Goal: Task Accomplishment & Management: Use online tool/utility

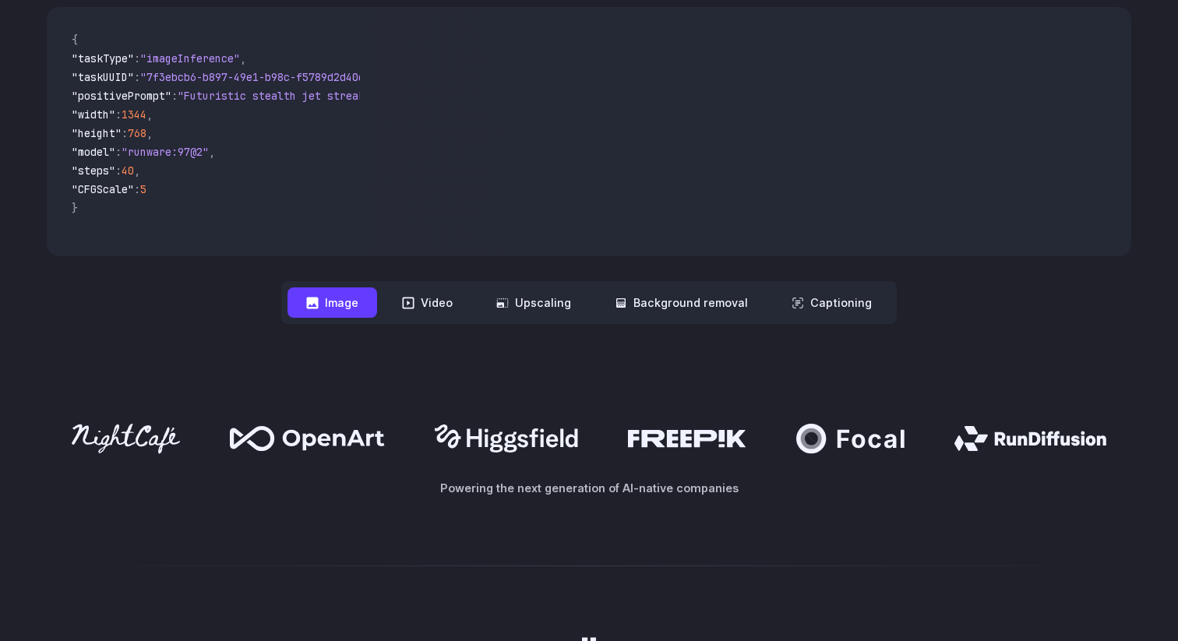
scroll to position [617, 0]
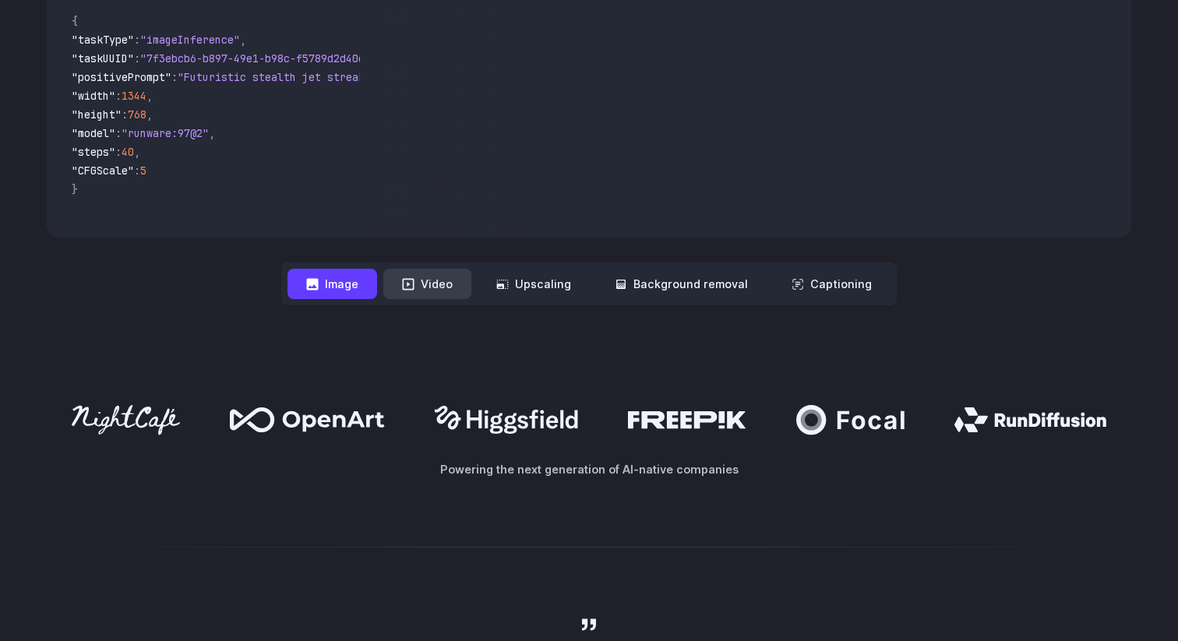
click at [451, 288] on button "Video" at bounding box center [427, 284] width 88 height 30
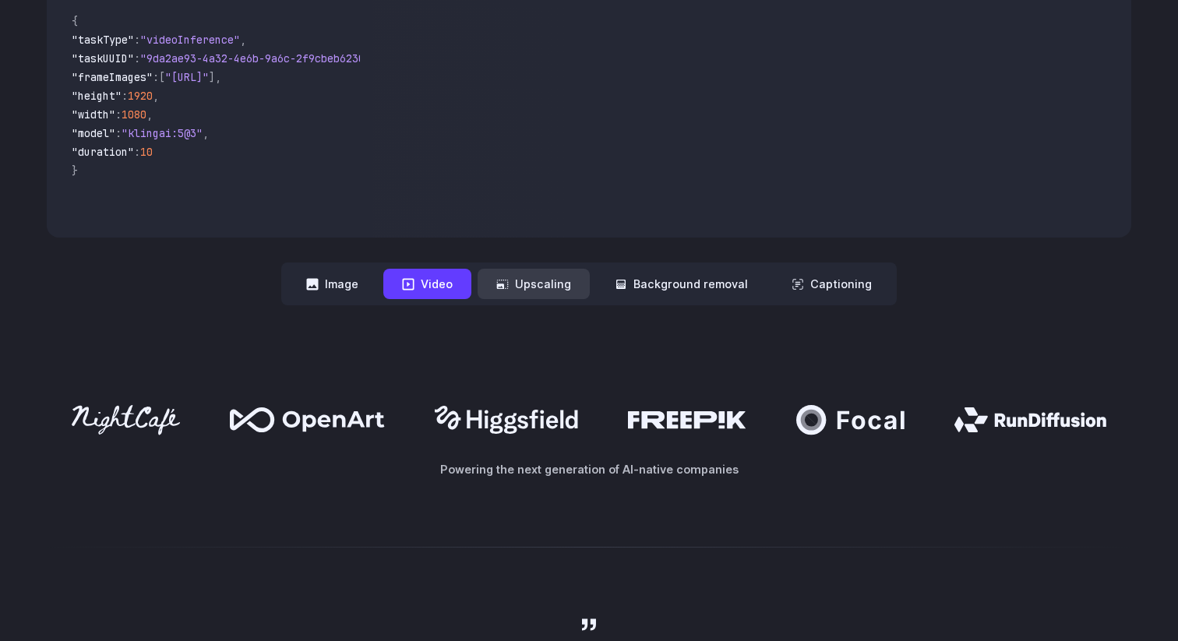
click at [530, 285] on button "Upscaling" at bounding box center [534, 284] width 112 height 30
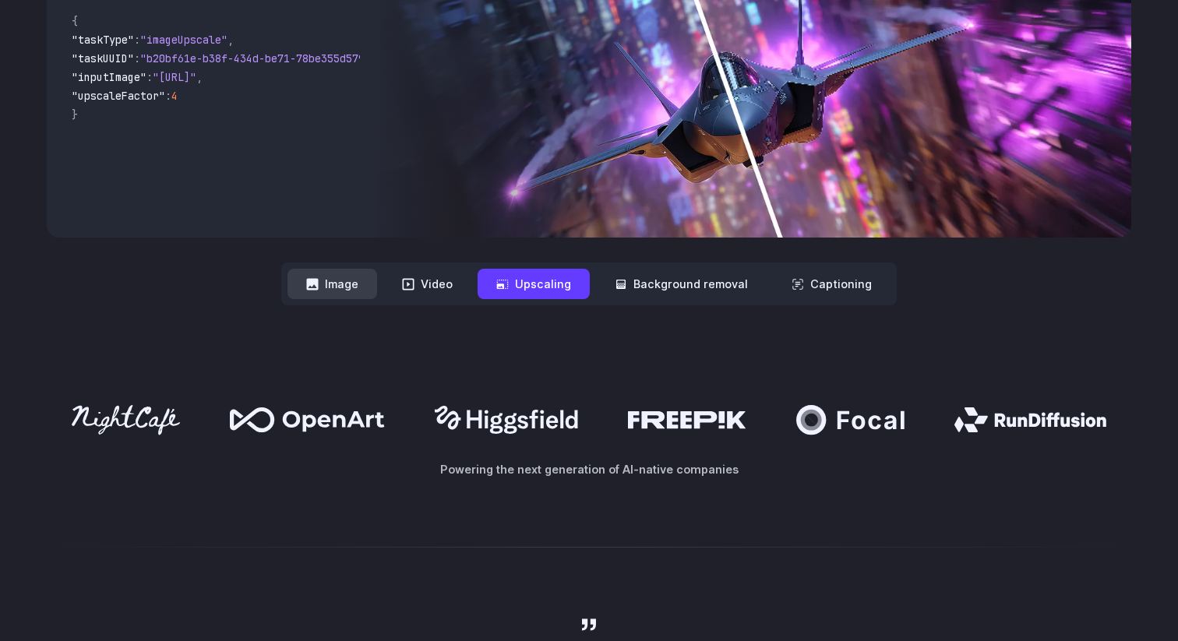
click at [348, 283] on button "Image" at bounding box center [333, 284] width 90 height 30
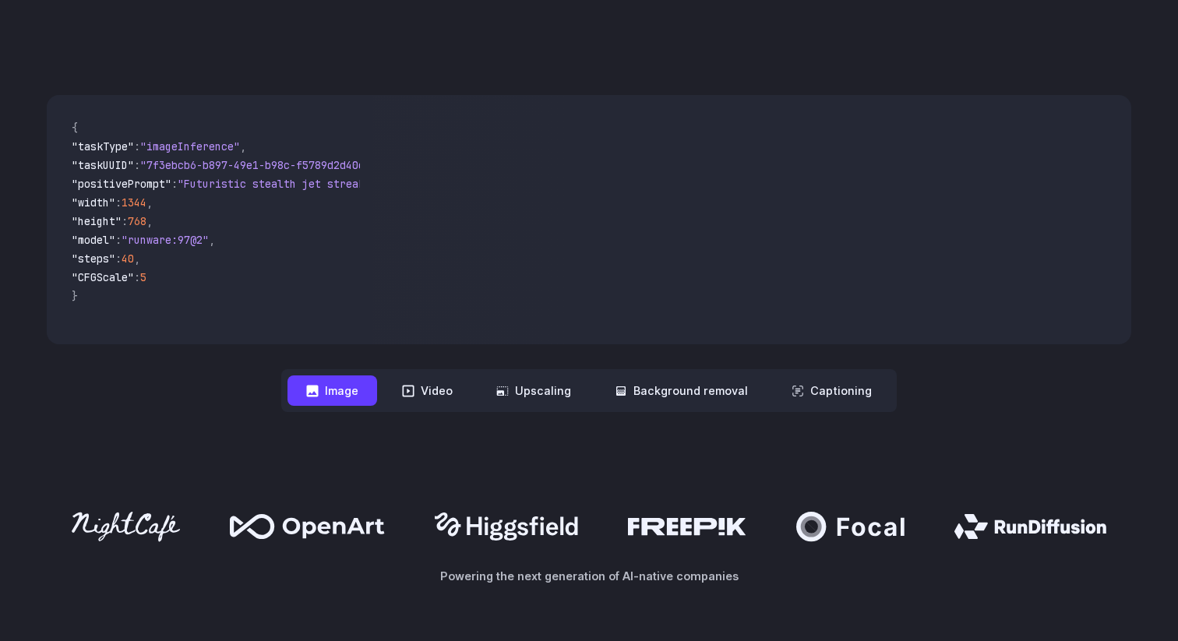
scroll to position [494, 0]
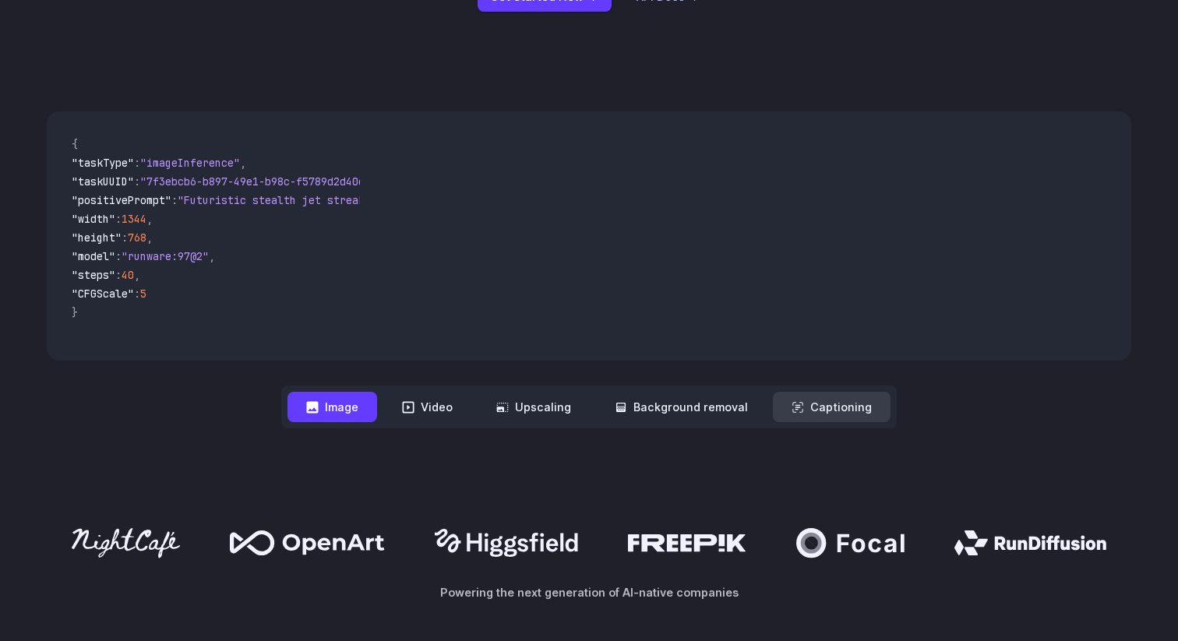
click at [807, 409] on button "Captioning" at bounding box center [832, 407] width 118 height 30
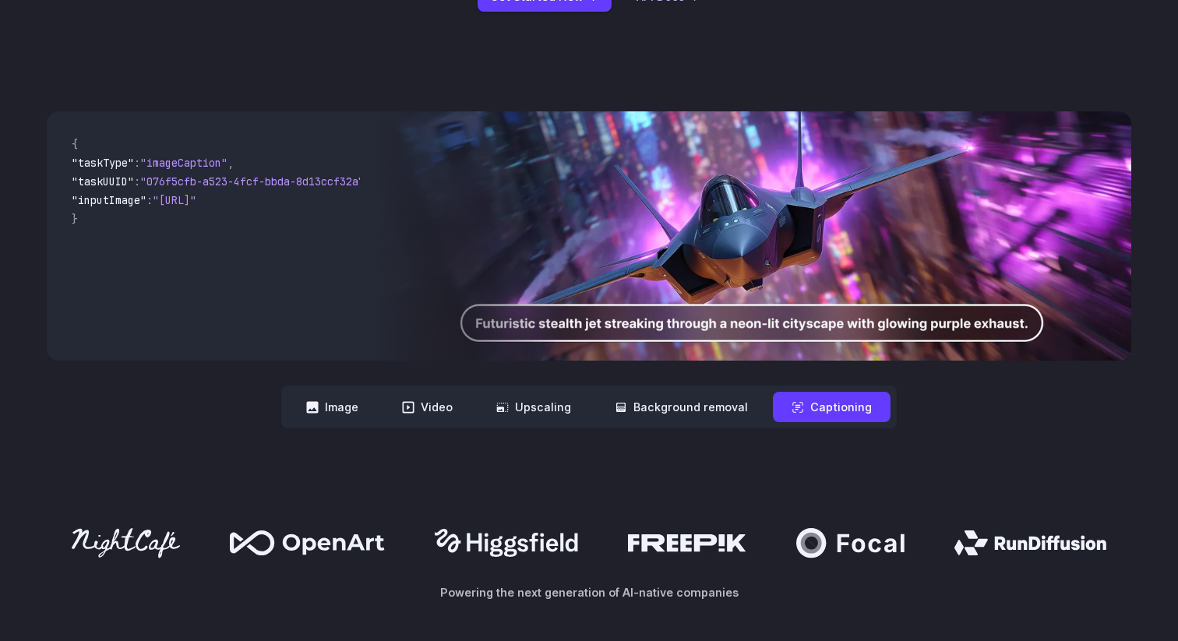
click at [628, 332] on img at bounding box center [751, 235] width 759 height 249
click at [692, 401] on button "Background removal" at bounding box center [681, 407] width 171 height 30
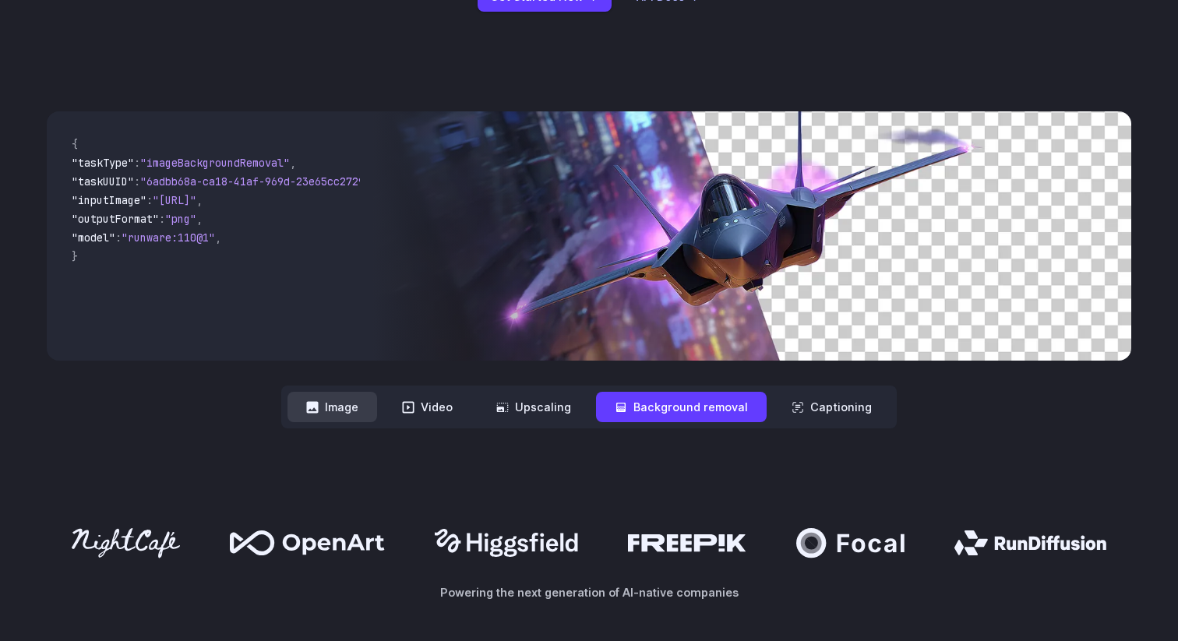
click at [355, 411] on button "Image" at bounding box center [333, 407] width 90 height 30
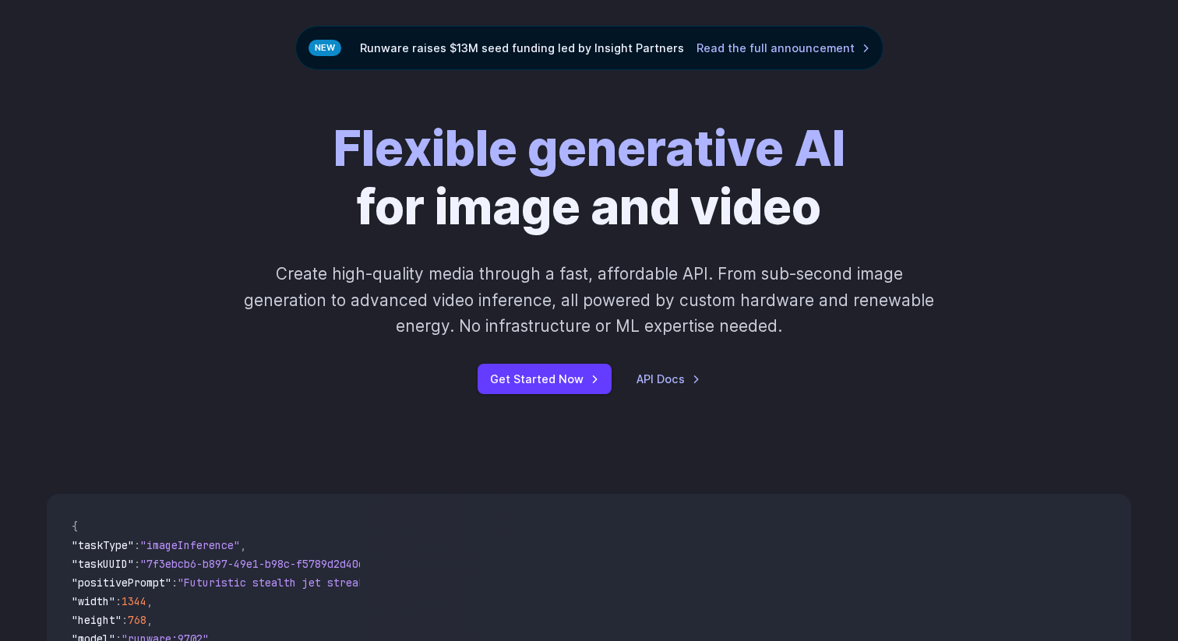
scroll to position [0, 0]
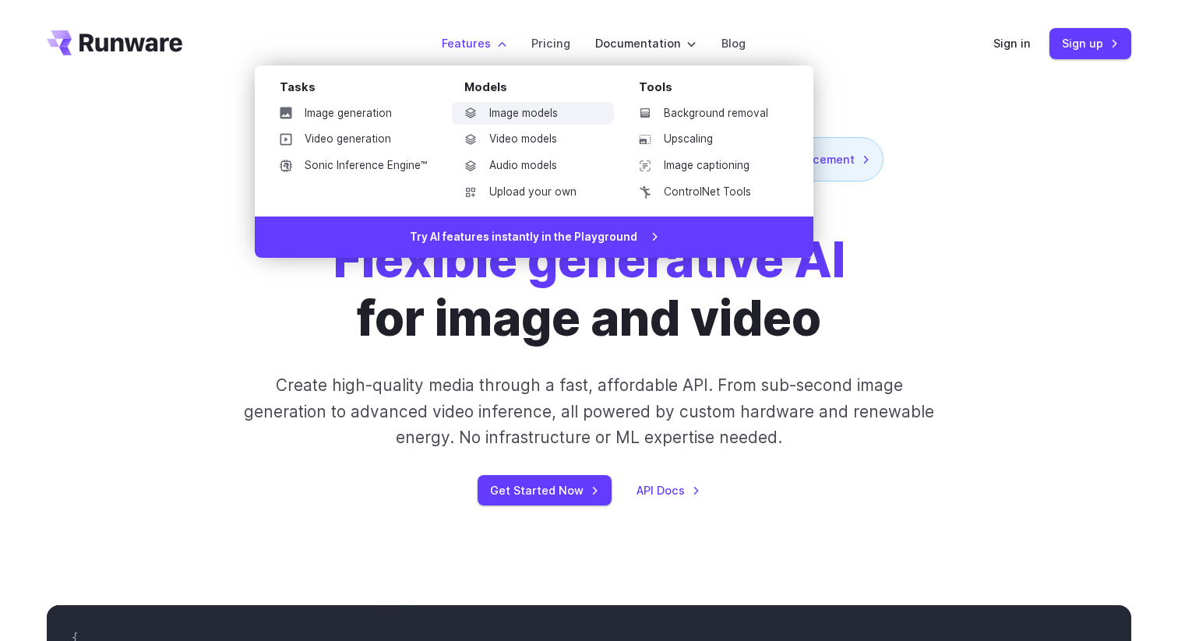
click at [546, 119] on link "Image models" at bounding box center [533, 113] width 162 height 23
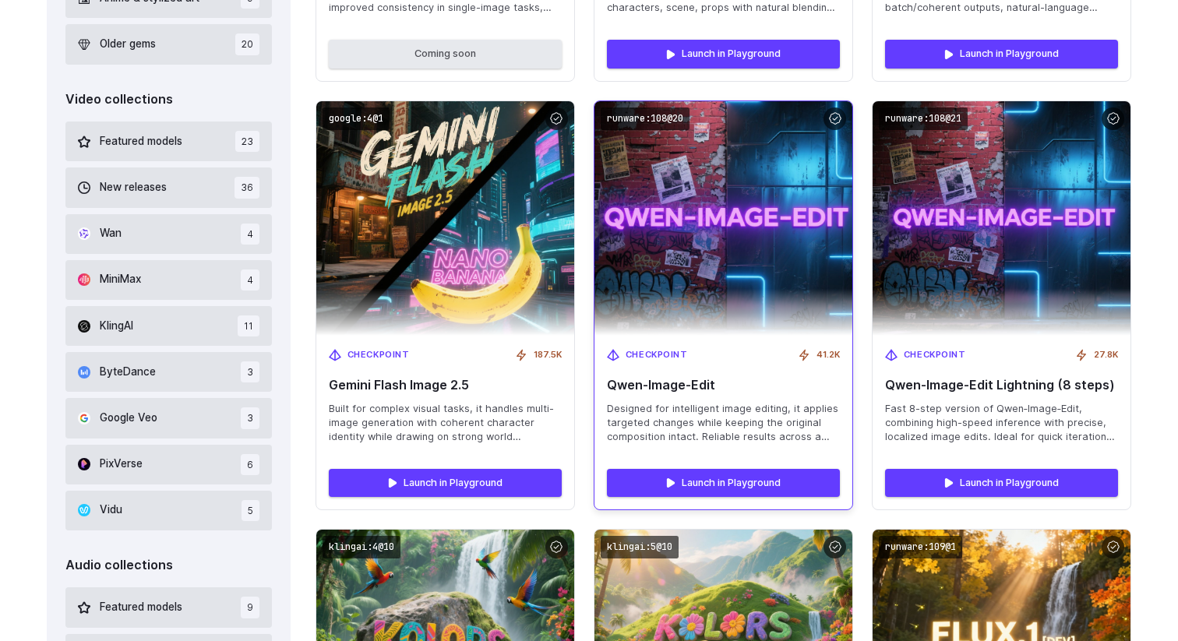
scroll to position [900, 0]
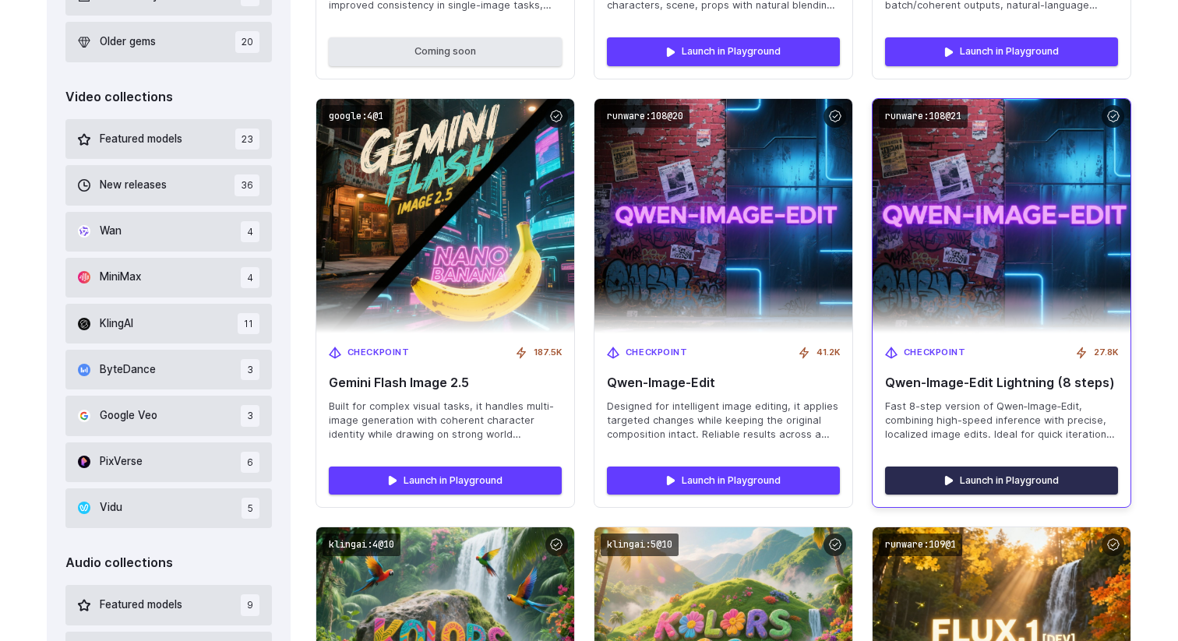
click at [1002, 482] on link "Launch in Playground" at bounding box center [1001, 481] width 233 height 28
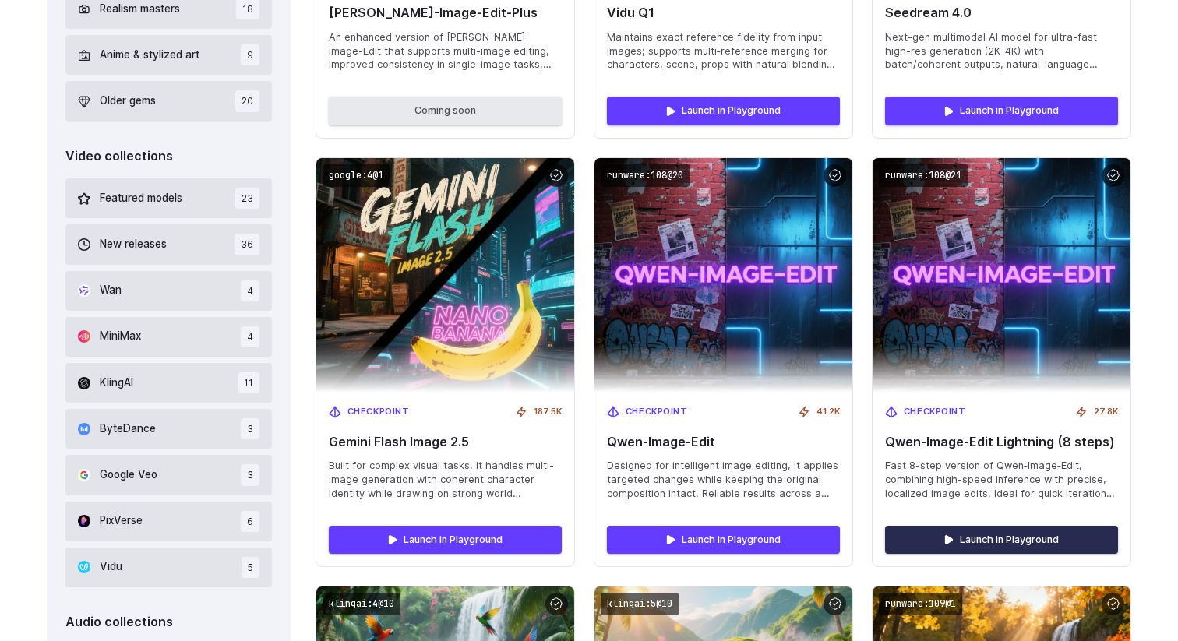
scroll to position [804, 0]
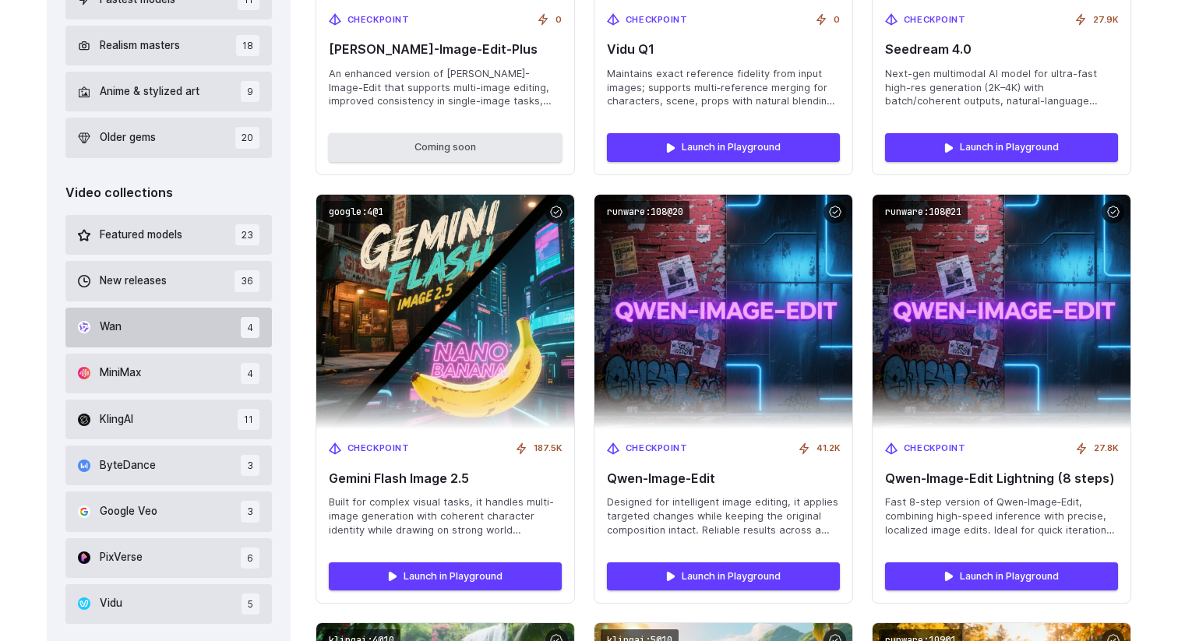
click at [173, 335] on button "Wan 4" at bounding box center [168, 328] width 207 height 40
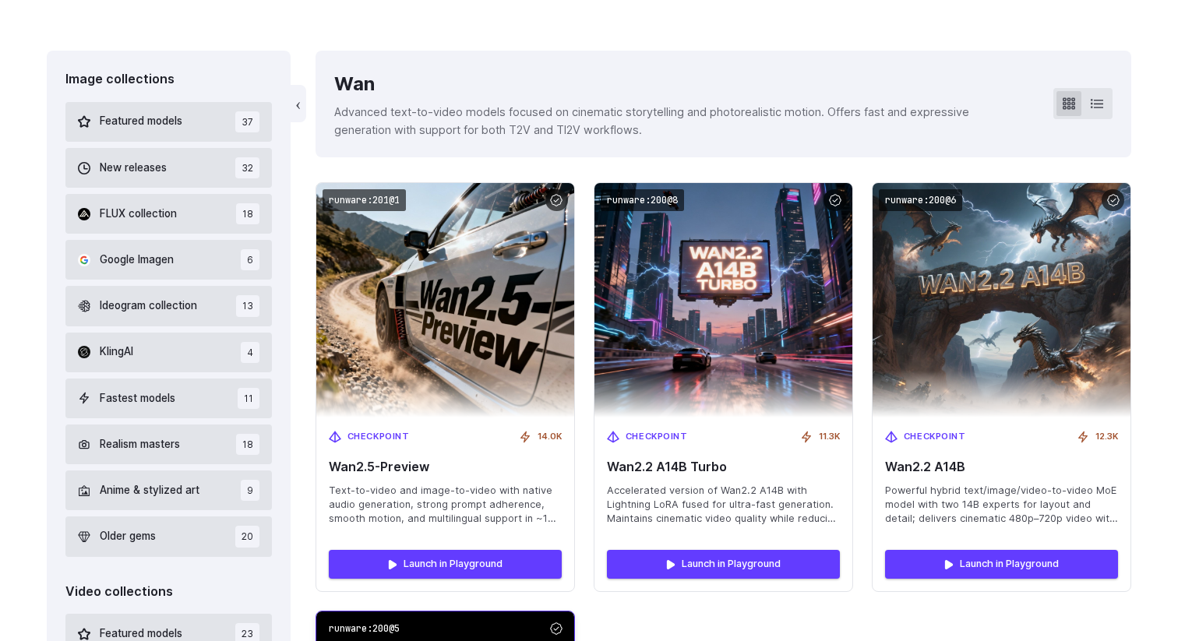
scroll to position [383, 0]
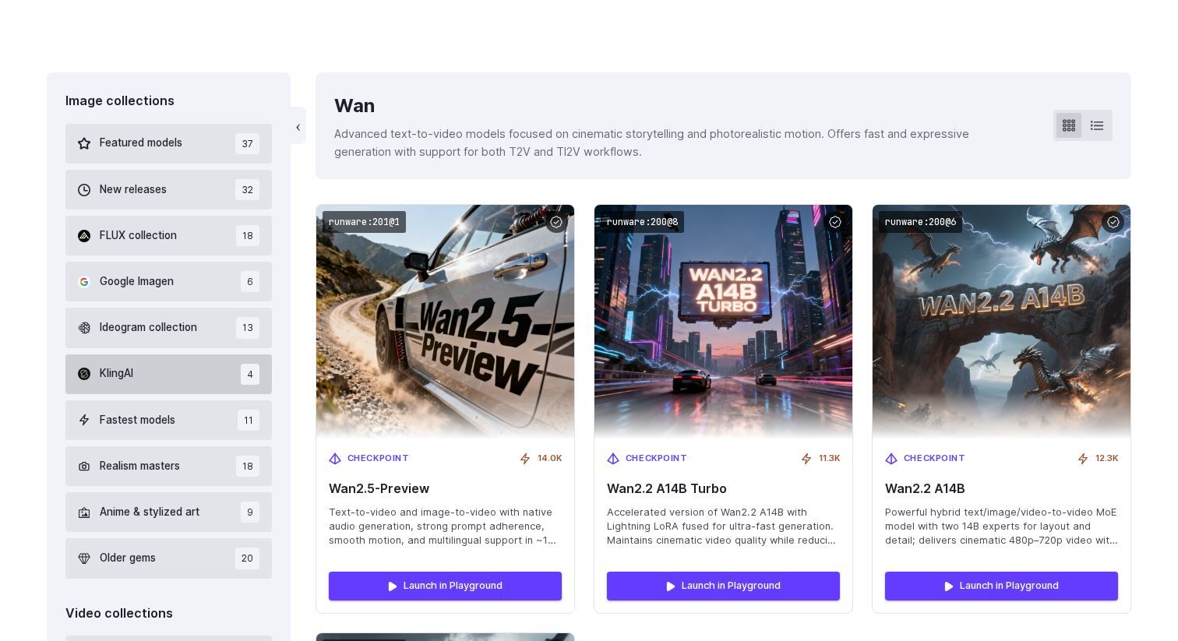
click at [172, 387] on button "KlingAI 4" at bounding box center [168, 375] width 207 height 40
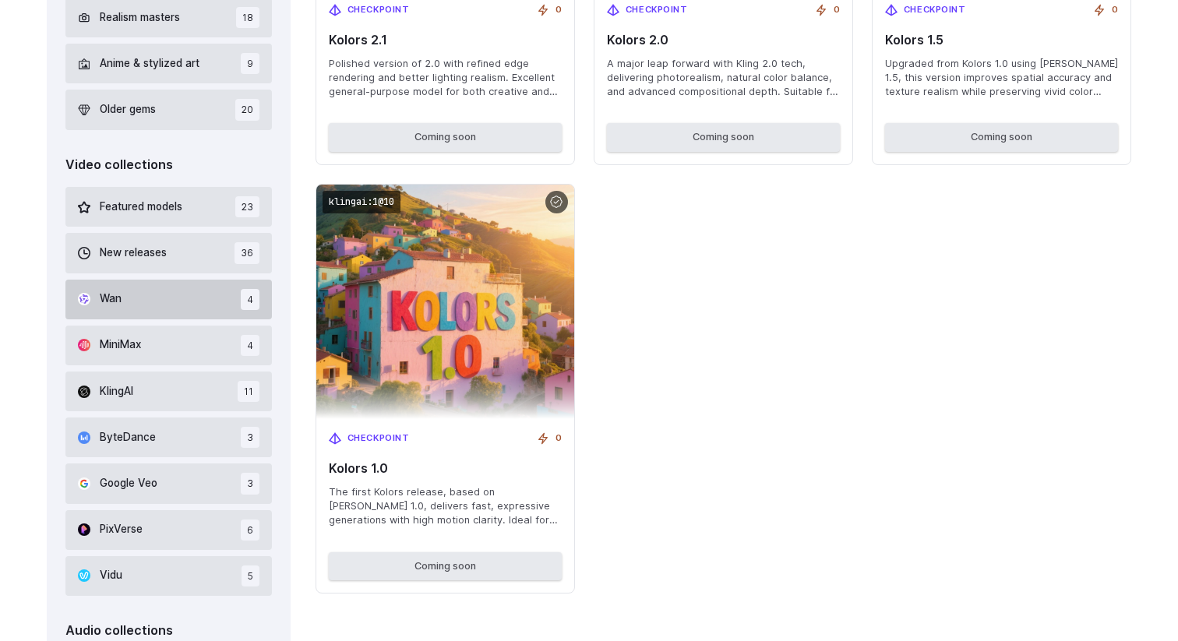
scroll to position [845, 0]
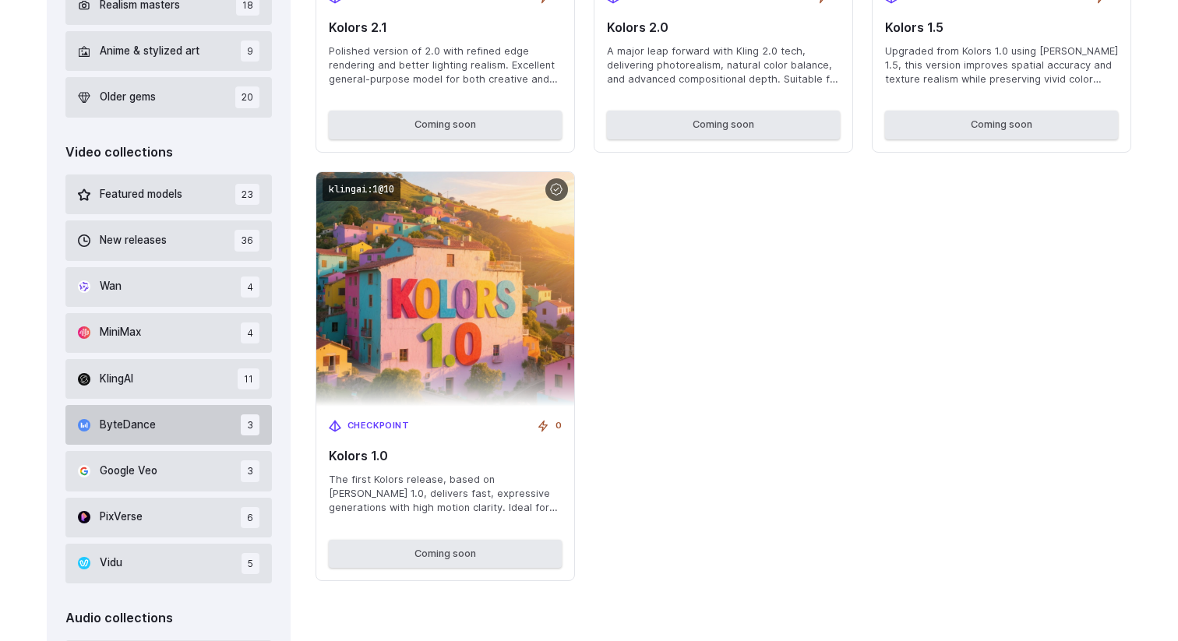
click at [180, 432] on button "ByteDance 3" at bounding box center [168, 425] width 207 height 40
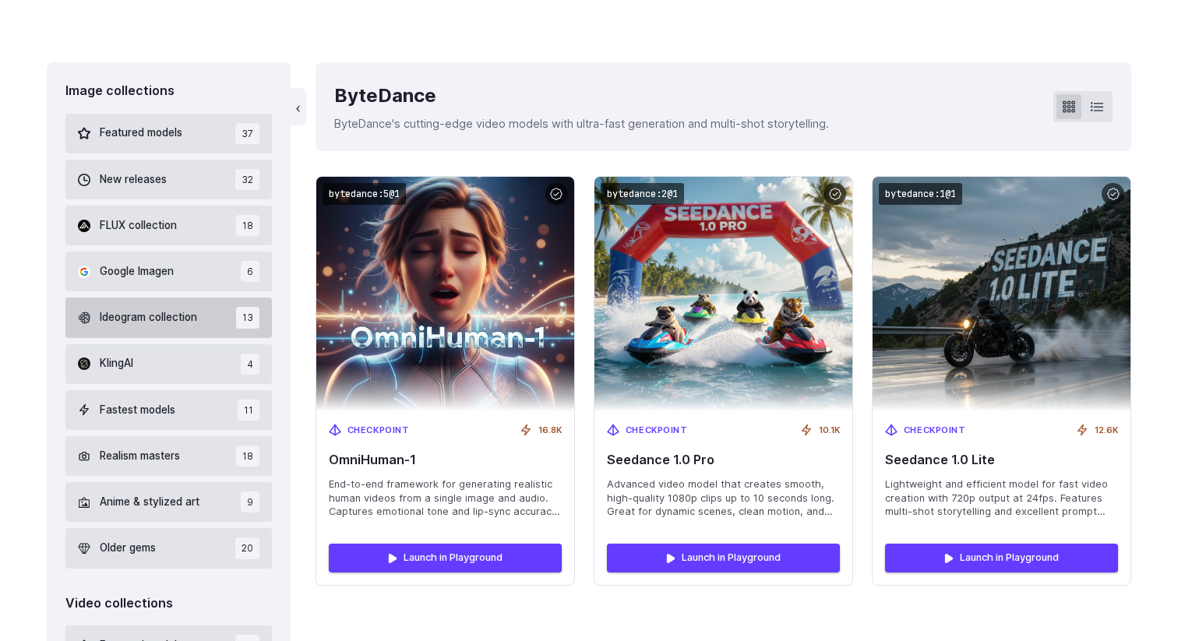
scroll to position [401, 0]
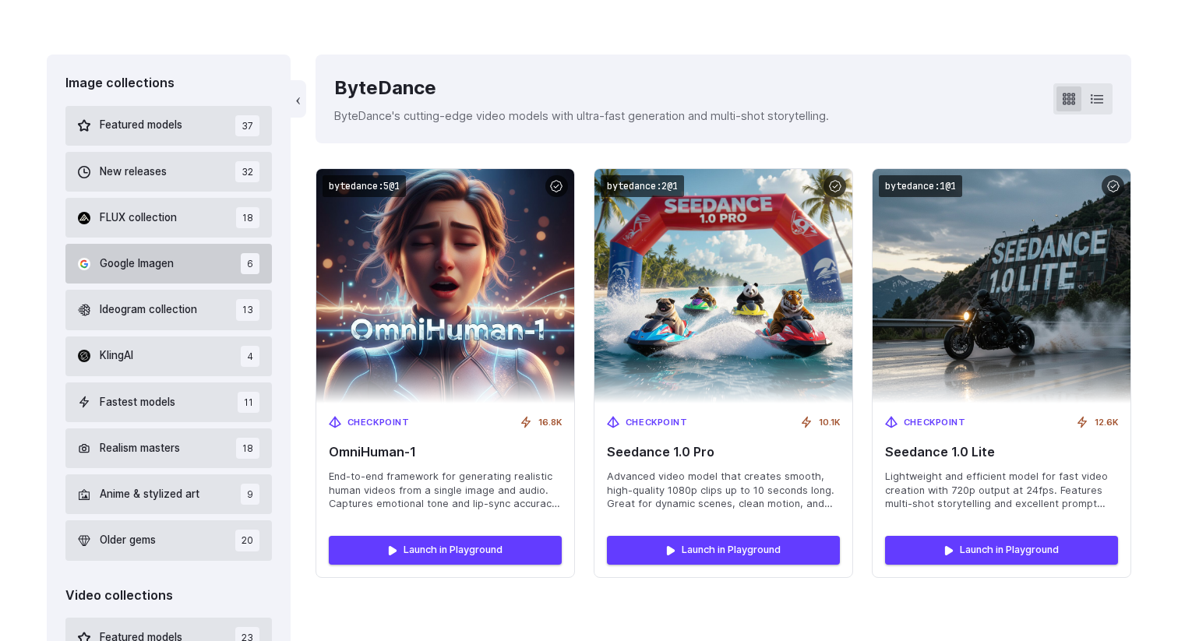
click at [180, 269] on button "Google Imagen 6" at bounding box center [168, 264] width 207 height 40
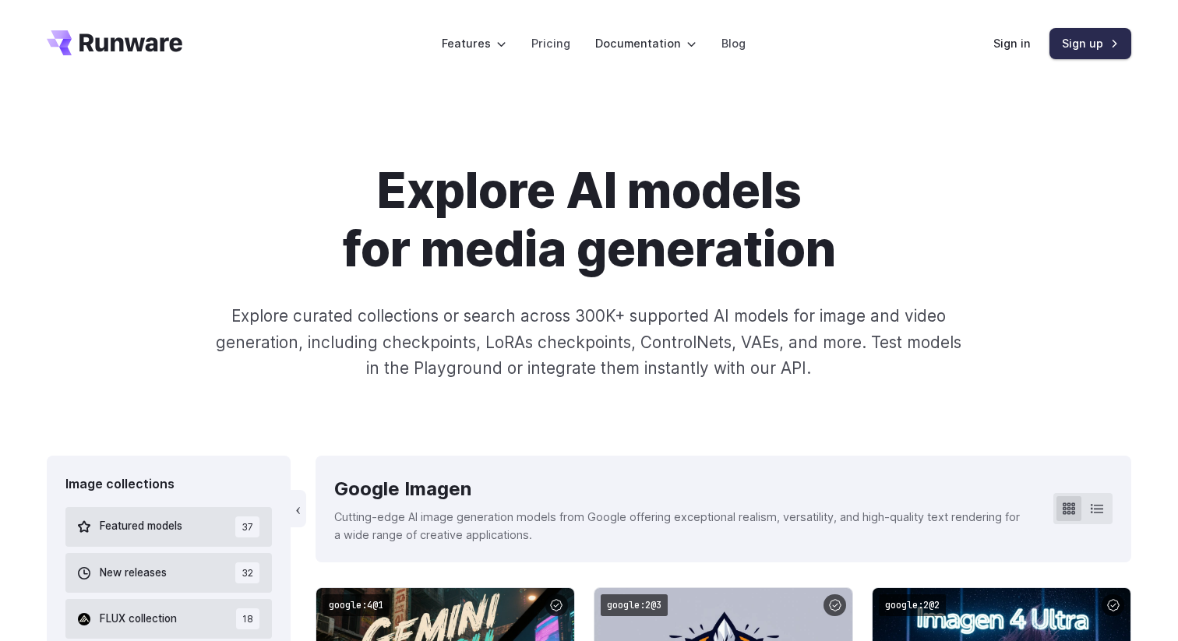
click at [1073, 44] on link "Sign up" at bounding box center [1091, 43] width 82 height 30
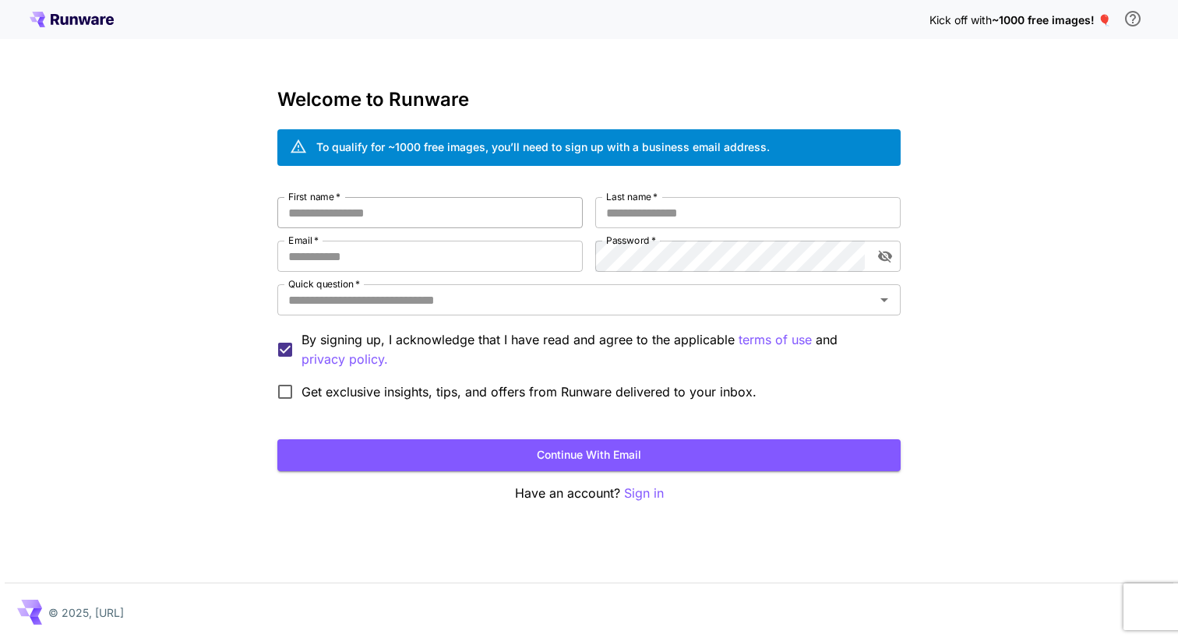
click at [454, 211] on input "First name   *" at bounding box center [429, 212] width 305 height 31
click at [638, 210] on input "Last name   *" at bounding box center [747, 212] width 305 height 31
click at [394, 210] on input "First name   *" at bounding box center [429, 212] width 305 height 31
click at [424, 221] on input "First name   *" at bounding box center [429, 212] width 305 height 31
type input "*****"
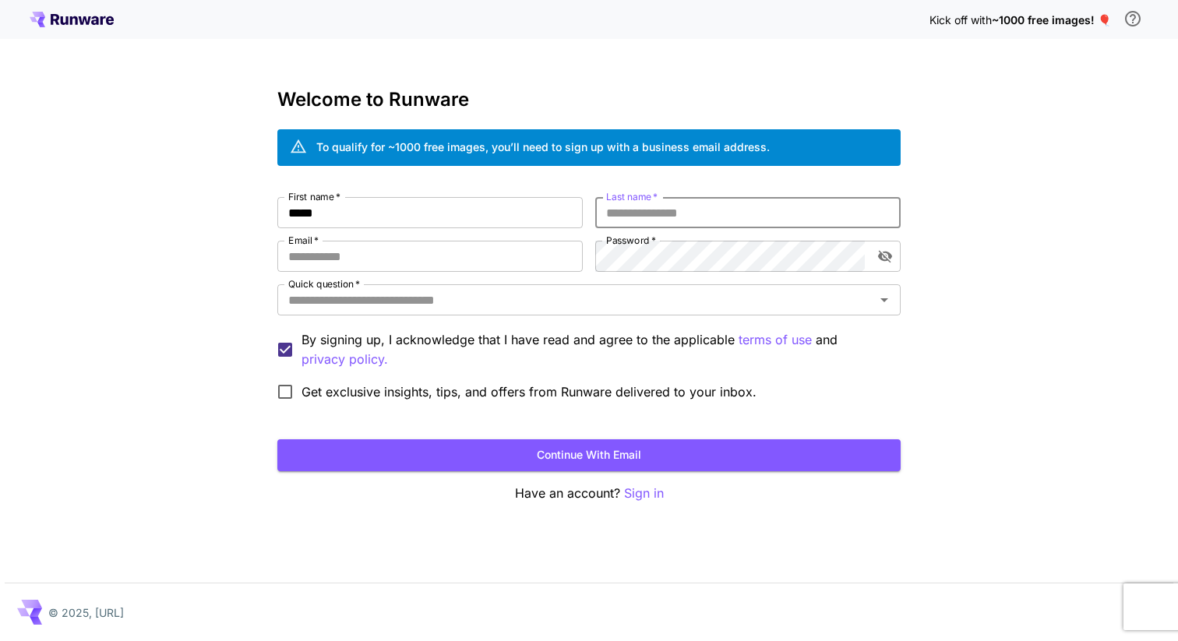
click at [668, 209] on input "Last name   *" at bounding box center [747, 212] width 305 height 31
type input "********"
click at [457, 252] on input "Email   *" at bounding box center [429, 256] width 305 height 31
paste input "**********"
type input "**********"
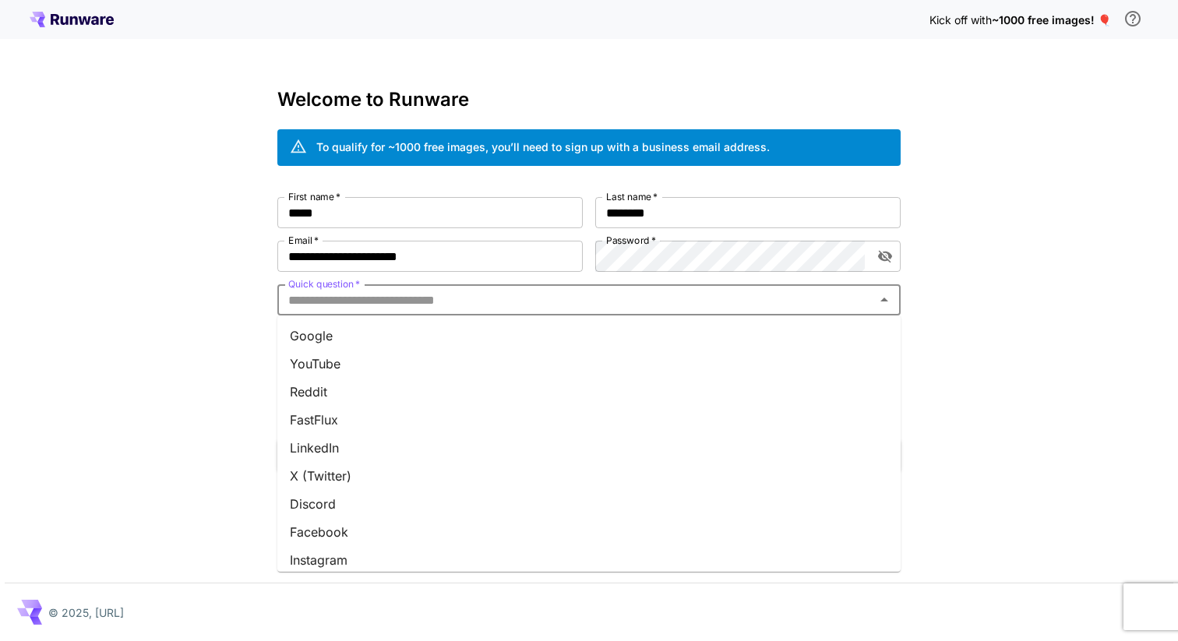
click at [505, 302] on input "Quick question   *" at bounding box center [576, 300] width 588 height 22
click at [329, 339] on li "Google" at bounding box center [588, 336] width 623 height 28
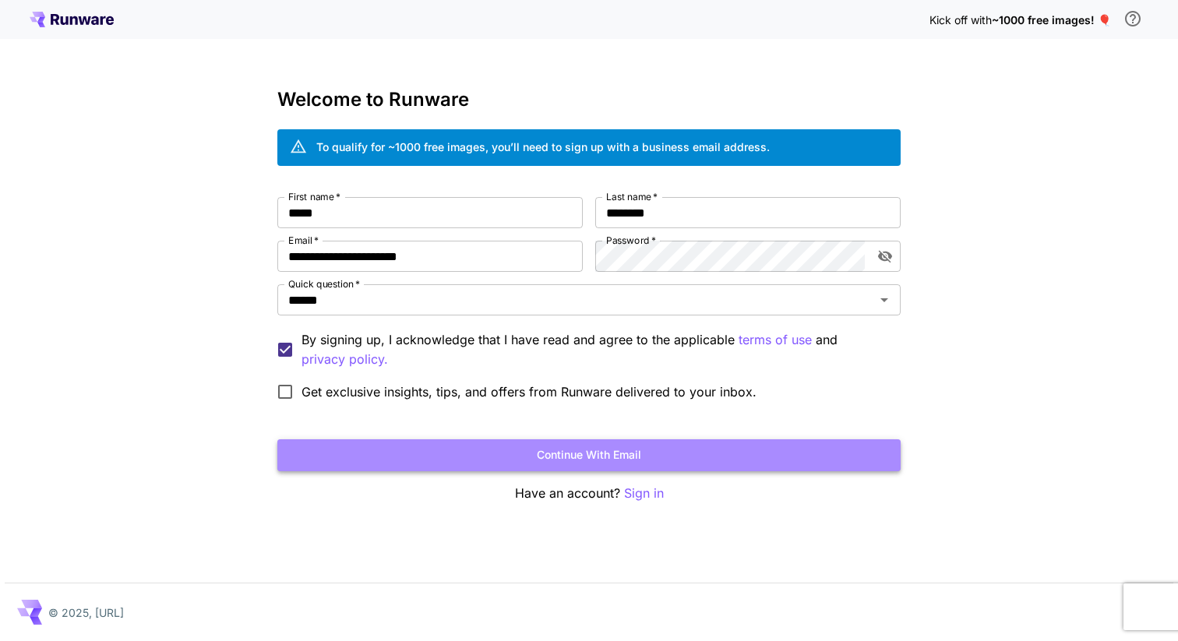
click at [574, 462] on button "Continue with email" at bounding box center [588, 455] width 623 height 32
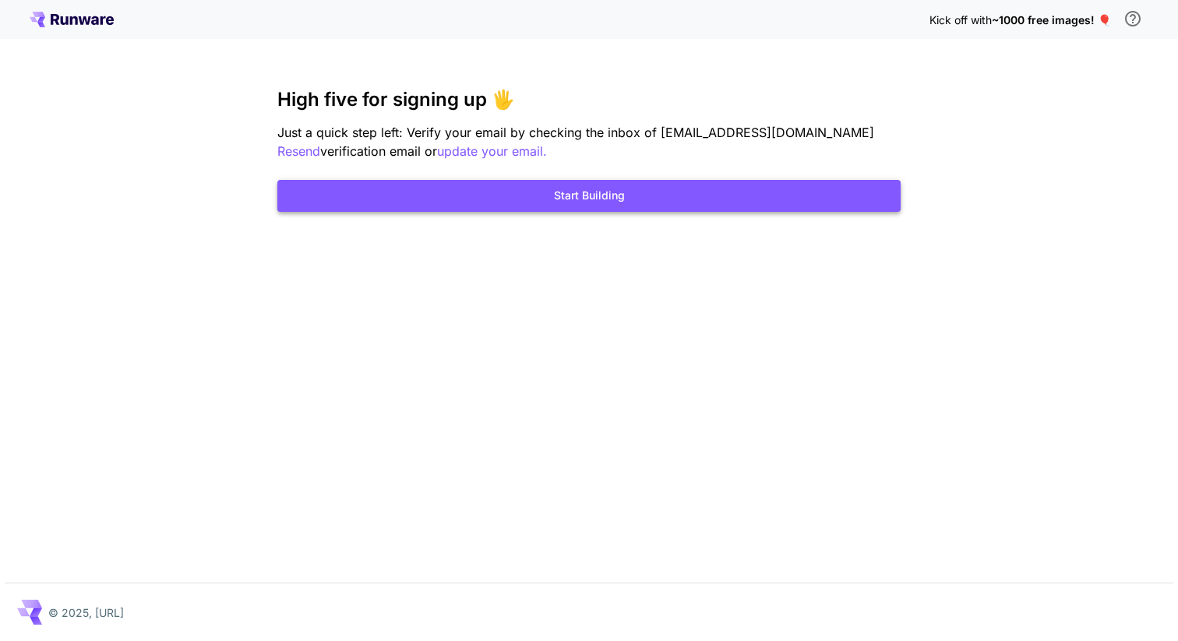
click at [618, 197] on button "Start Building" at bounding box center [588, 196] width 623 height 32
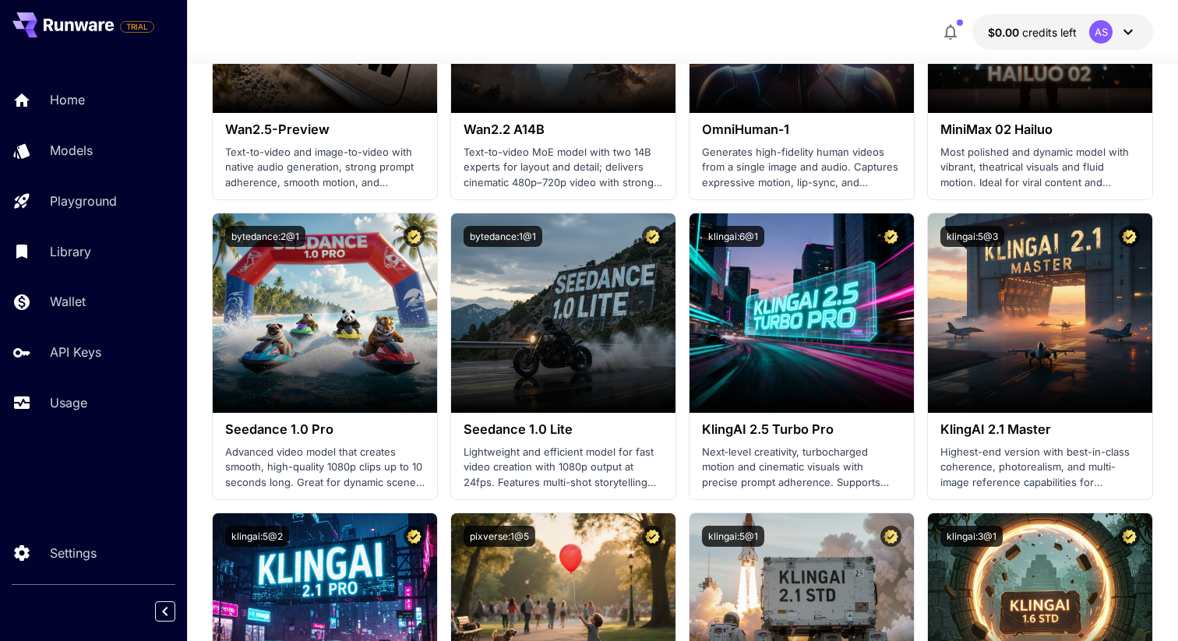
scroll to position [704, 0]
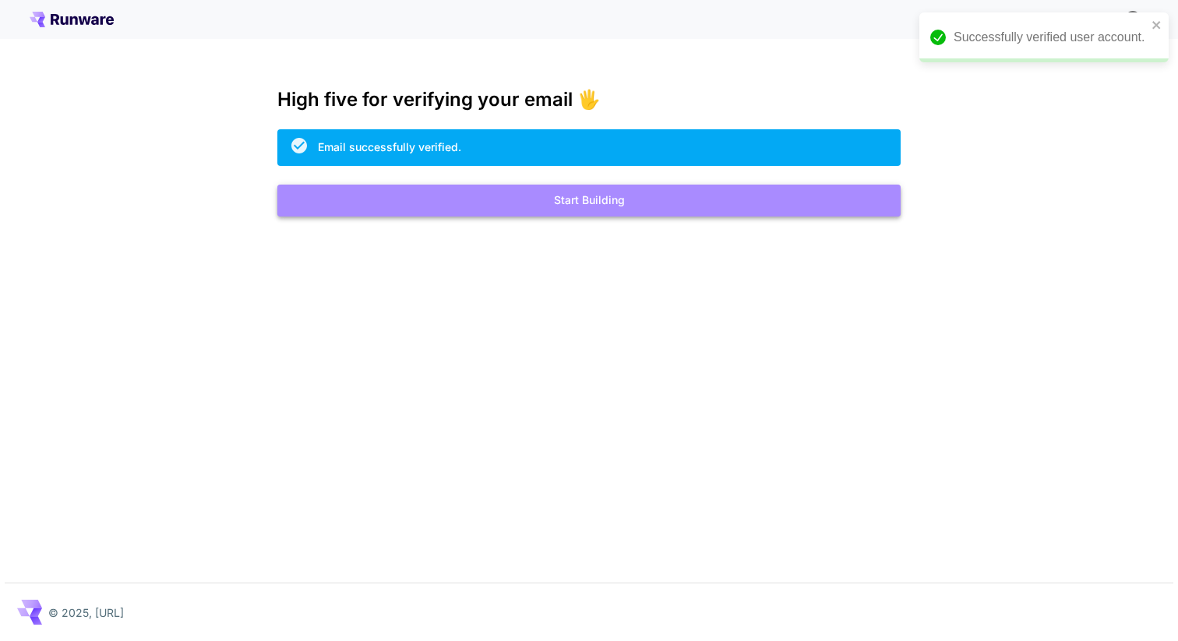
click at [615, 201] on button "Start Building" at bounding box center [588, 201] width 623 height 32
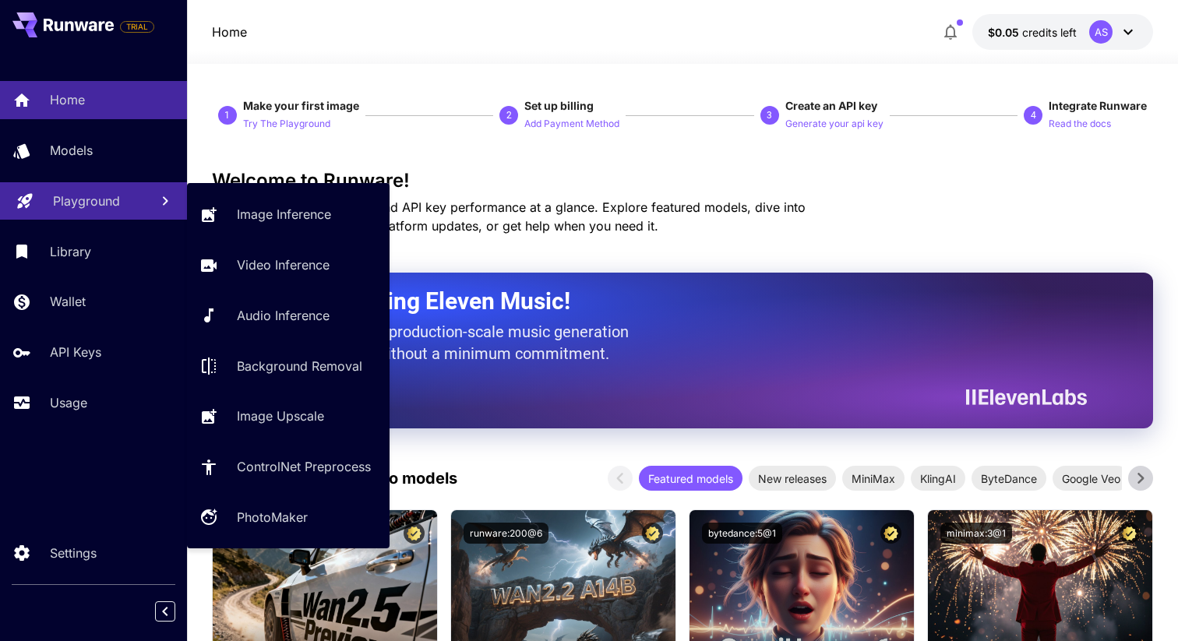
click at [116, 199] on p "Playground" at bounding box center [86, 201] width 67 height 19
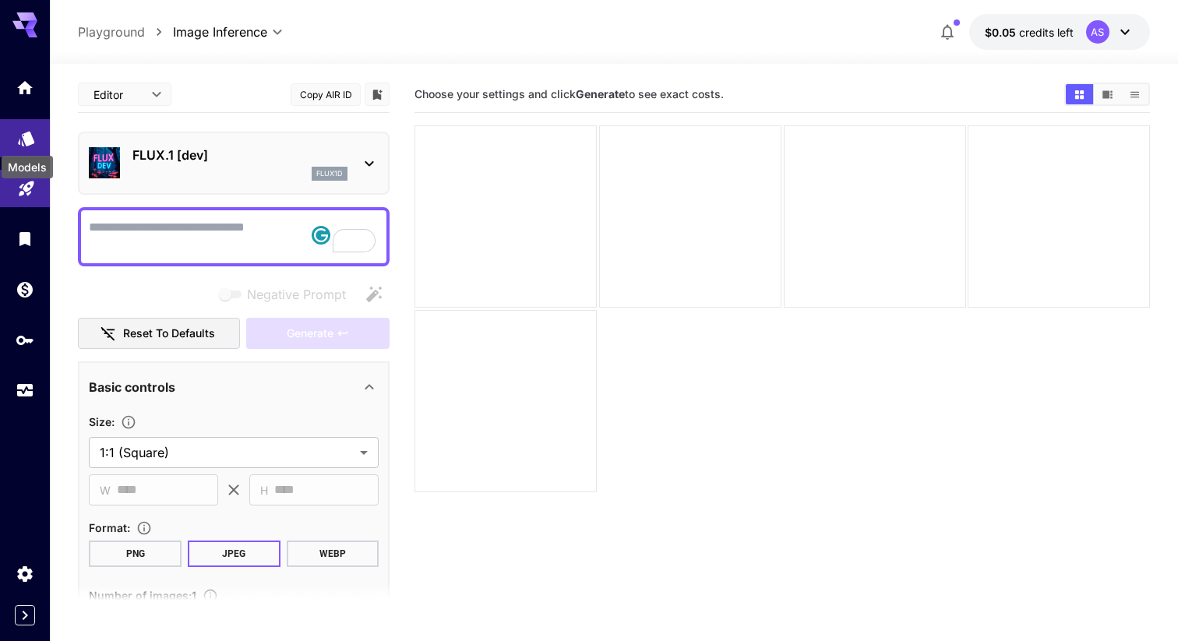
click at [32, 135] on icon "Models" at bounding box center [26, 133] width 16 height 15
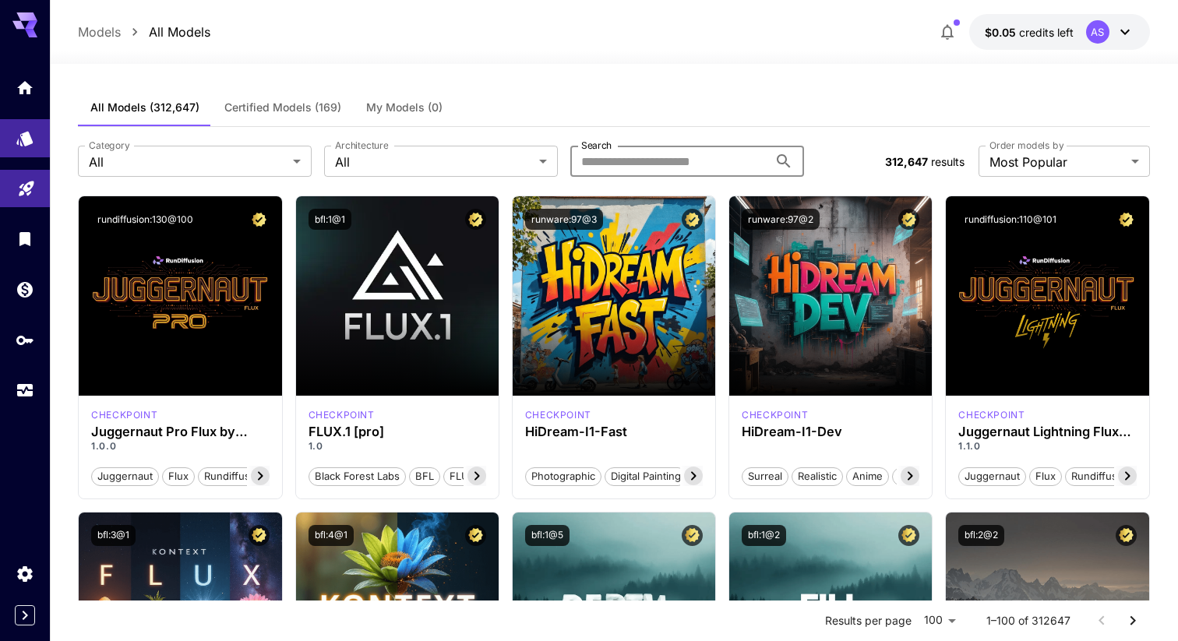
click at [628, 158] on input "Search" at bounding box center [669, 161] width 198 height 31
type input "*"
type input "******"
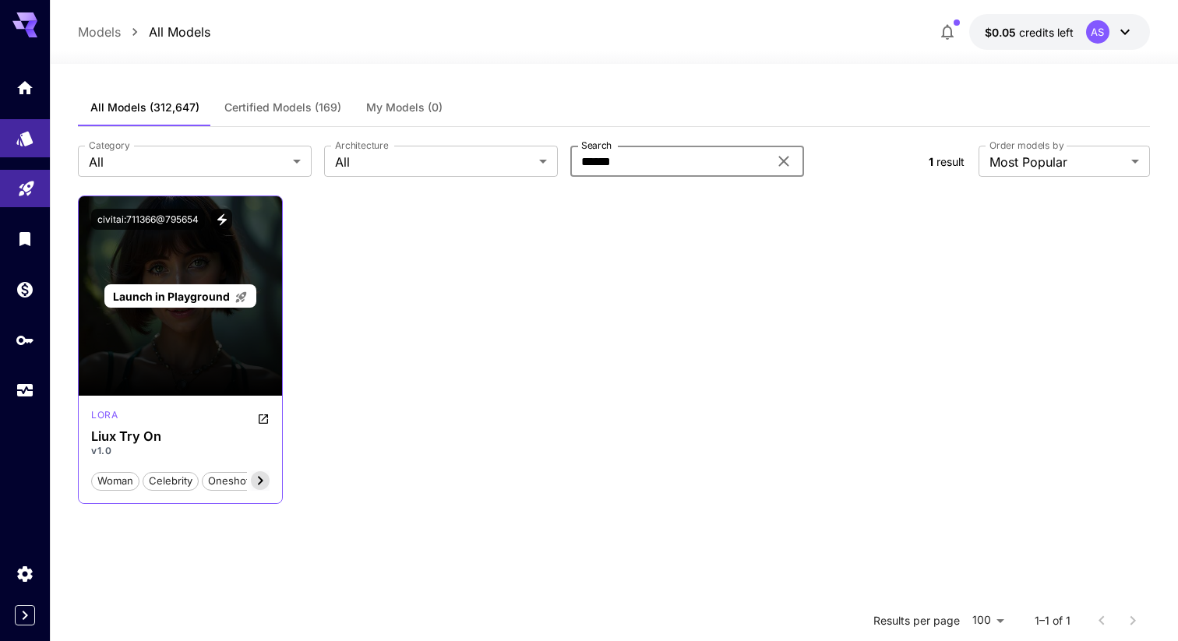
click at [240, 353] on div "Launch in Playground" at bounding box center [180, 295] width 203 height 199
click at [175, 299] on span "Launch in Playground" at bounding box center [171, 296] width 117 height 13
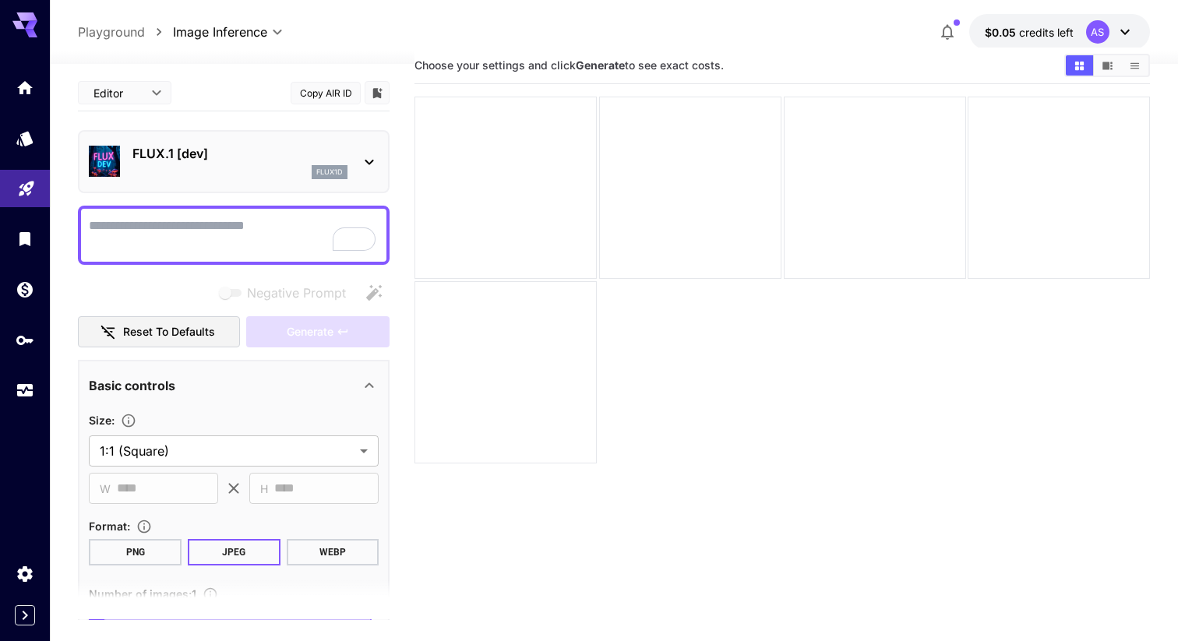
scroll to position [48, 0]
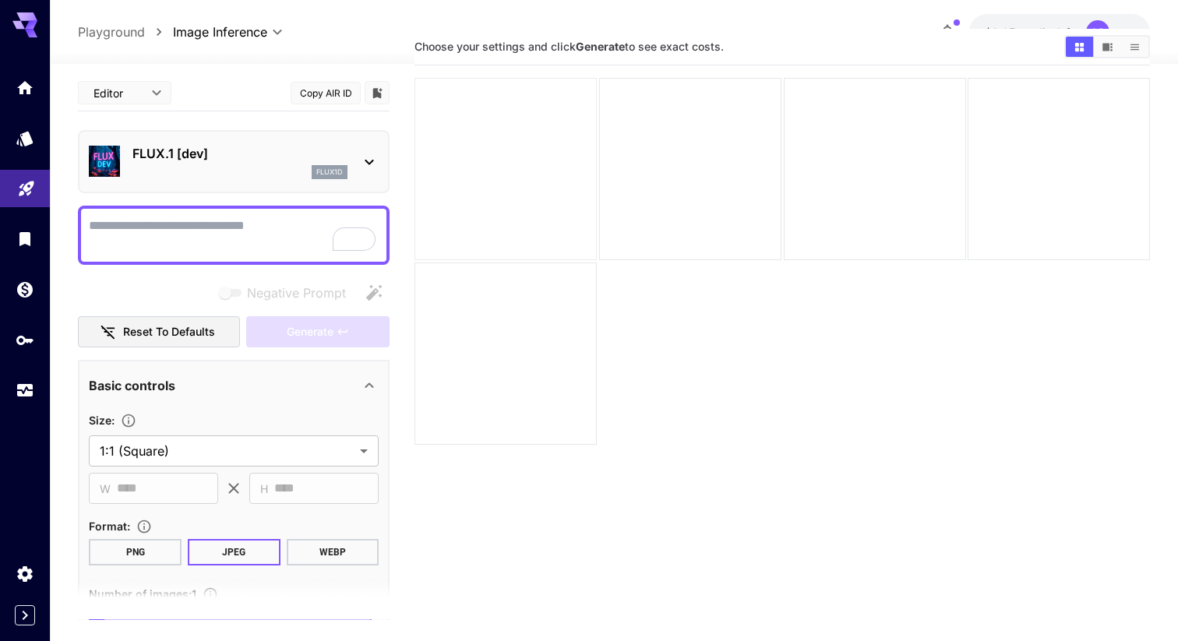
click at [503, 161] on div at bounding box center [506, 169] width 182 height 182
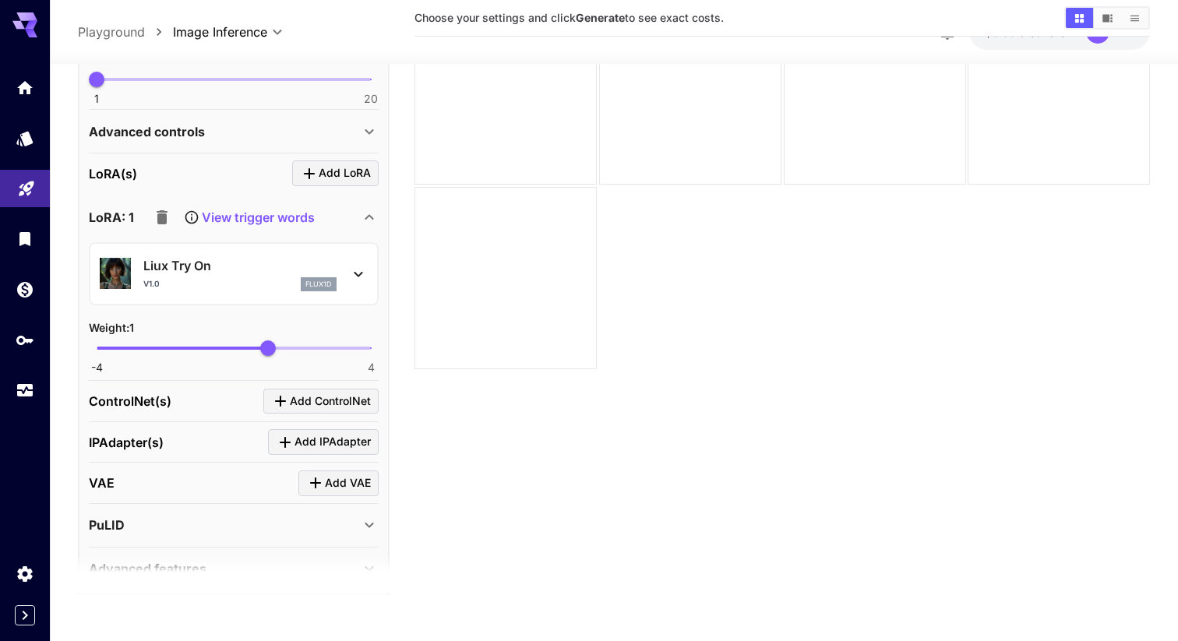
scroll to position [593, 0]
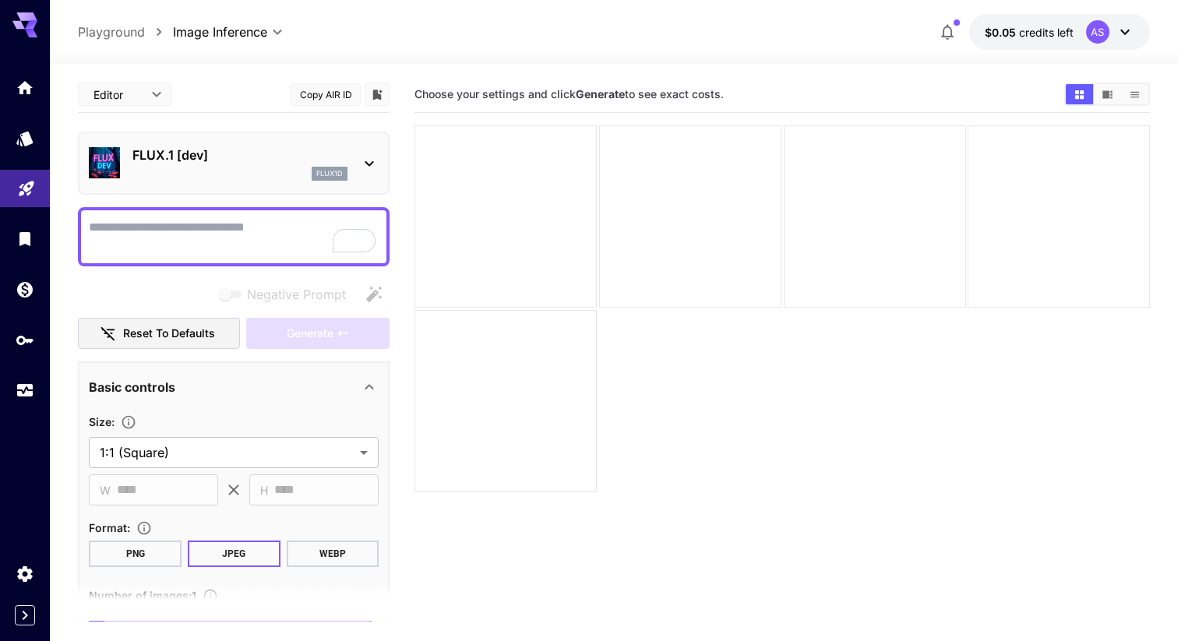
click at [370, 154] on div at bounding box center [369, 163] width 19 height 19
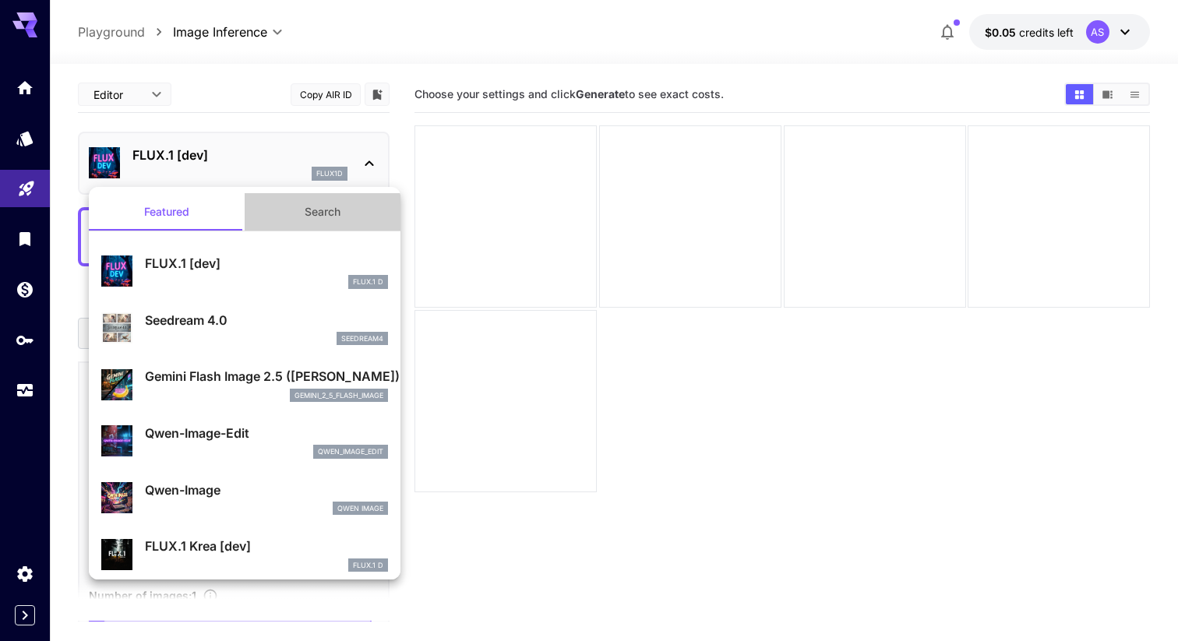
click at [316, 207] on button "Search" at bounding box center [323, 211] width 156 height 37
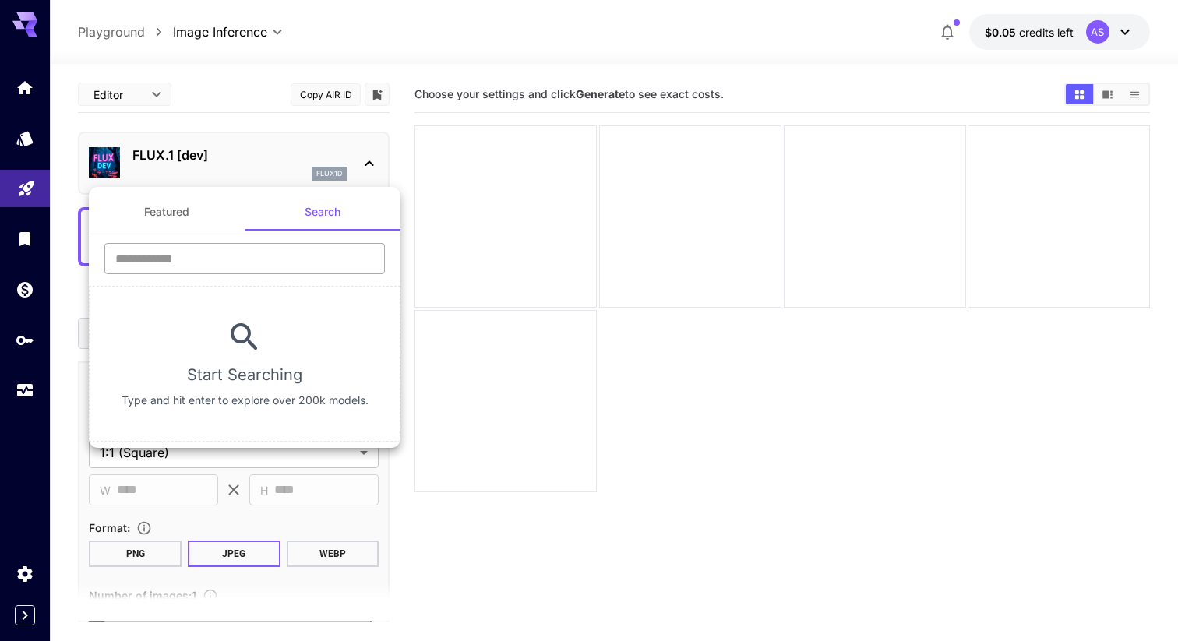
click at [250, 258] on input "text" at bounding box center [244, 258] width 281 height 31
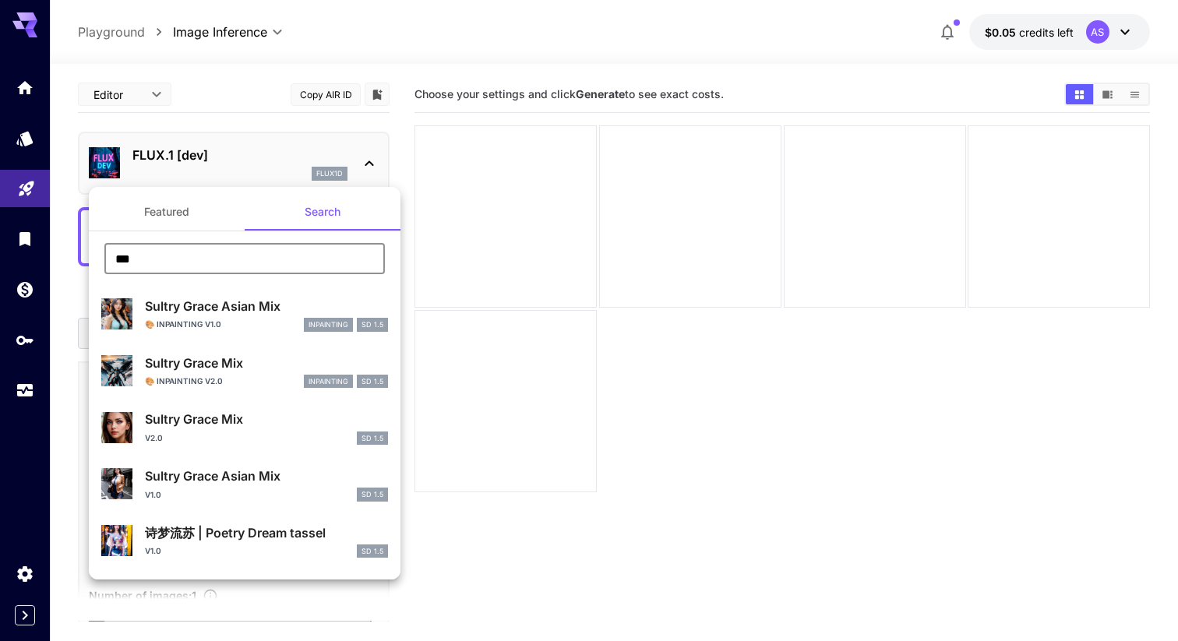
paste input "******"
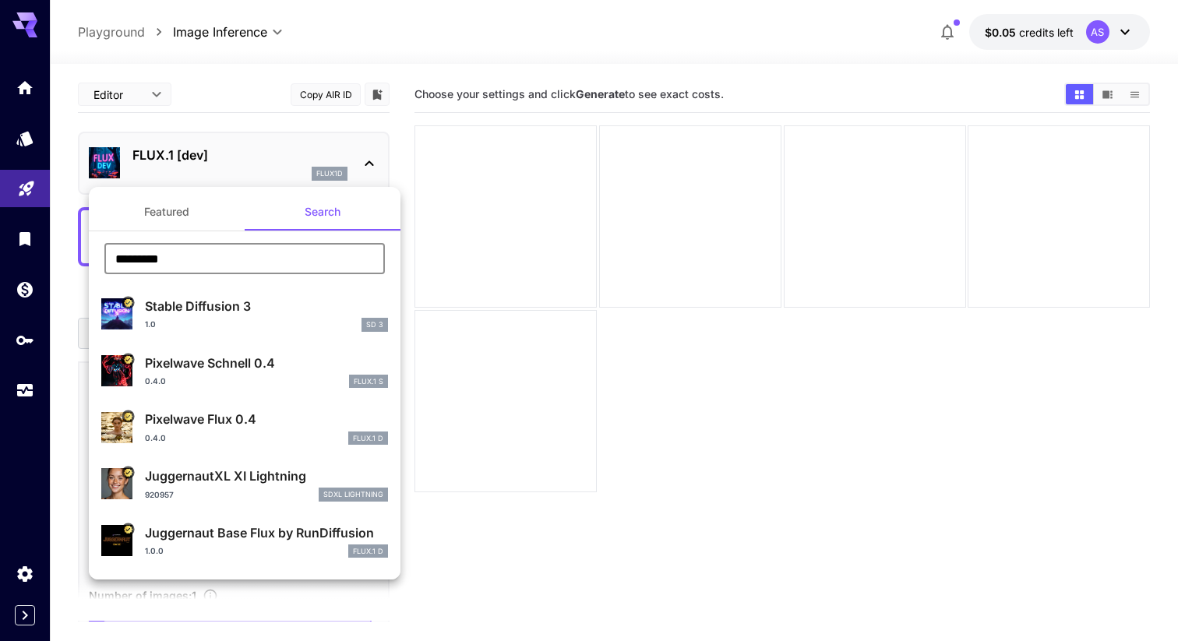
type input "*********"
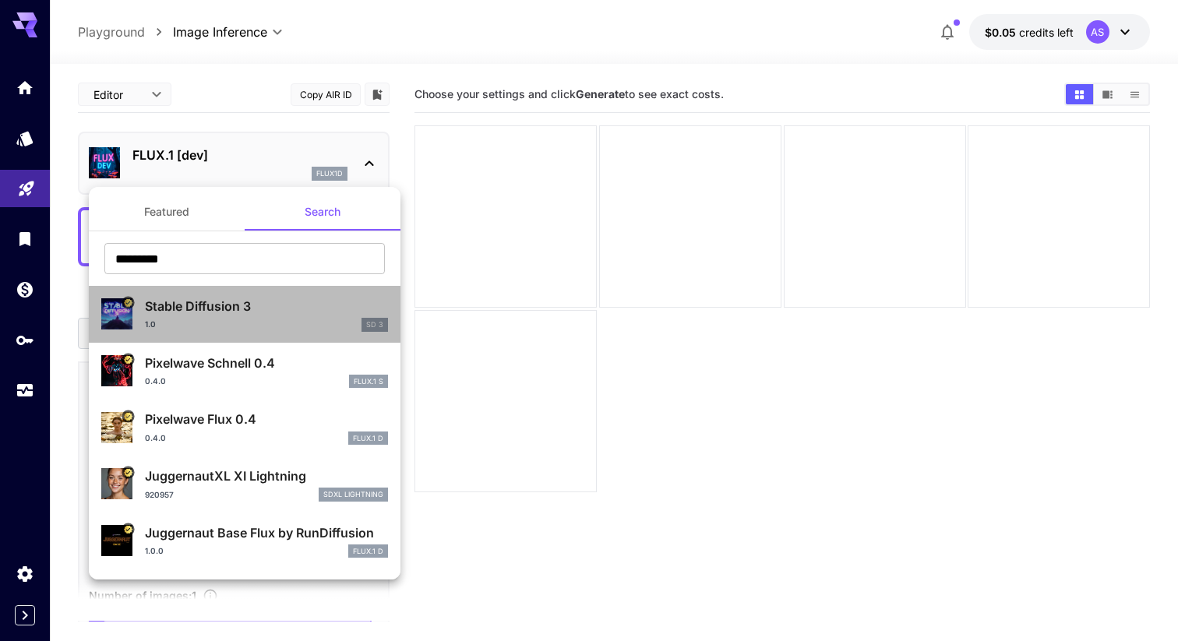
click at [267, 320] on div "1.0 SD 3" at bounding box center [266, 325] width 243 height 14
type input "*"
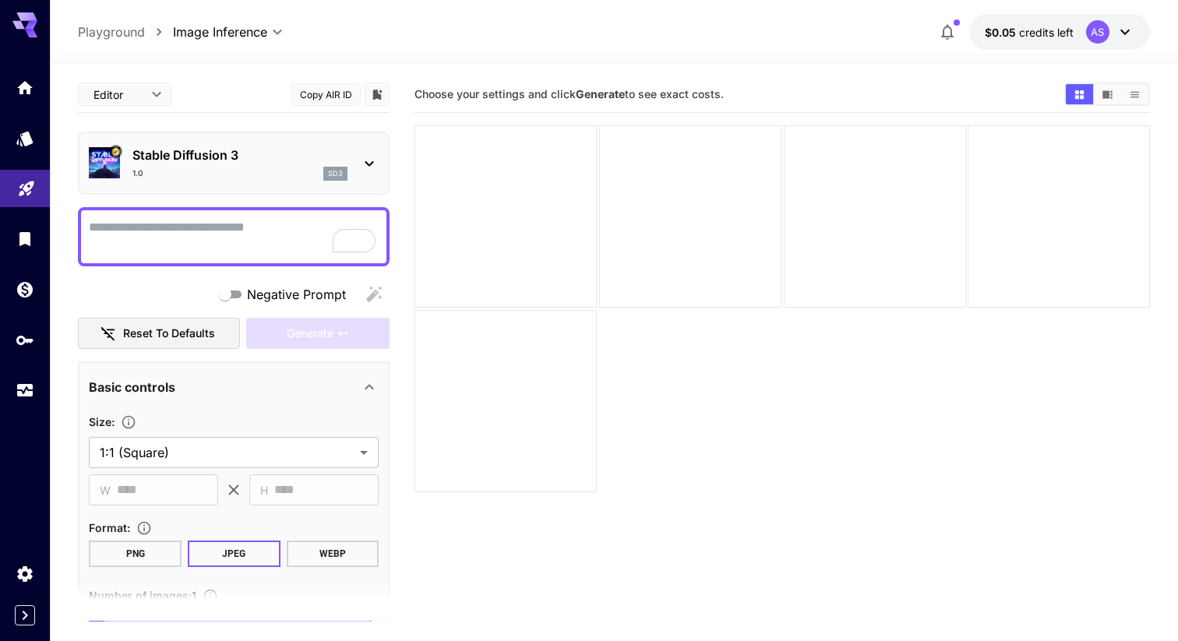
click at [28, 25] on icon at bounding box center [31, 25] width 12 height 9
click at [27, 101] on link at bounding box center [25, 88] width 50 height 38
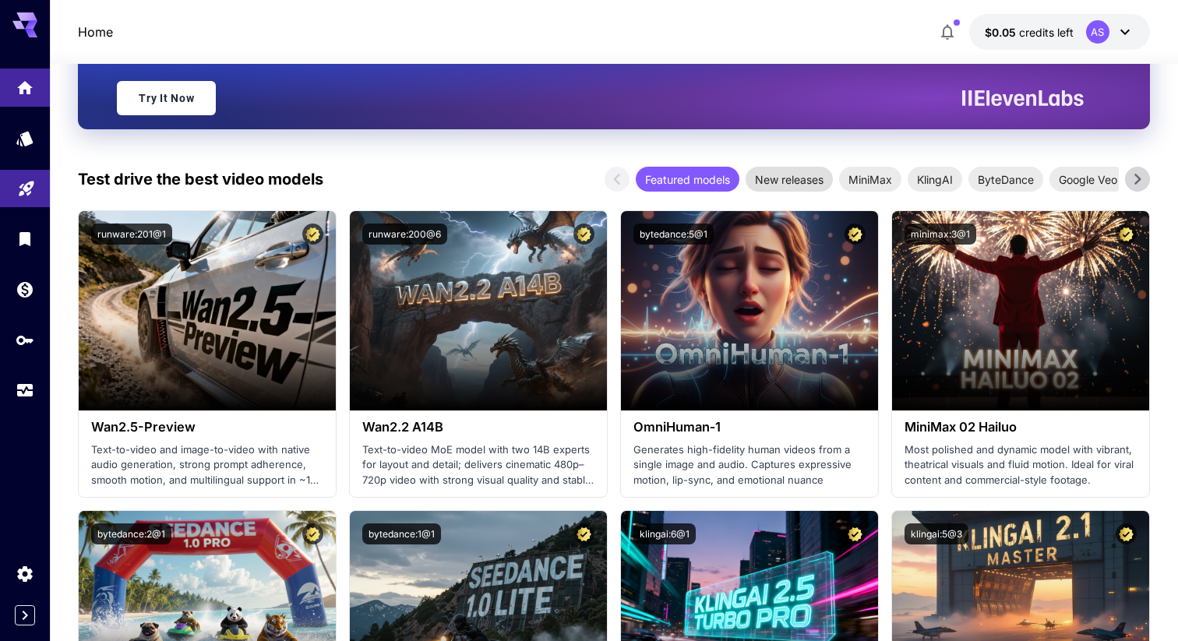
click at [790, 180] on span "New releases" at bounding box center [789, 179] width 87 height 16
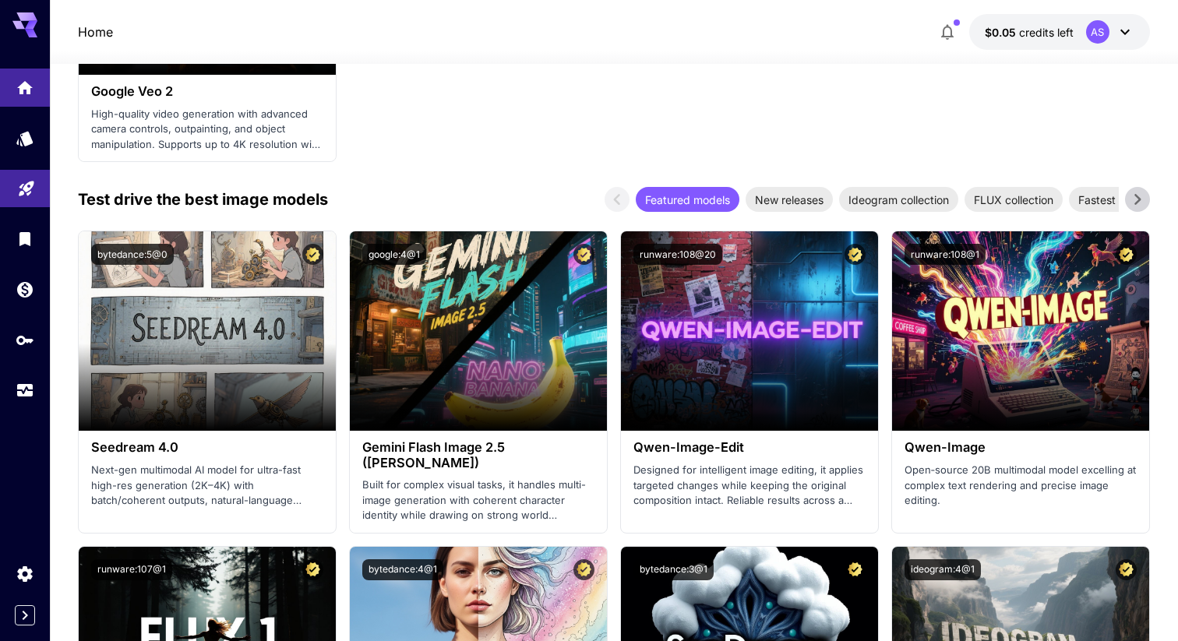
scroll to position [2134, 0]
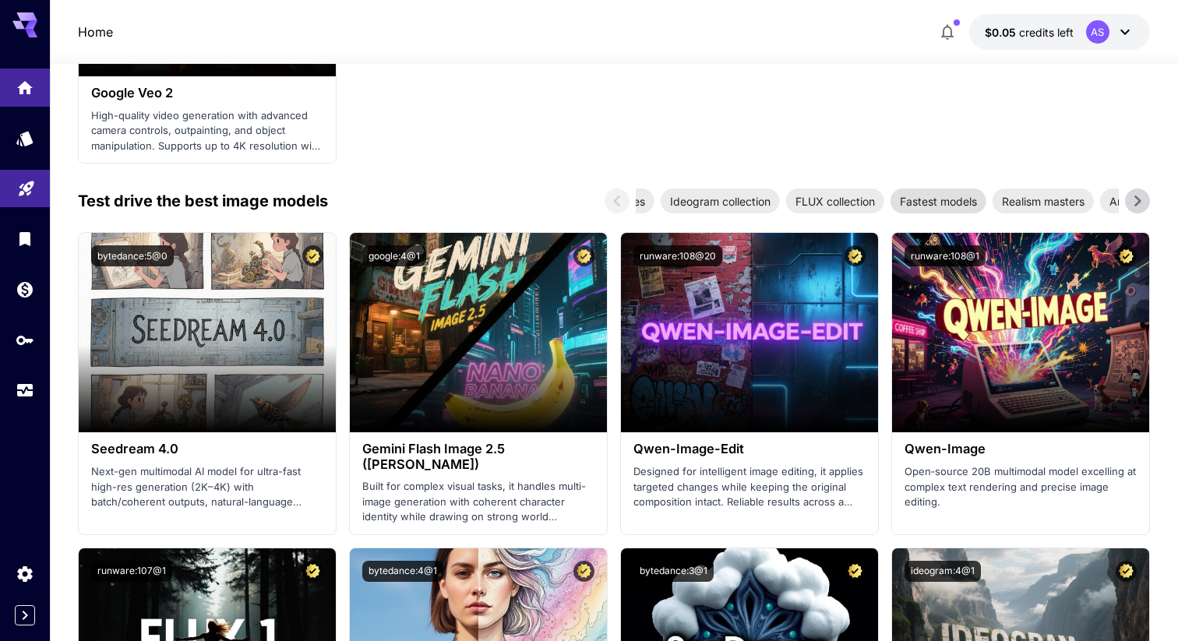
click at [926, 212] on div "Fastest models" at bounding box center [939, 201] width 96 height 25
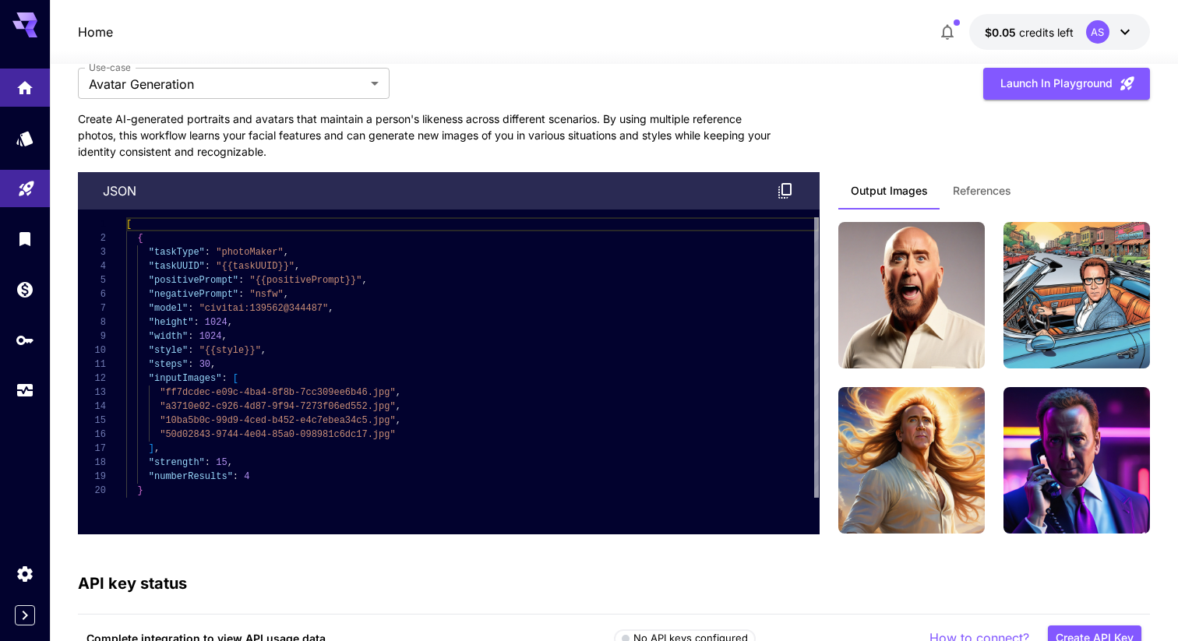
scroll to position [2993, 0]
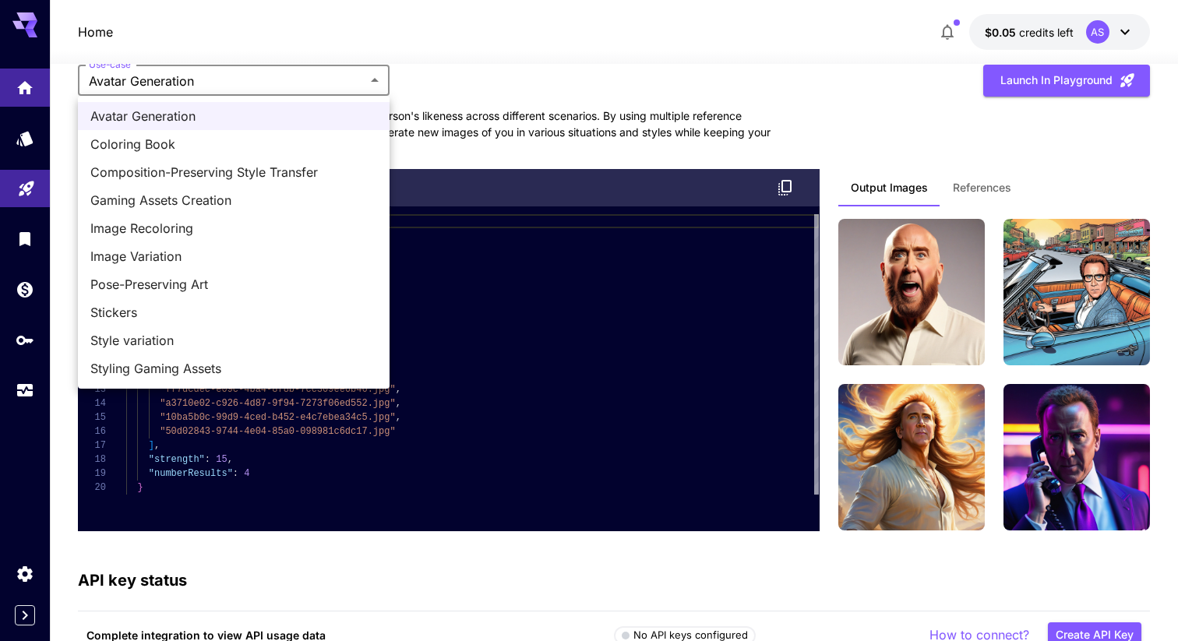
click at [192, 281] on span "Pose-Preserving Art" at bounding box center [233, 284] width 287 height 19
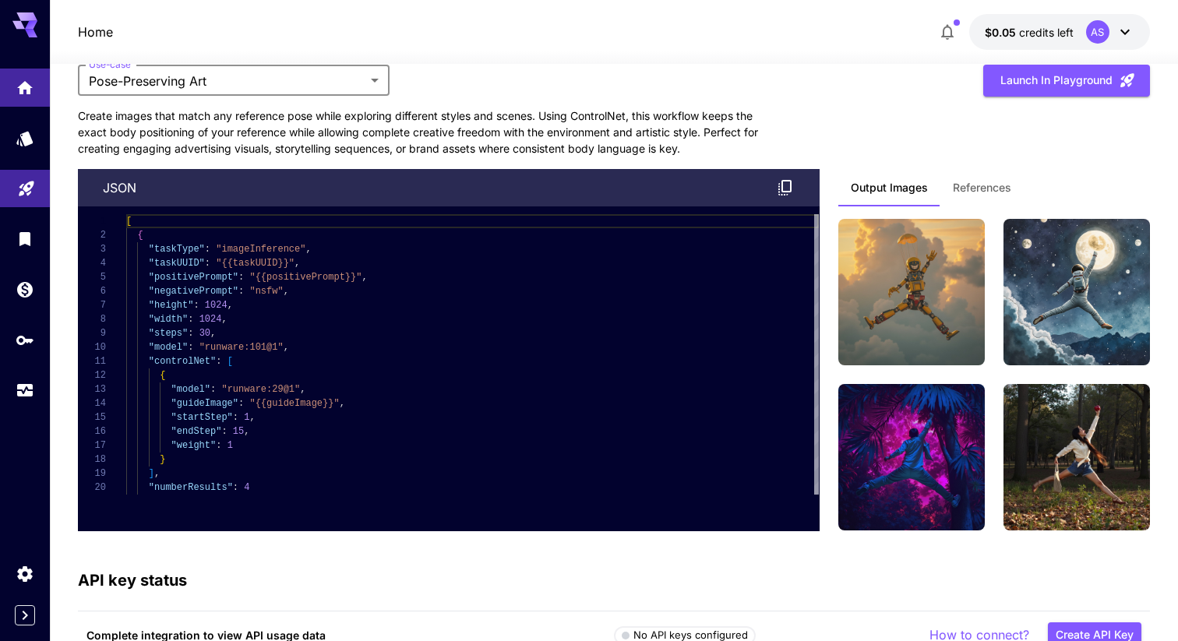
click at [216, 59] on div at bounding box center [614, 54] width 1128 height 19
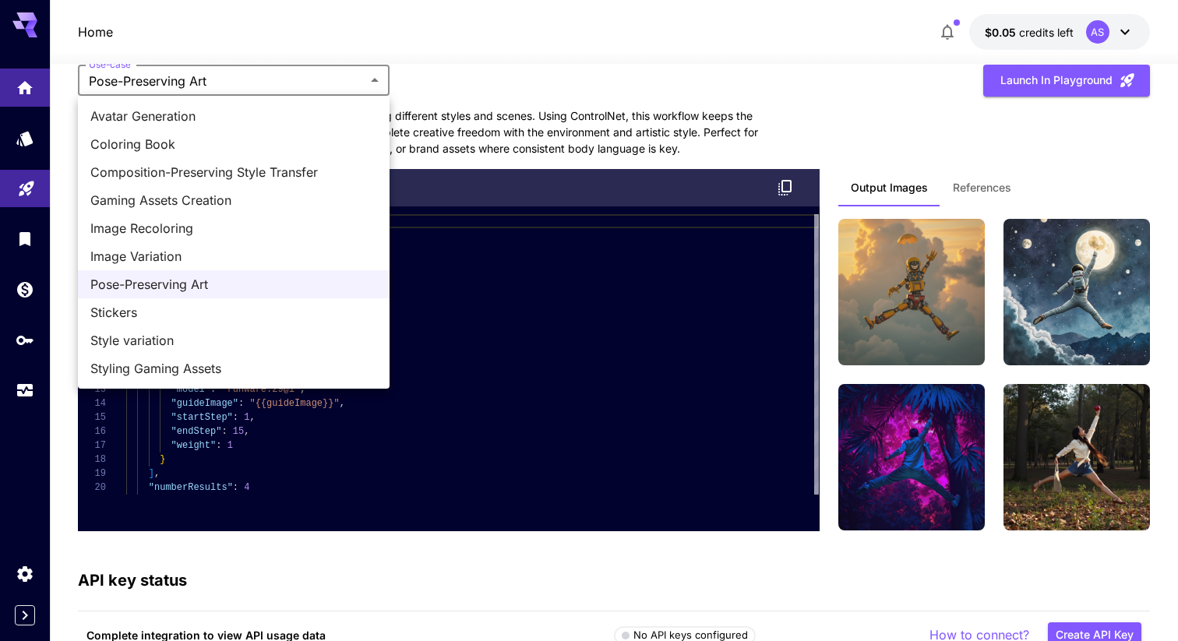
click at [220, 373] on span "Styling Gaming Assets" at bounding box center [233, 368] width 287 height 19
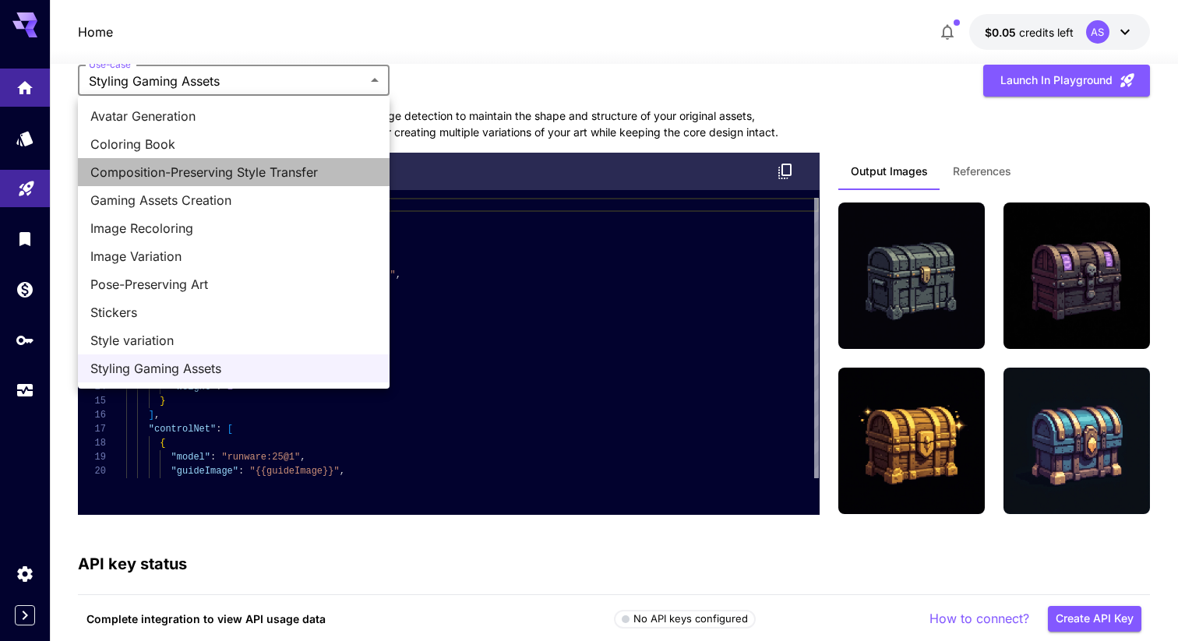
click at [196, 179] on span "Composition-Preserving Style Transfer" at bounding box center [233, 172] width 287 height 19
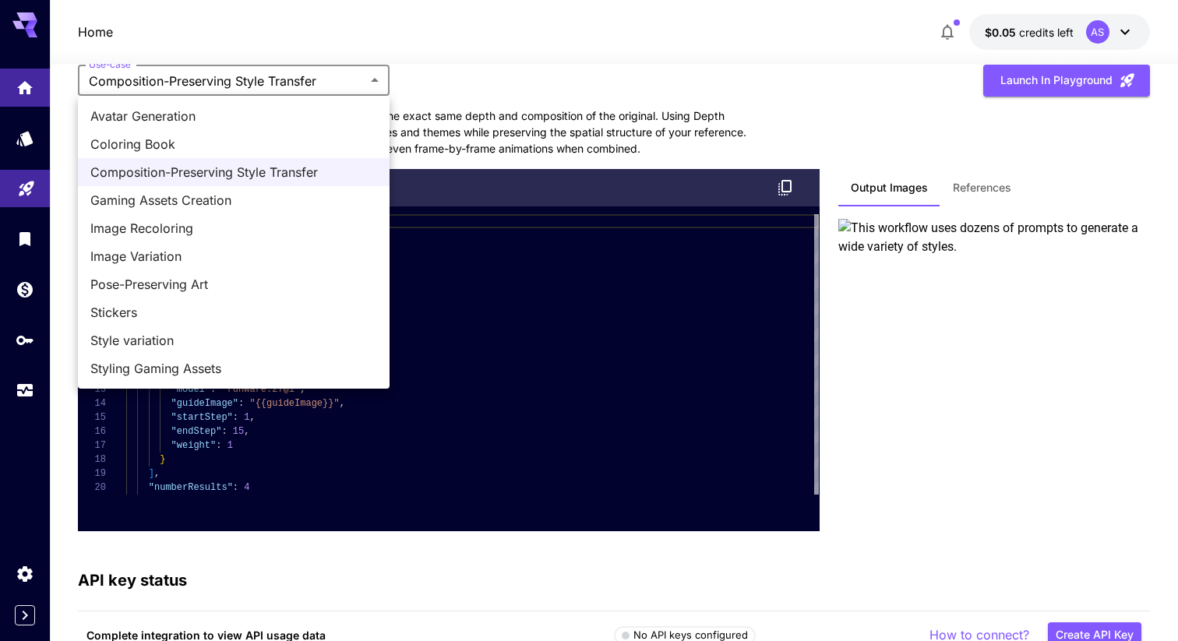
click at [173, 145] on span "Coloring Book" at bounding box center [233, 144] width 287 height 19
type input "**********"
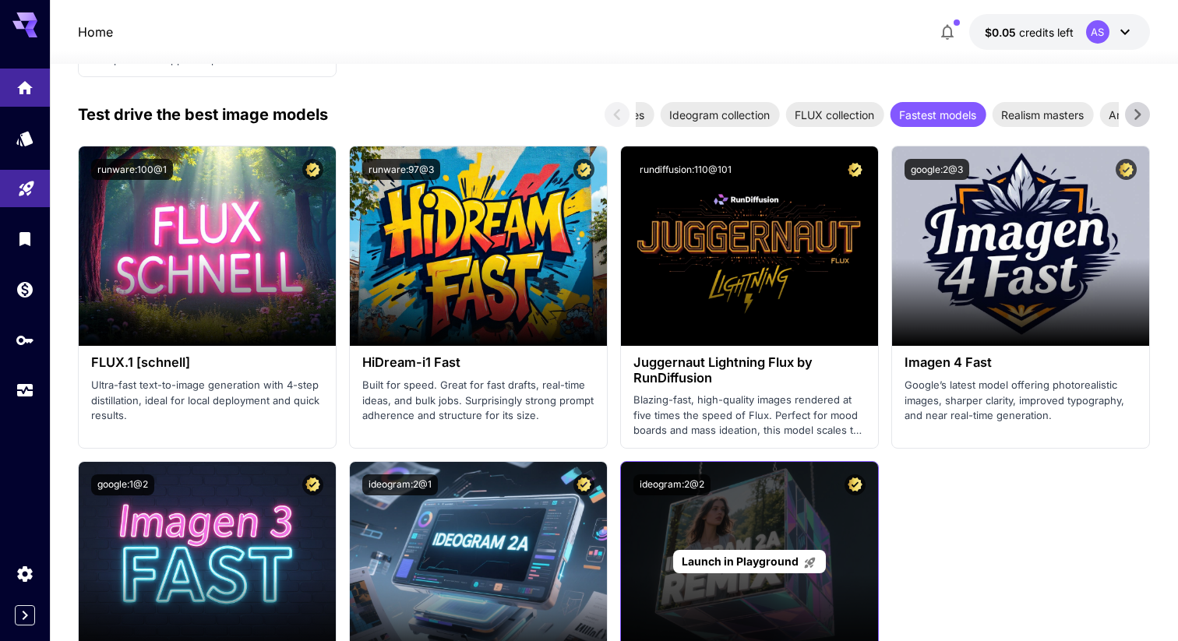
scroll to position [2102, 0]
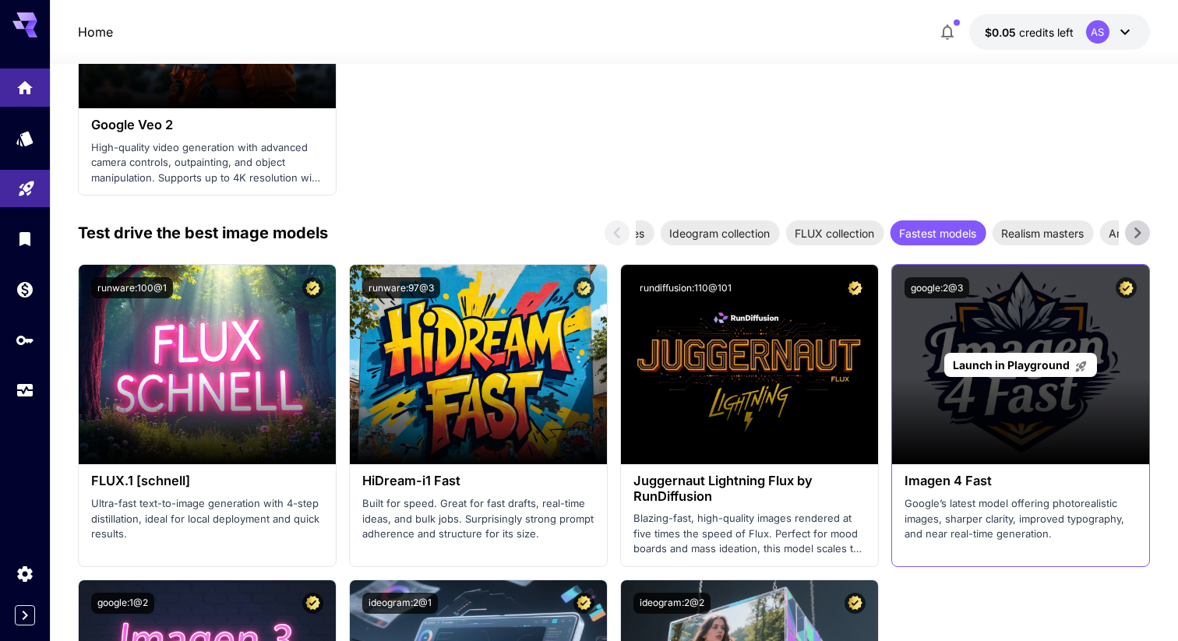
click at [985, 379] on div "Launch in Playground" at bounding box center [1020, 364] width 257 height 199
click at [993, 363] on span "Launch in Playground" at bounding box center [1011, 364] width 117 height 13
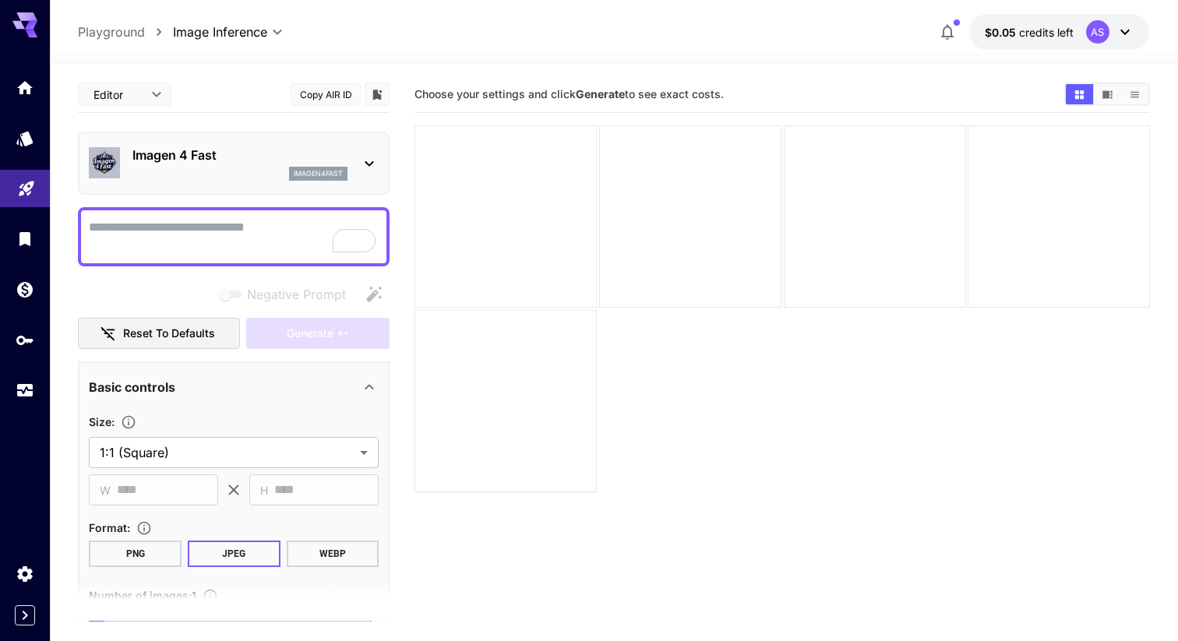
click at [460, 213] on div at bounding box center [506, 216] width 182 height 182
click at [1132, 85] on button "Show media in list view" at bounding box center [1134, 94] width 27 height 20
click at [1073, 90] on button "Show media in grid view" at bounding box center [1079, 94] width 27 height 20
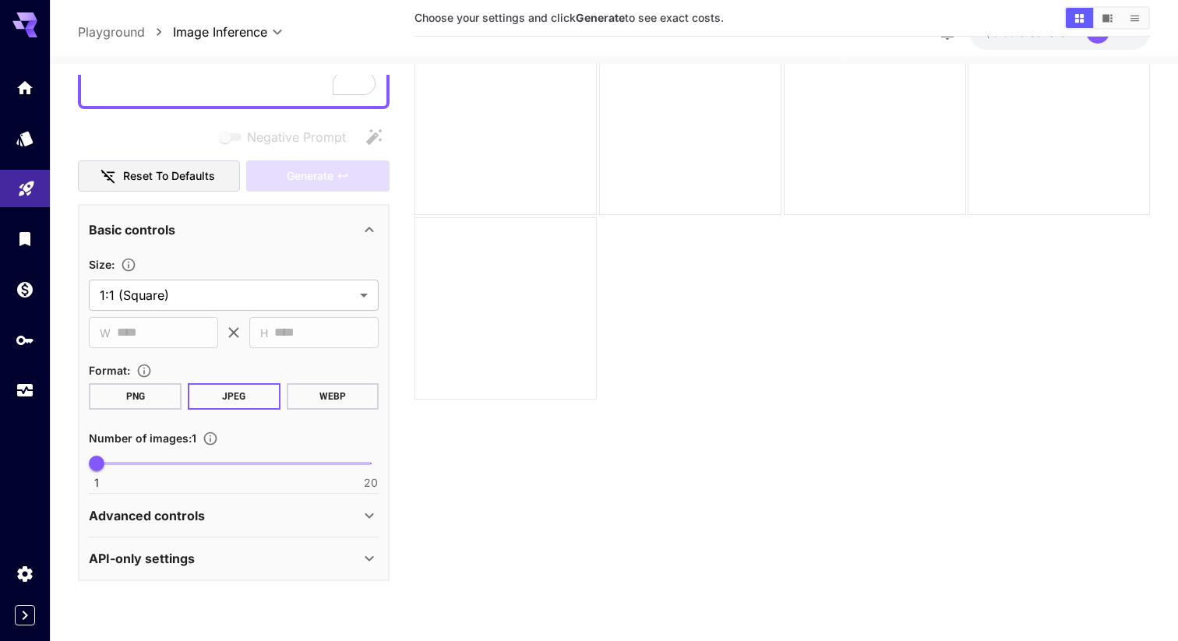
scroll to position [123, 0]
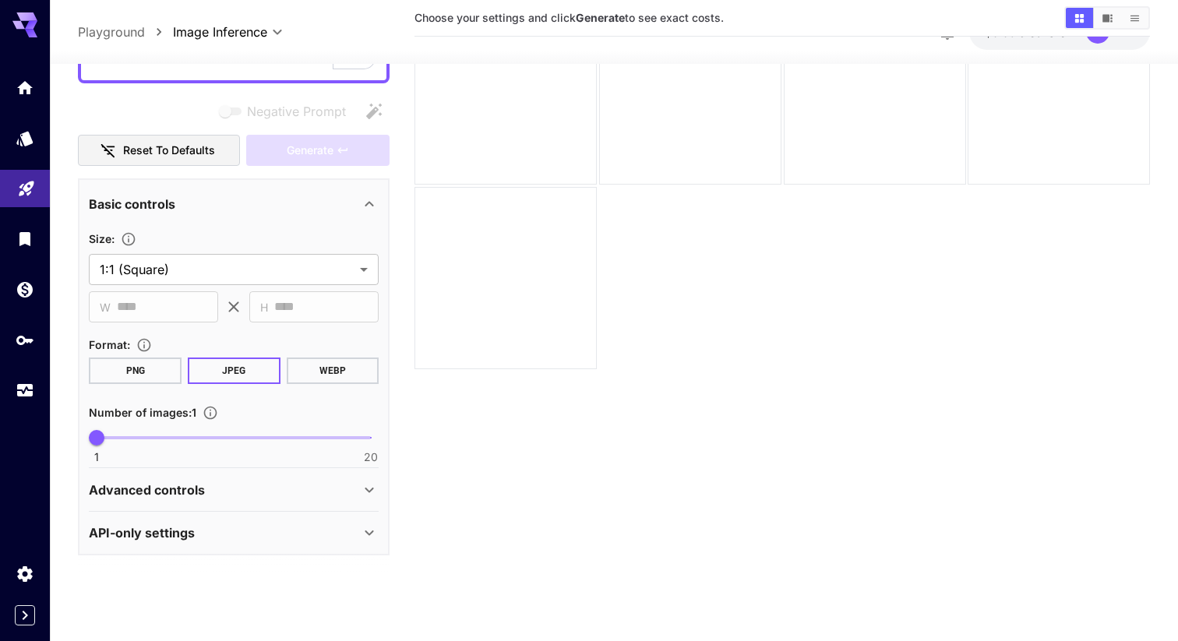
click at [271, 485] on div "Advanced controls" at bounding box center [224, 490] width 271 height 19
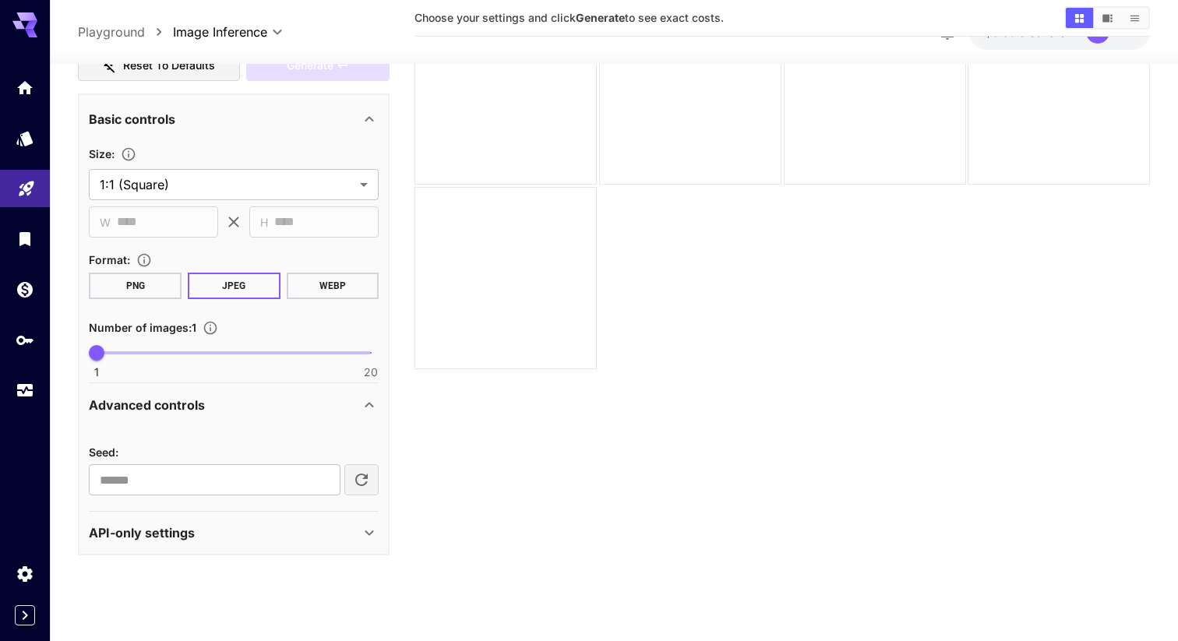
click at [283, 396] on div "Advanced controls" at bounding box center [224, 405] width 271 height 19
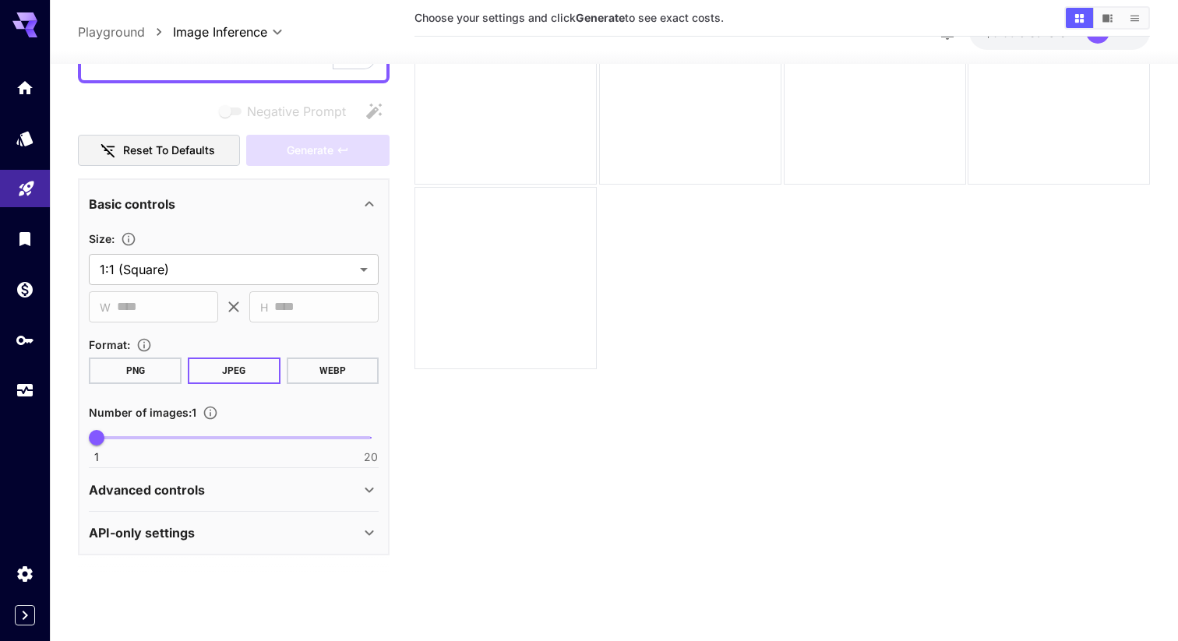
scroll to position [156, 0]
click at [229, 538] on div "API-only settings" at bounding box center [224, 533] width 271 height 19
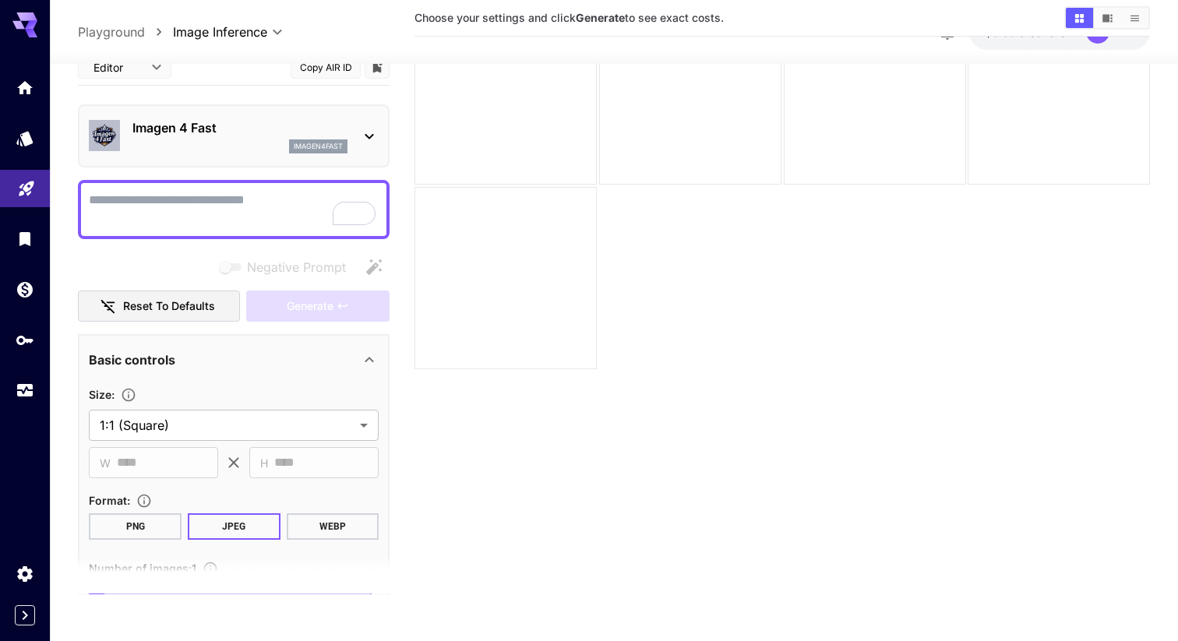
click at [117, 23] on p "Playground" at bounding box center [111, 32] width 67 height 19
click at [108, 26] on p "Playground" at bounding box center [111, 32] width 67 height 19
click at [23, 135] on icon "Models" at bounding box center [26, 133] width 16 height 15
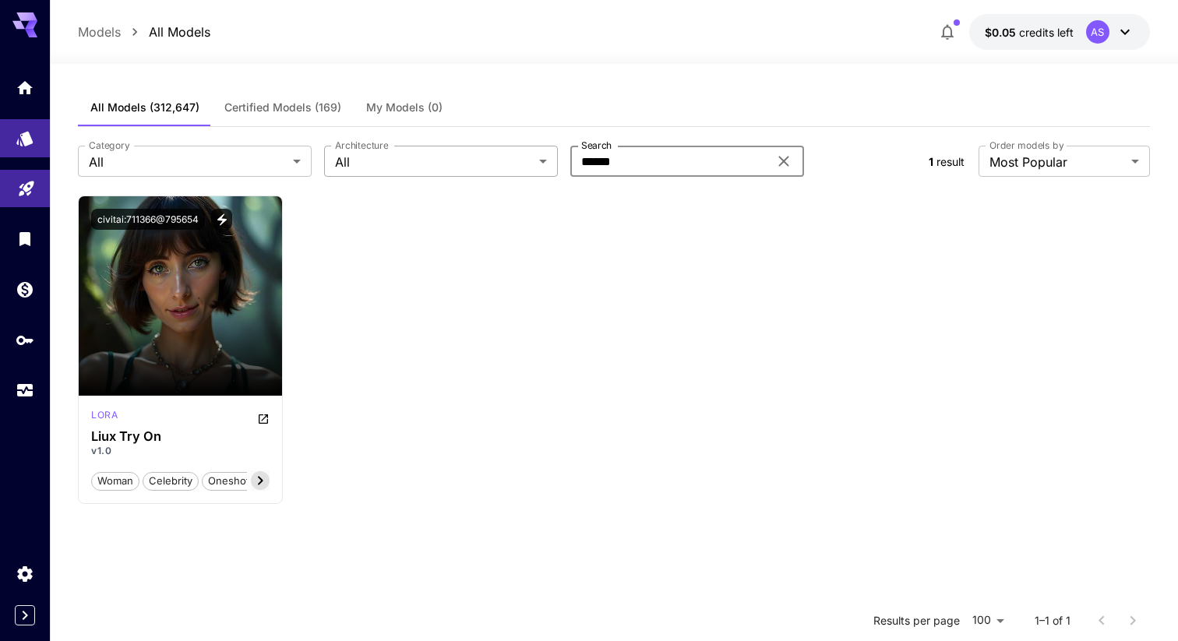
drag, startPoint x: 643, startPoint y: 160, endPoint x: 496, endPoint y: 160, distance: 147.3
click at [496, 160] on div "Category All *** Category Architecture All *** Architecture Search ****** Search" at bounding box center [497, 161] width 838 height 31
click at [389, 151] on body "**********" at bounding box center [589, 462] width 1178 height 924
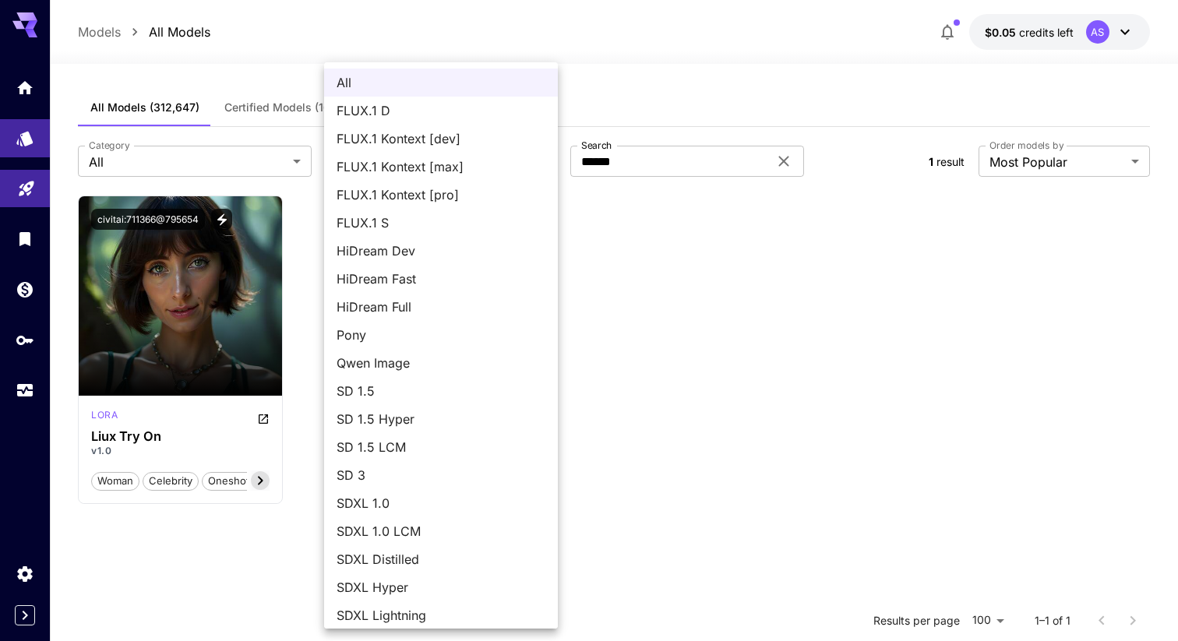
click at [175, 160] on div at bounding box center [589, 320] width 1178 height 641
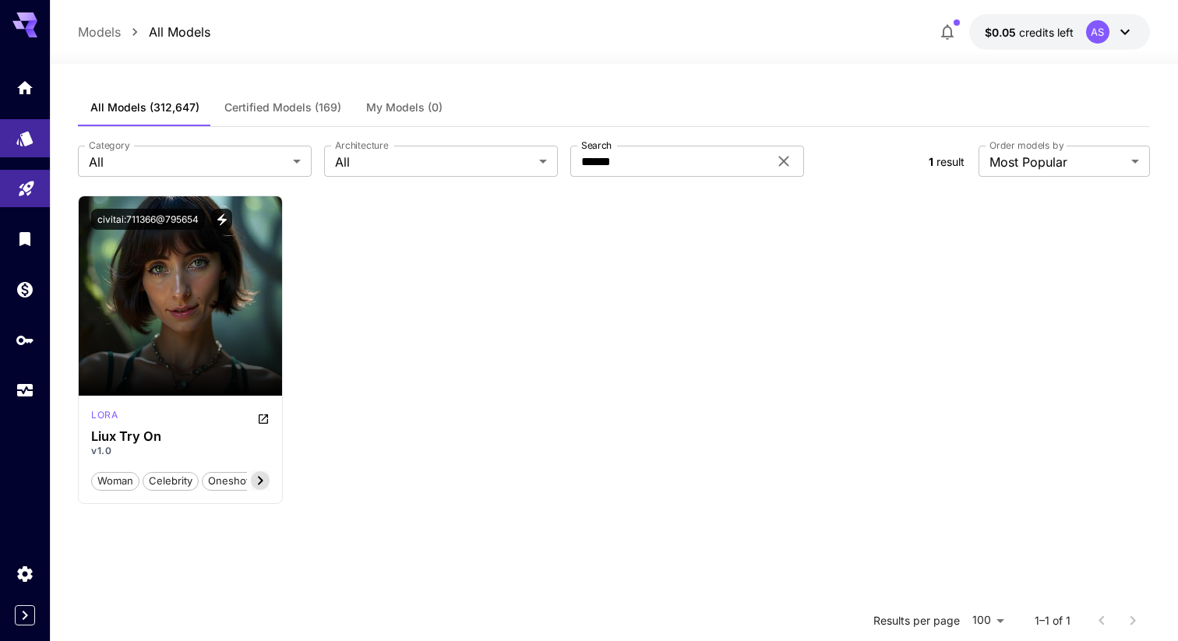
click at [175, 160] on div "All FLUX.1 D FLUX.1 Kontext [dev] FLUX.1 Kontext [max] FLUX.1 Kontext [pro] FLU…" at bounding box center [589, 320] width 1178 height 641
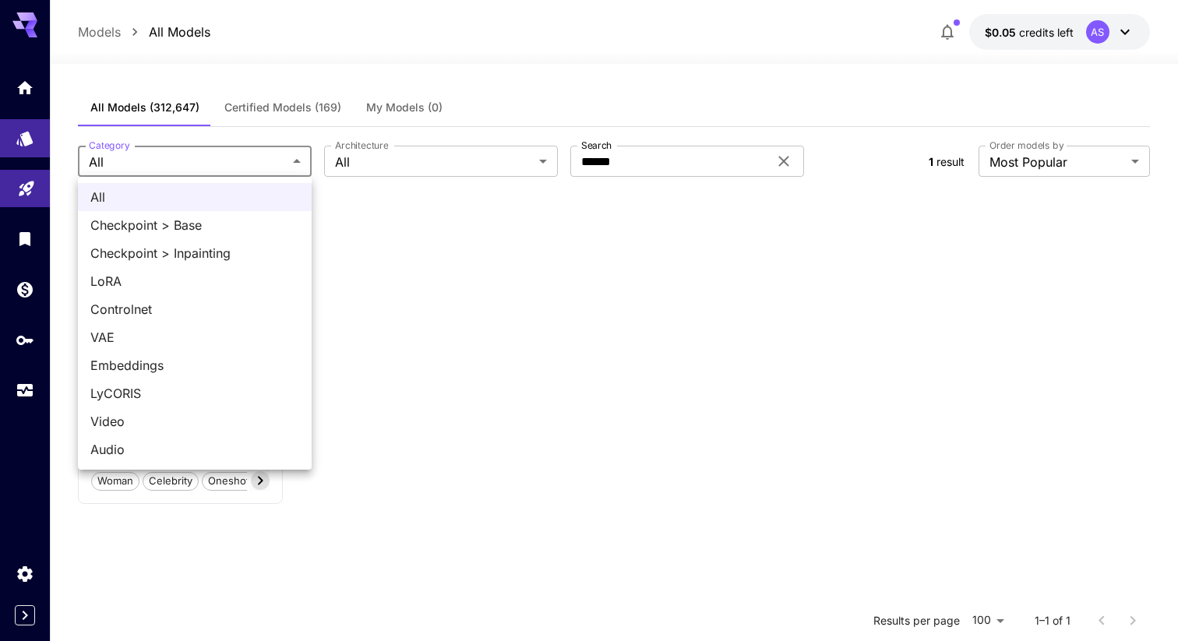
click at [175, 160] on body "**********" at bounding box center [589, 462] width 1178 height 924
click at [421, 334] on div at bounding box center [589, 320] width 1178 height 641
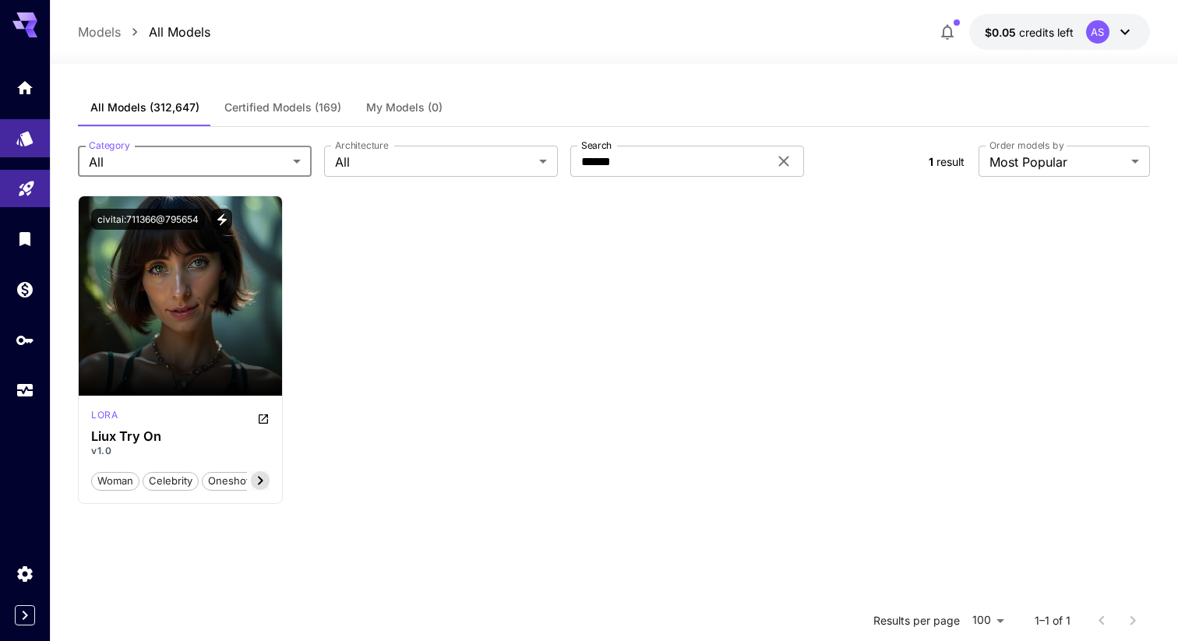
click at [298, 111] on span "Certified Models (169)" at bounding box center [282, 108] width 117 height 14
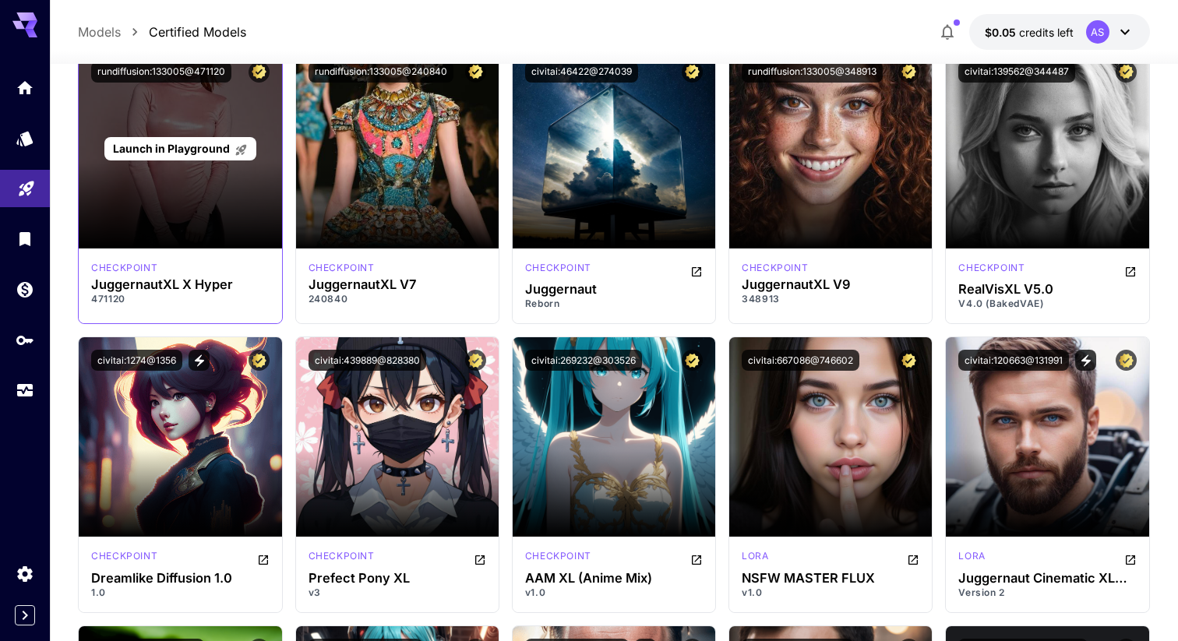
click at [197, 148] on span "Launch in Playground" at bounding box center [171, 148] width 117 height 13
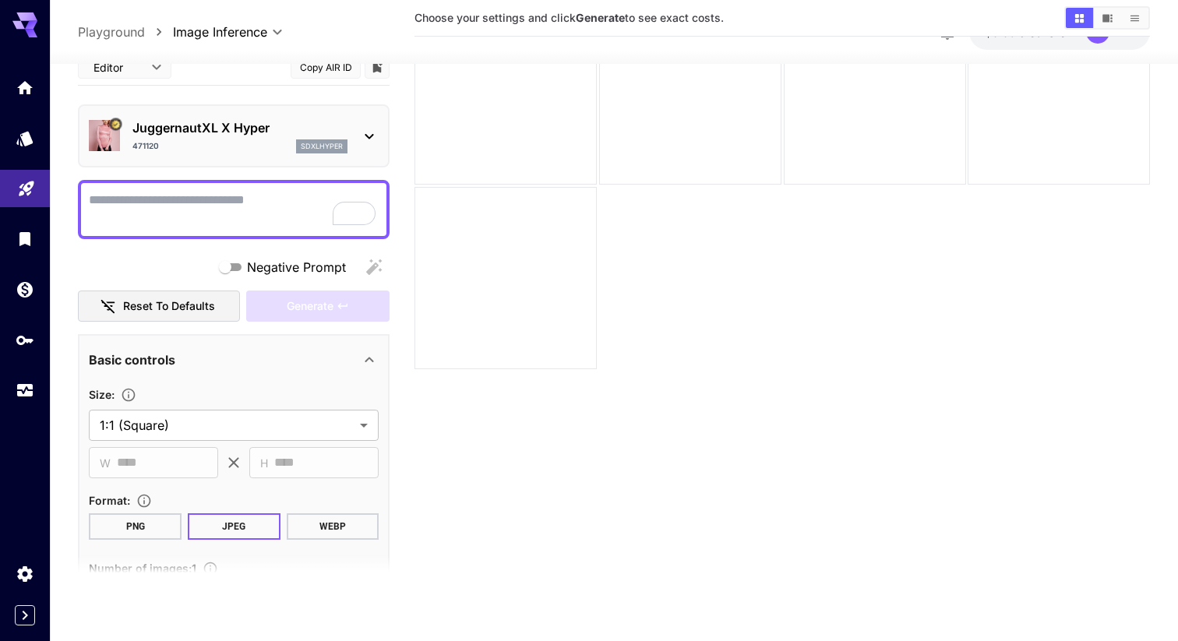
click at [216, 150] on div "471120 sdxlhyper" at bounding box center [239, 147] width 215 height 14
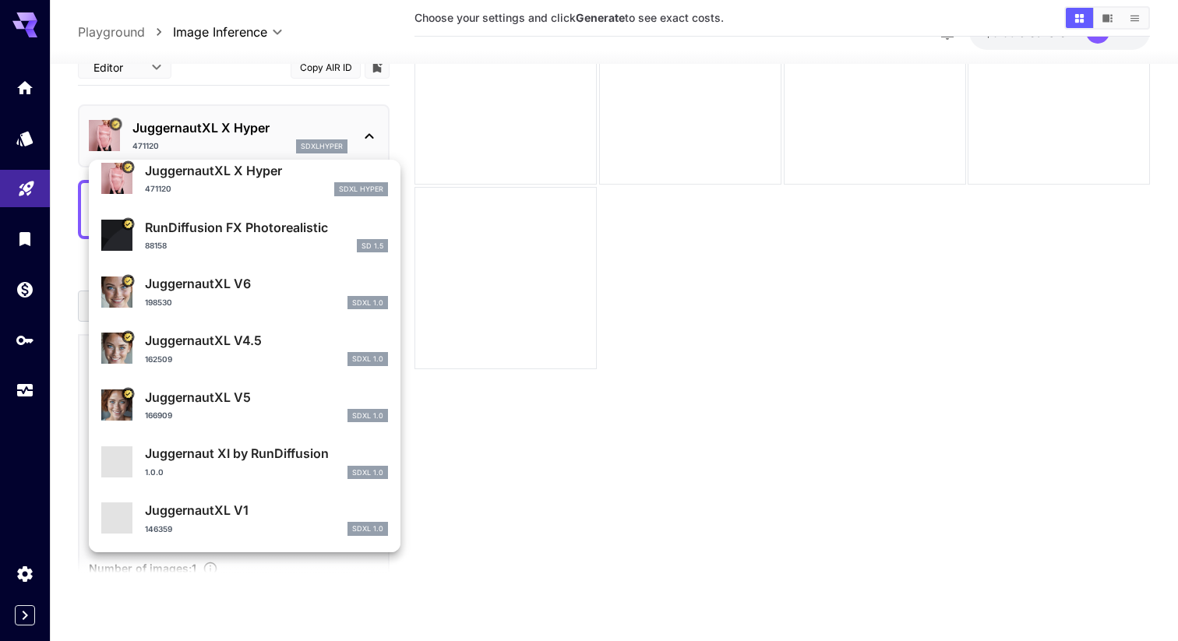
scroll to position [1417, 0]
click at [583, 372] on div at bounding box center [589, 320] width 1178 height 641
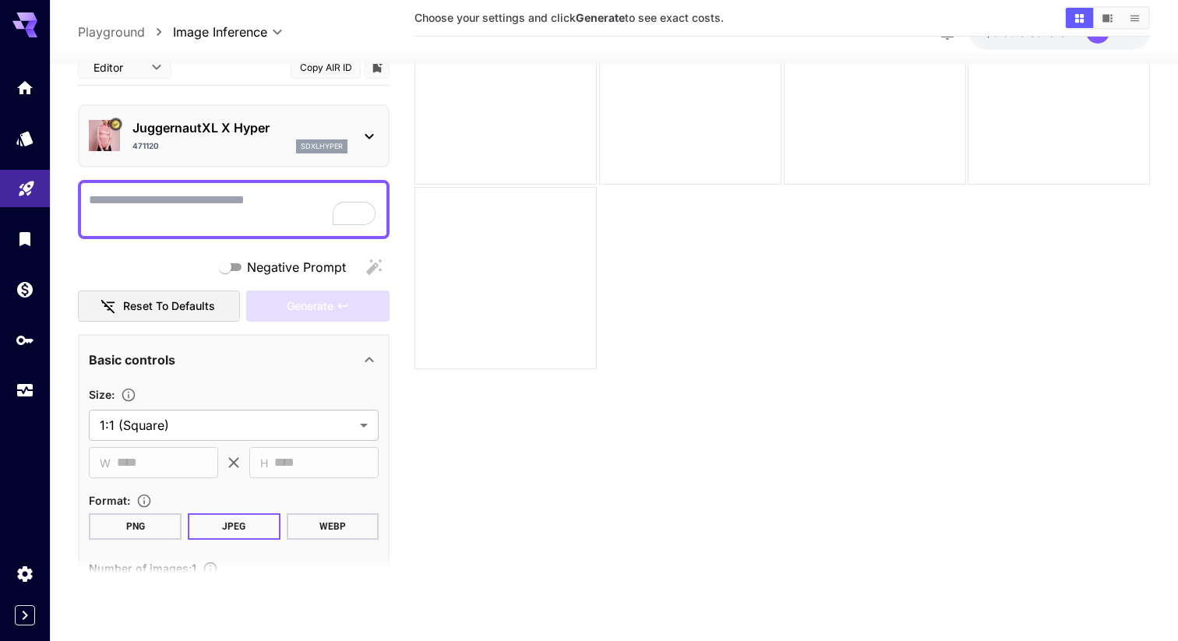
click at [27, 23] on icon at bounding box center [24, 24] width 25 height 25
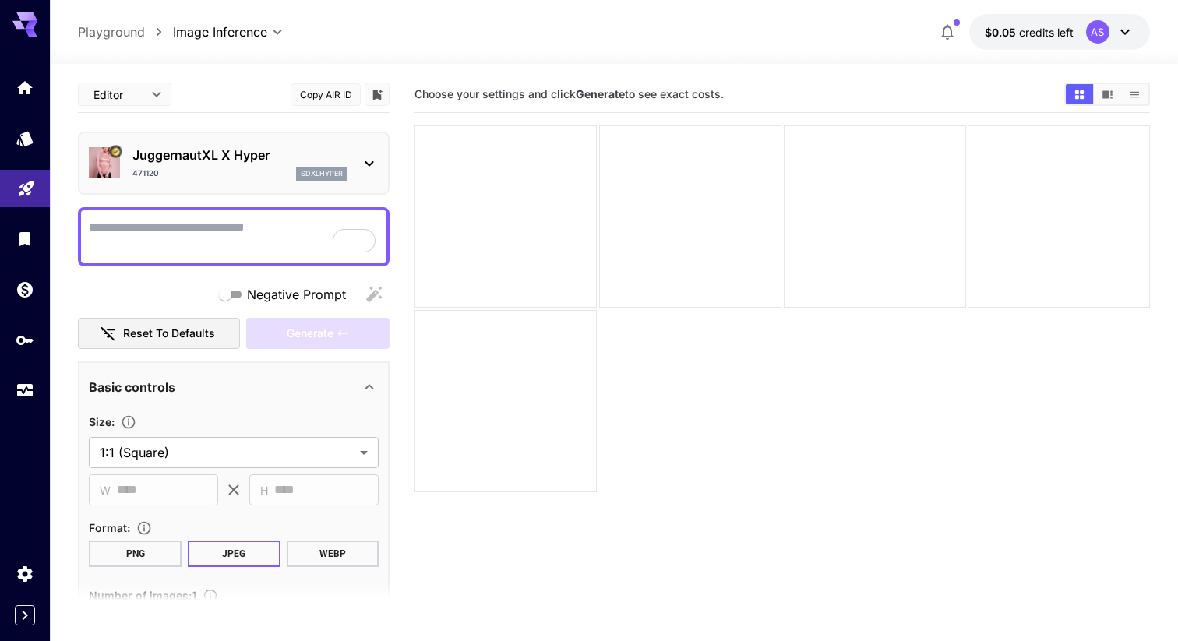
click at [110, 34] on p "Playground" at bounding box center [111, 32] width 67 height 19
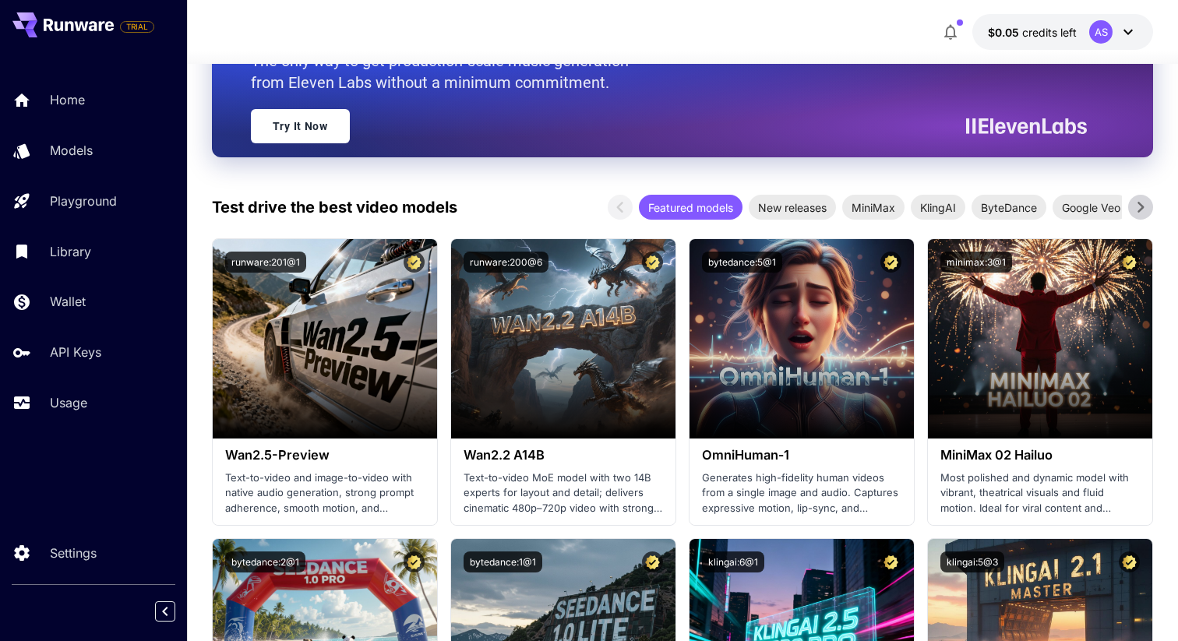
scroll to position [273, 0]
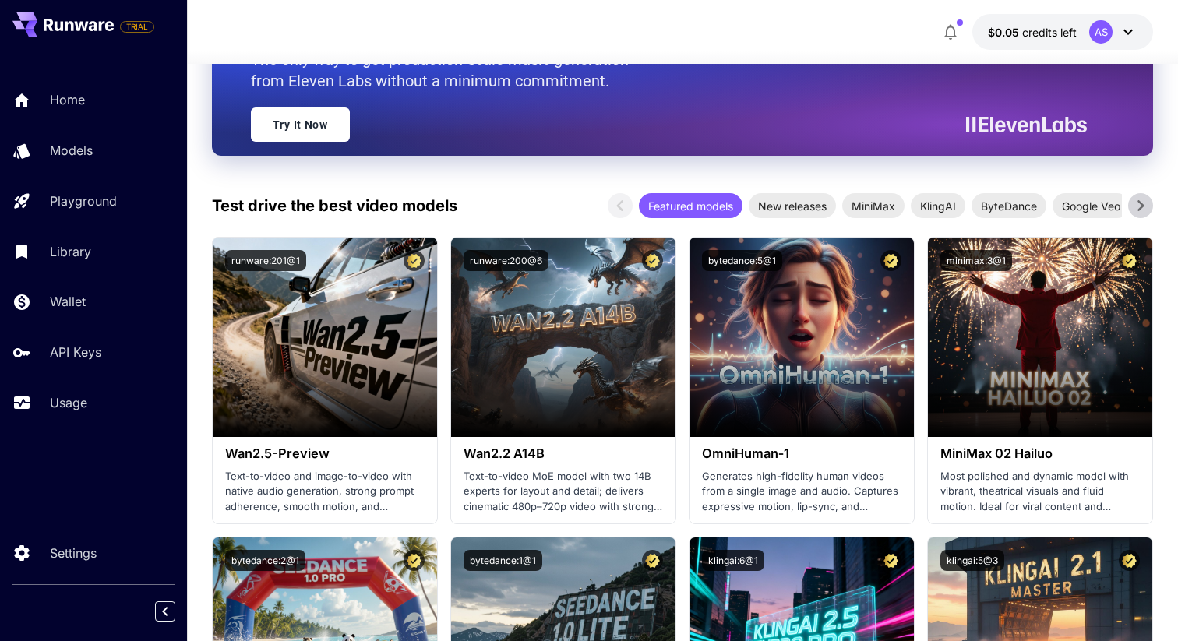
click at [1139, 199] on icon at bounding box center [1140, 205] width 23 height 23
click at [1145, 203] on icon at bounding box center [1140, 205] width 23 height 23
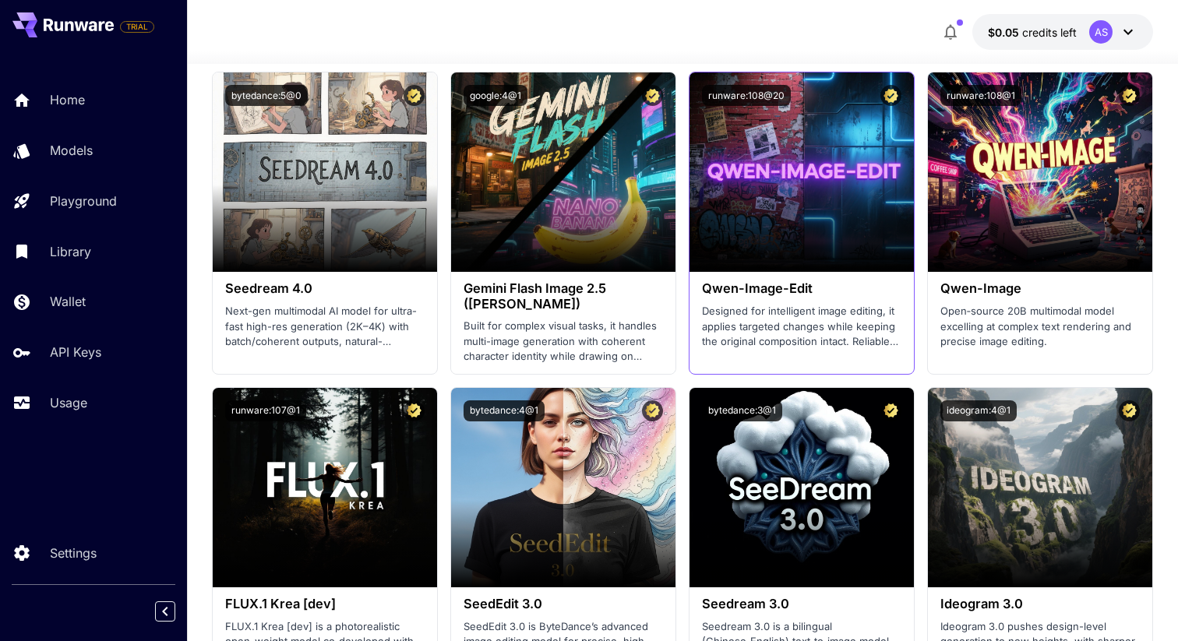
scroll to position [2274, 0]
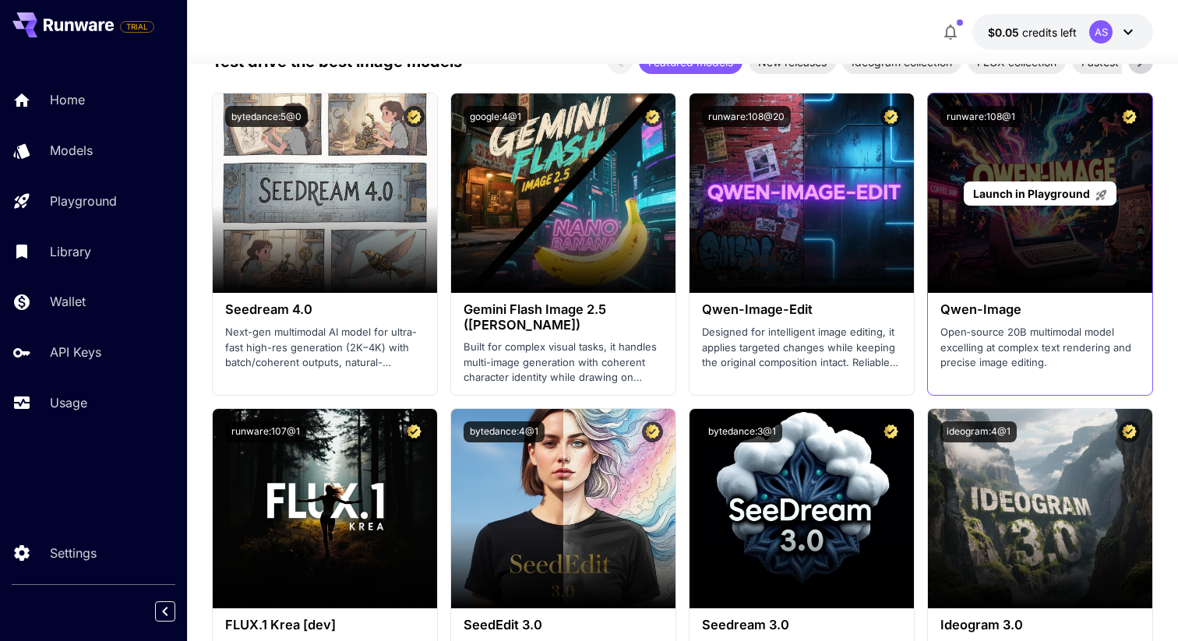
click at [1015, 192] on span "Launch in Playground" at bounding box center [1031, 193] width 117 height 13
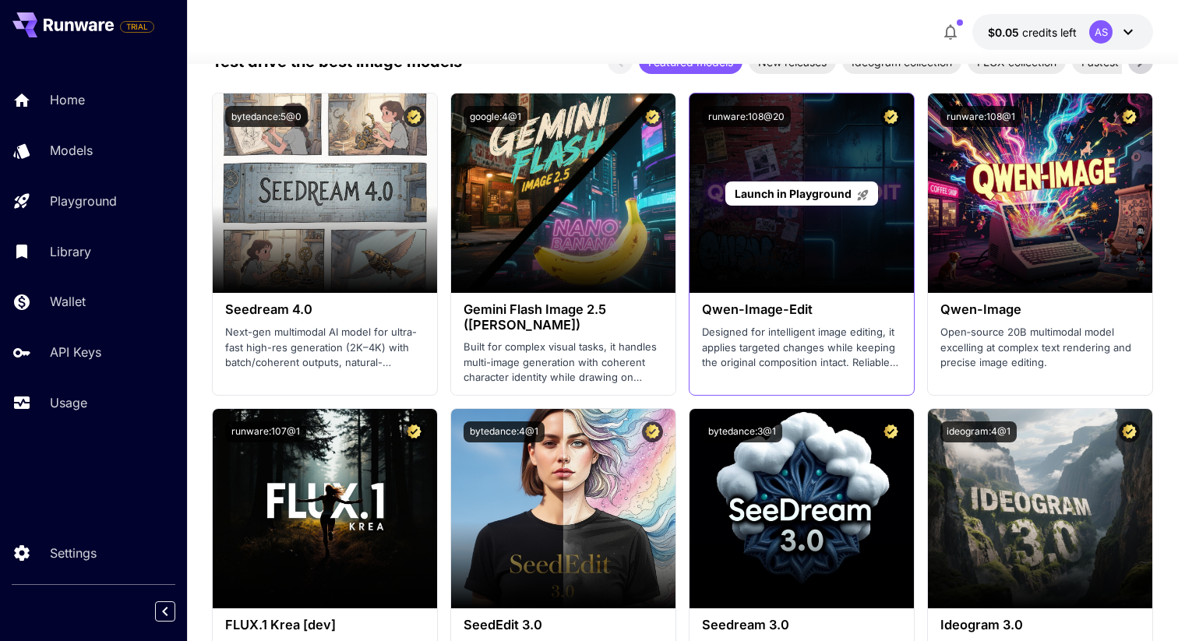
click at [801, 196] on span "Launch in Playground" at bounding box center [793, 193] width 117 height 13
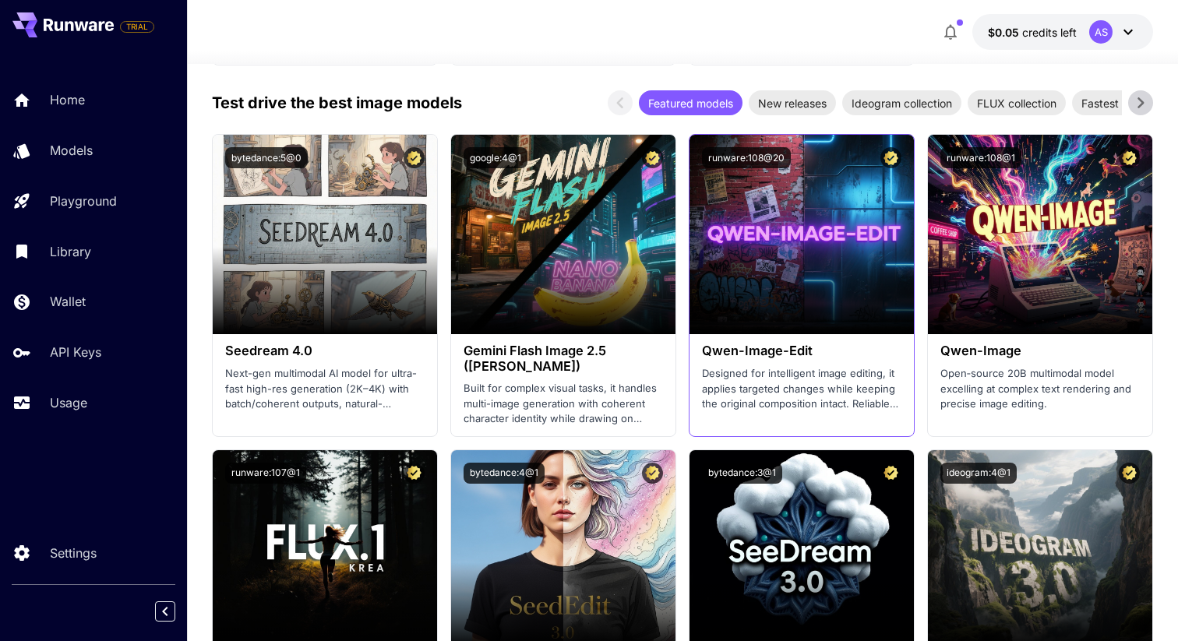
scroll to position [2230, 0]
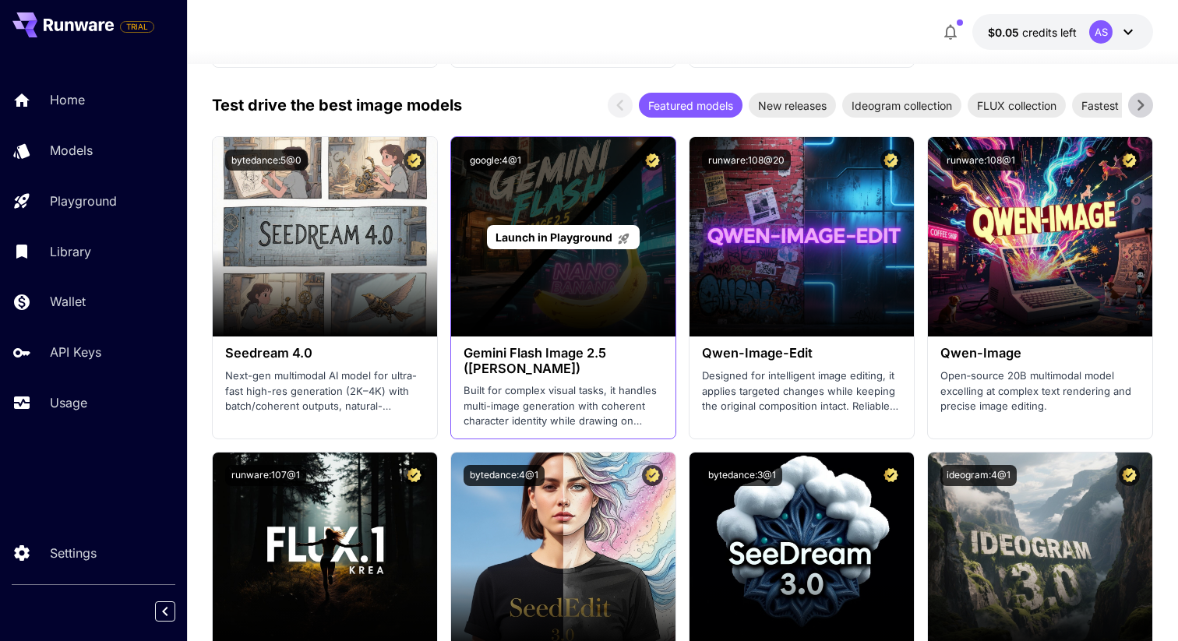
click at [564, 235] on span "Launch in Playground" at bounding box center [554, 237] width 117 height 13
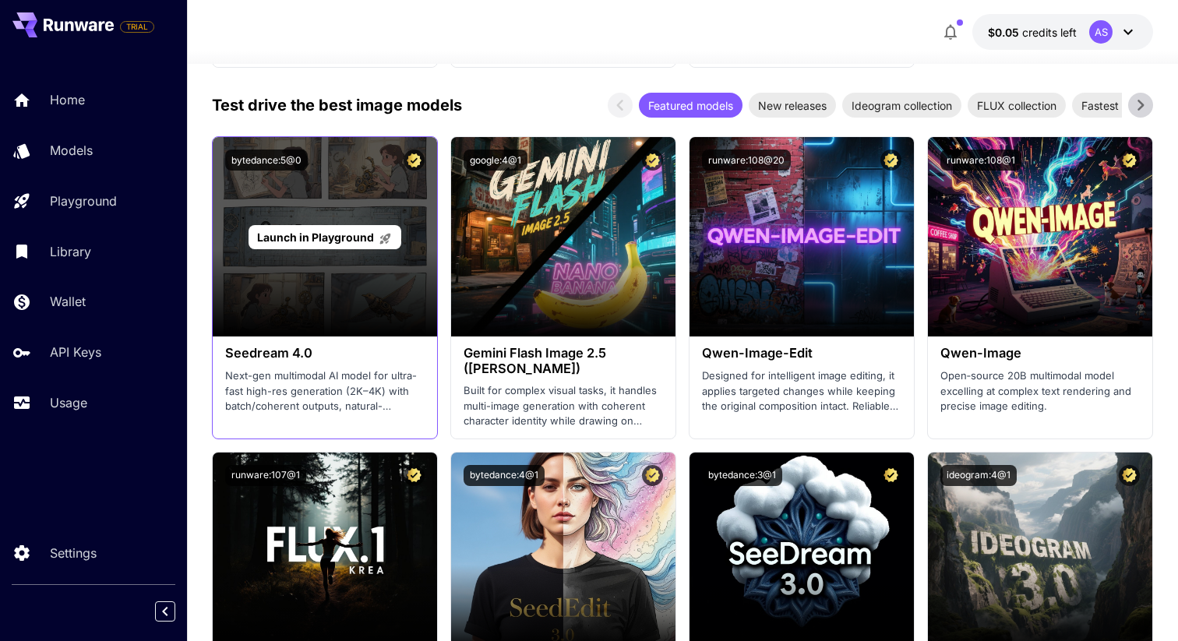
click at [359, 238] on span "Launch in Playground" at bounding box center [315, 237] width 117 height 13
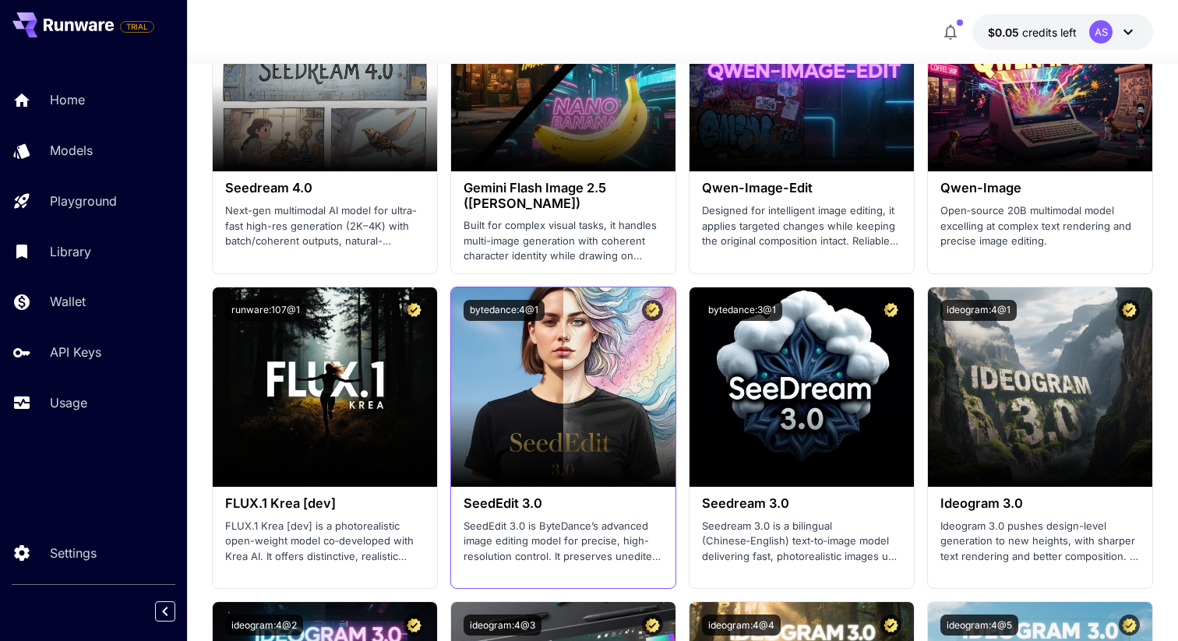
scroll to position [2402, 0]
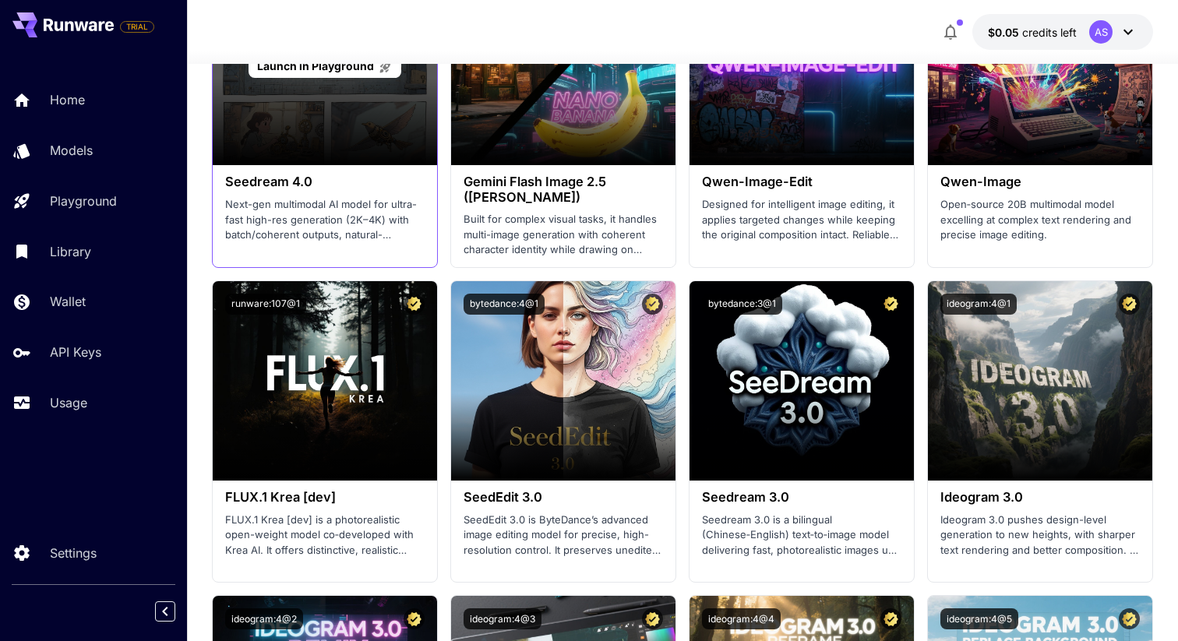
click at [325, 71] on span "Launch in Playground" at bounding box center [315, 65] width 117 height 13
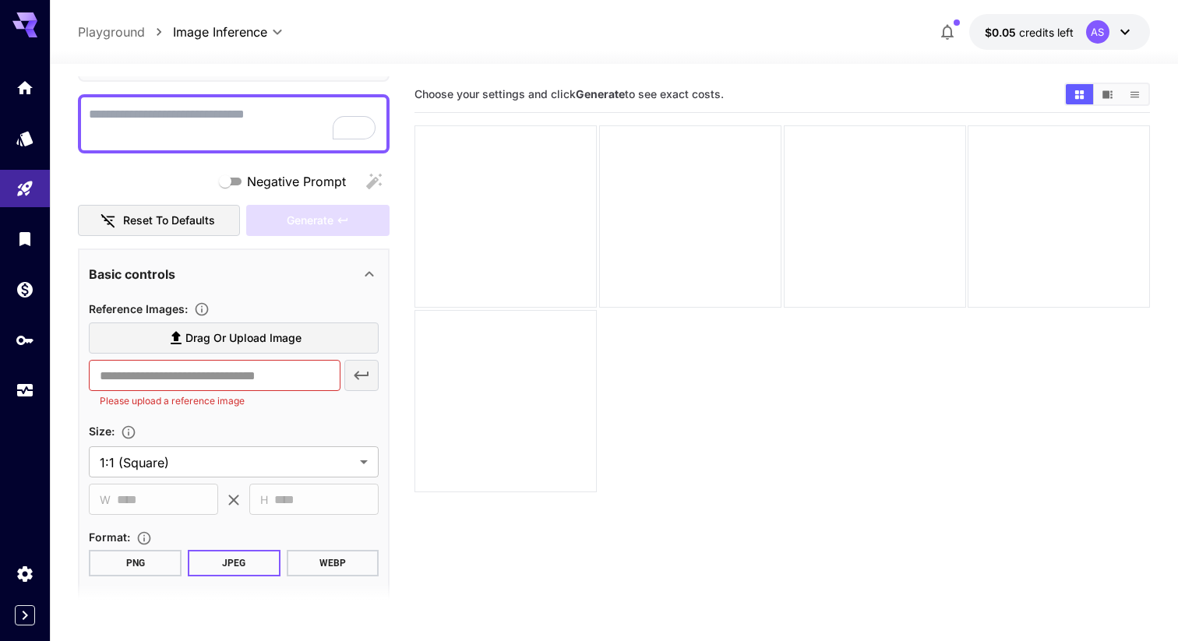
scroll to position [117, 0]
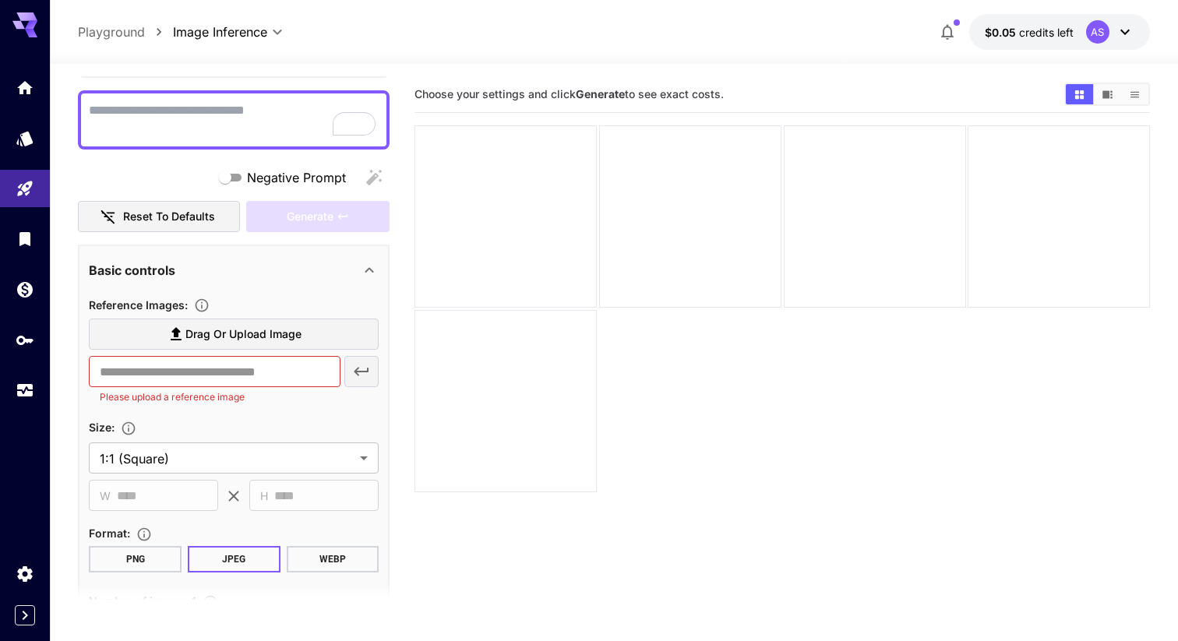
click at [266, 337] on span "Drag or upload image" at bounding box center [243, 334] width 116 height 19
click at [0, 0] on input "Drag or upload image" at bounding box center [0, 0] width 0 height 0
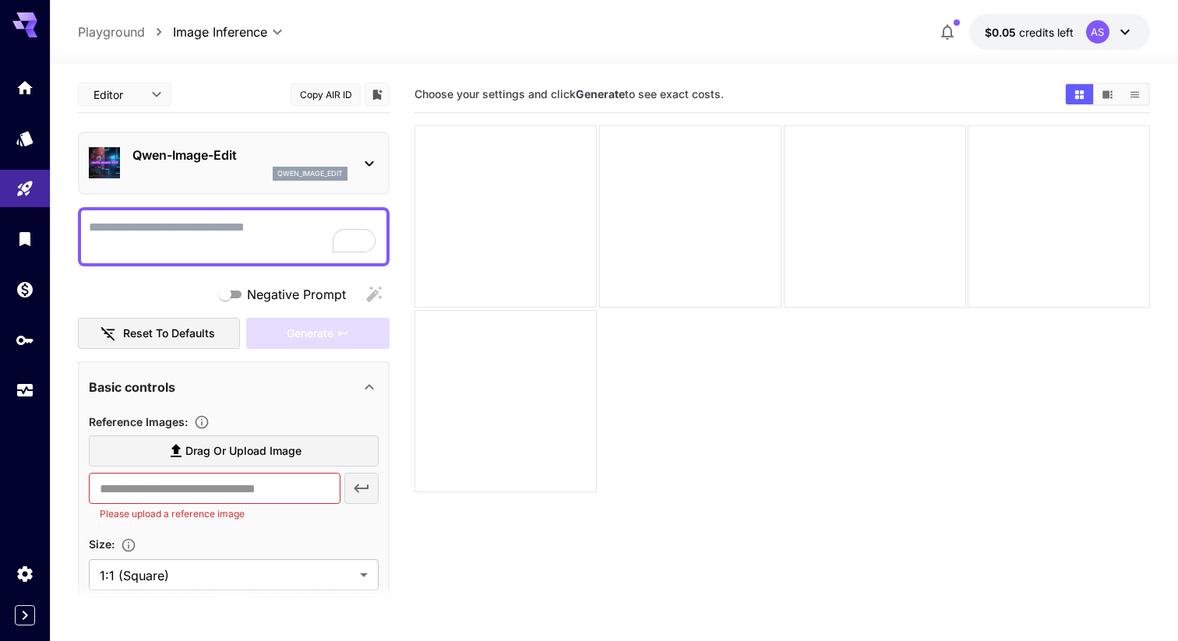
scroll to position [0, 0]
click at [245, 449] on span "Drag or upload image" at bounding box center [243, 451] width 116 height 19
click at [0, 0] on input "Drag or upload image" at bounding box center [0, 0] width 0 height 0
click at [246, 445] on span "Drag or upload image" at bounding box center [243, 451] width 116 height 19
click at [0, 0] on input "Drag or upload image" at bounding box center [0, 0] width 0 height 0
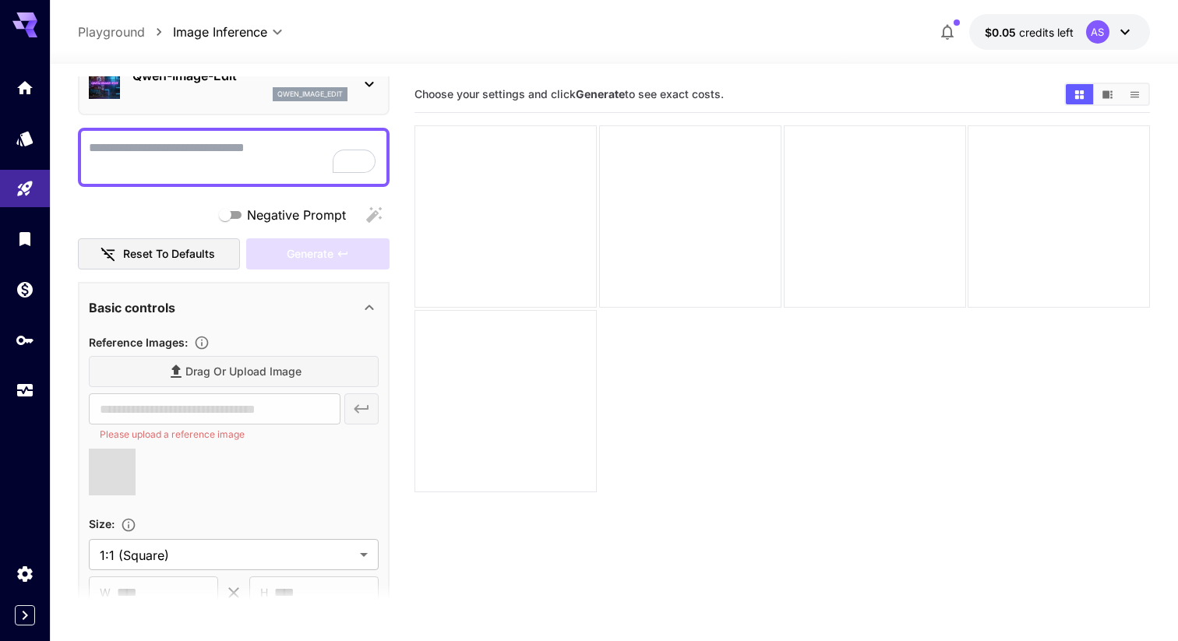
scroll to position [92, 0]
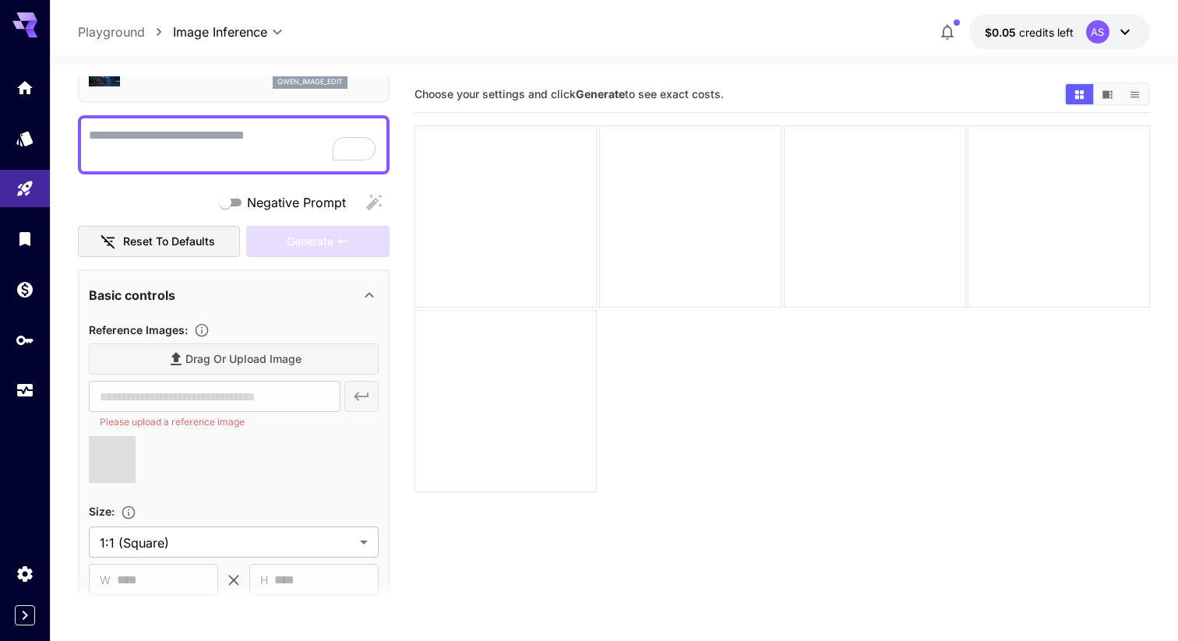
type input "**********"
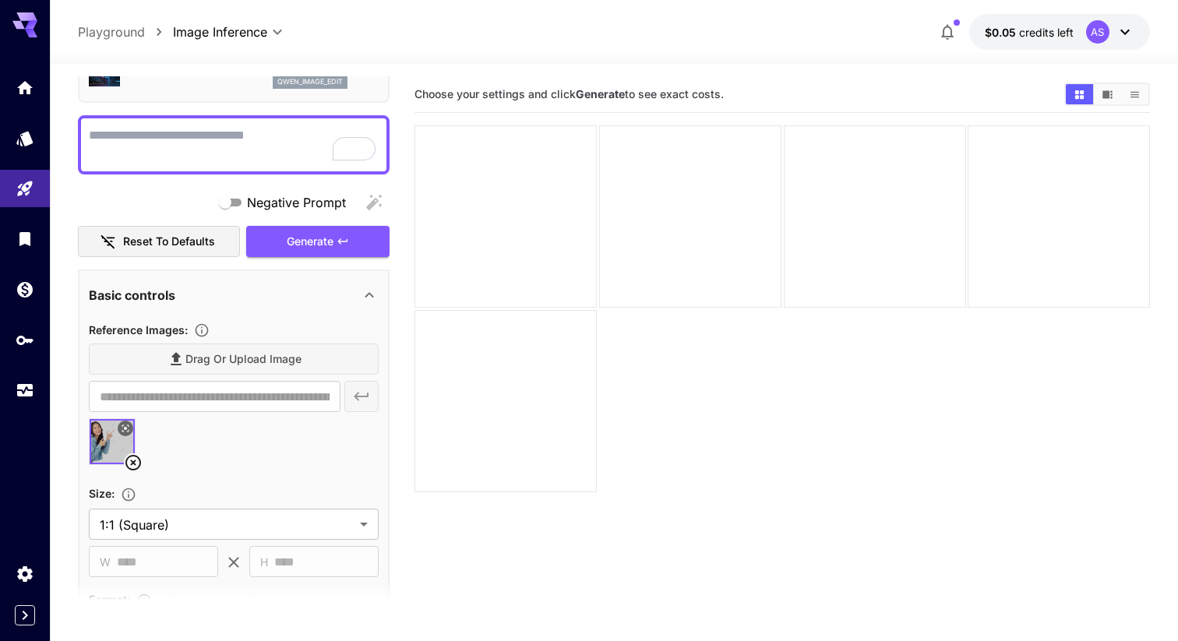
click at [245, 357] on div "Drag or upload image" at bounding box center [234, 360] width 290 height 32
click at [288, 356] on div "Drag or upload image" at bounding box center [234, 360] width 290 height 32
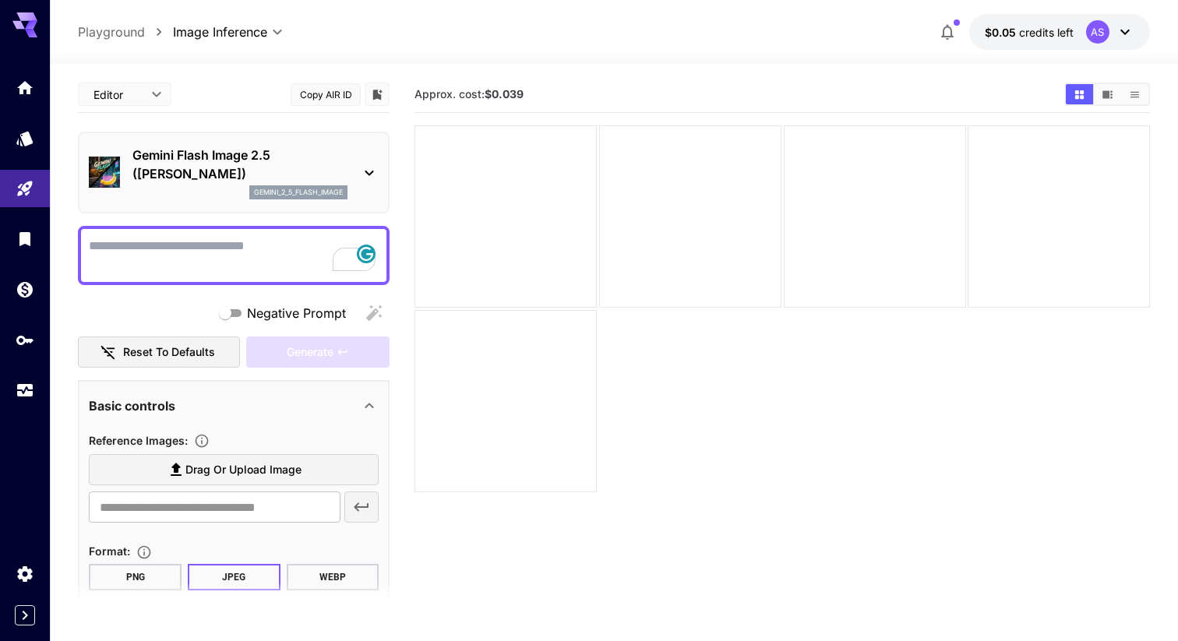
click at [276, 468] on span "Drag or upload image" at bounding box center [243, 470] width 116 height 19
click at [0, 0] on input "Drag or upload image" at bounding box center [0, 0] width 0 height 0
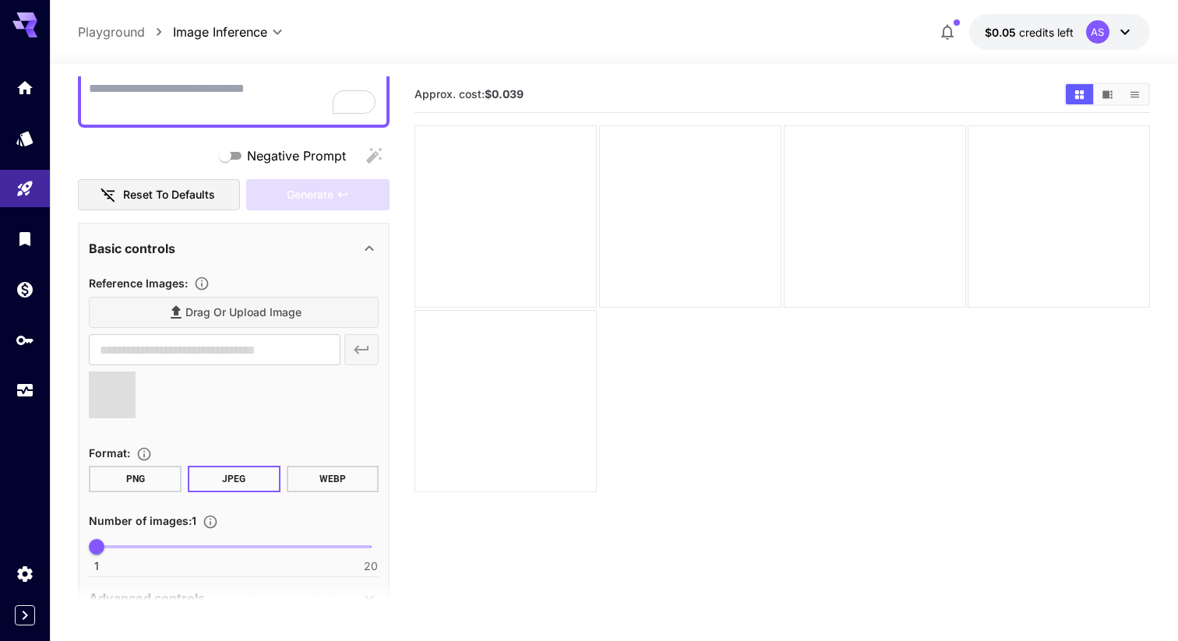
scroll to position [239, 0]
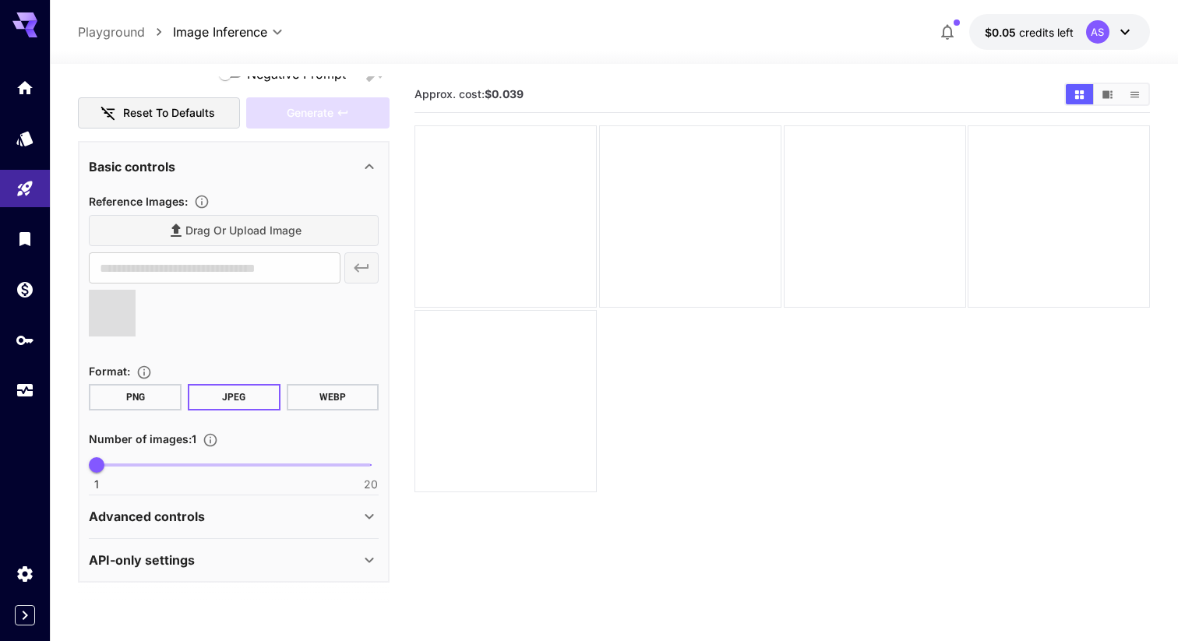
type input "**********"
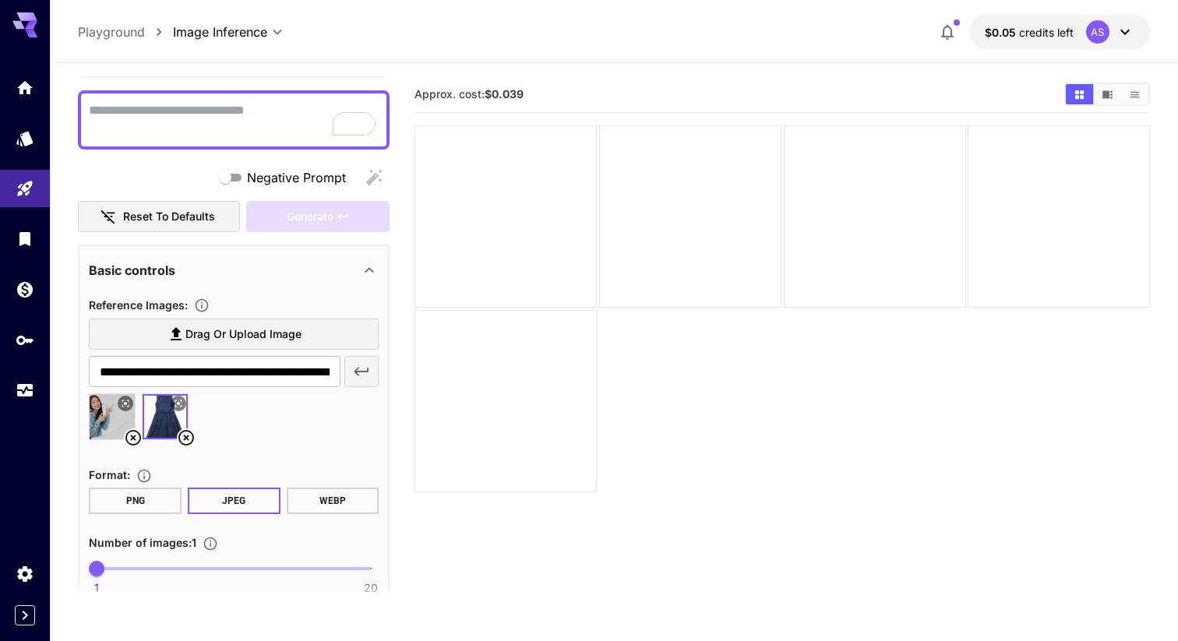
scroll to position [128, 0]
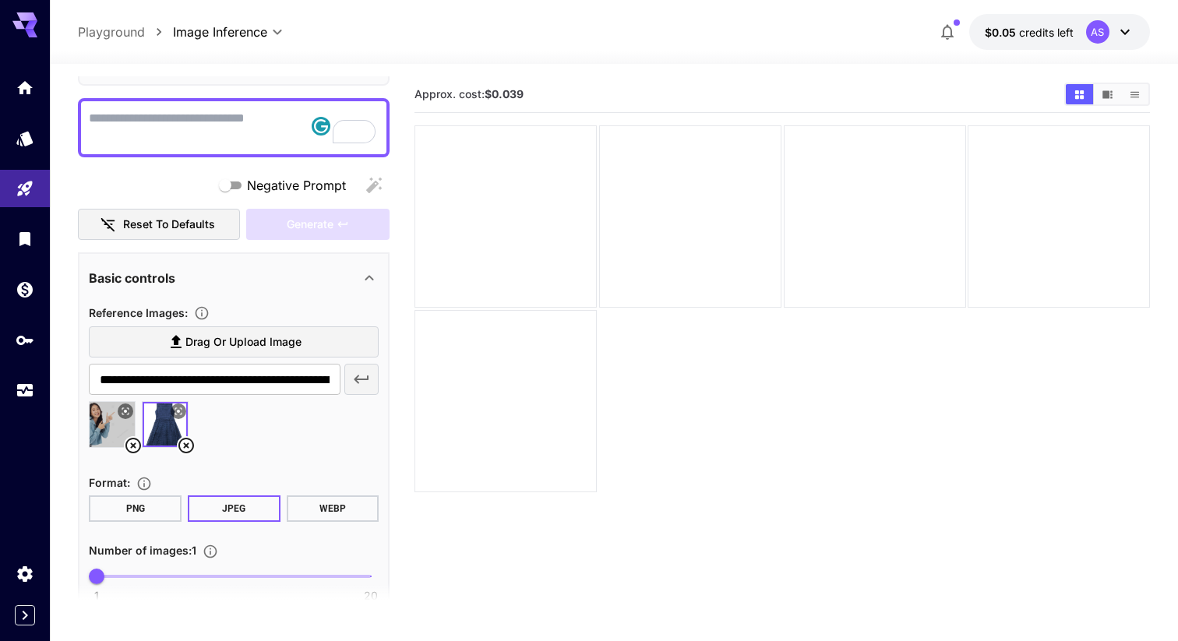
click at [196, 131] on textarea "Negative Prompt" at bounding box center [234, 127] width 290 height 37
paste textarea "**********"
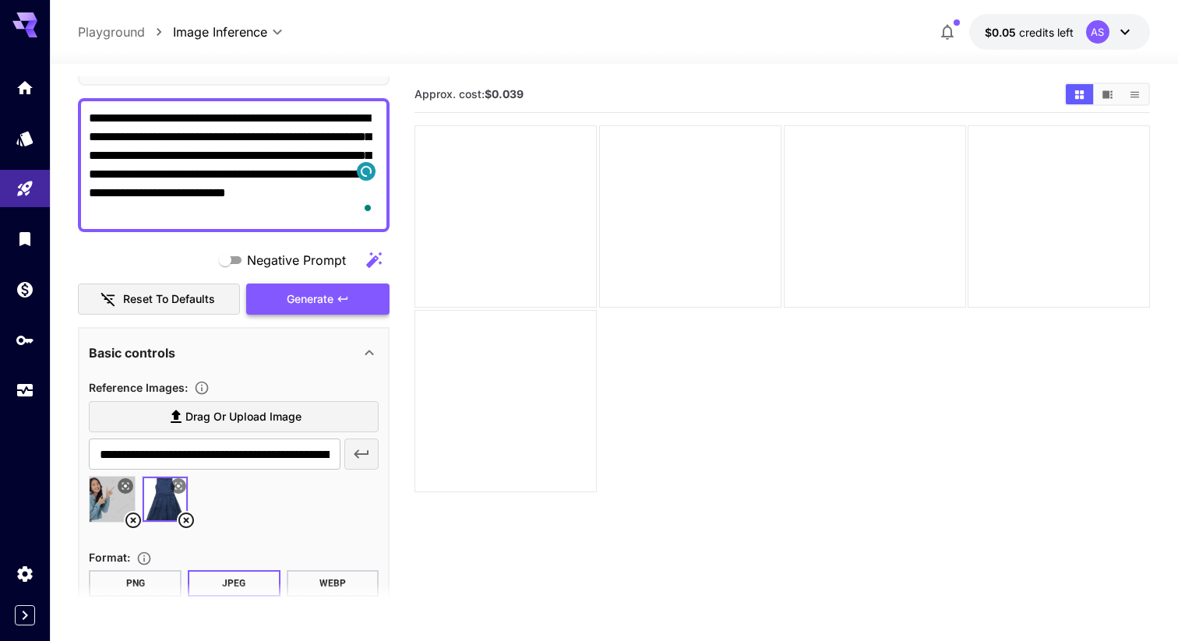
type textarea "**********"
click at [302, 303] on span "Generate" at bounding box center [310, 299] width 47 height 19
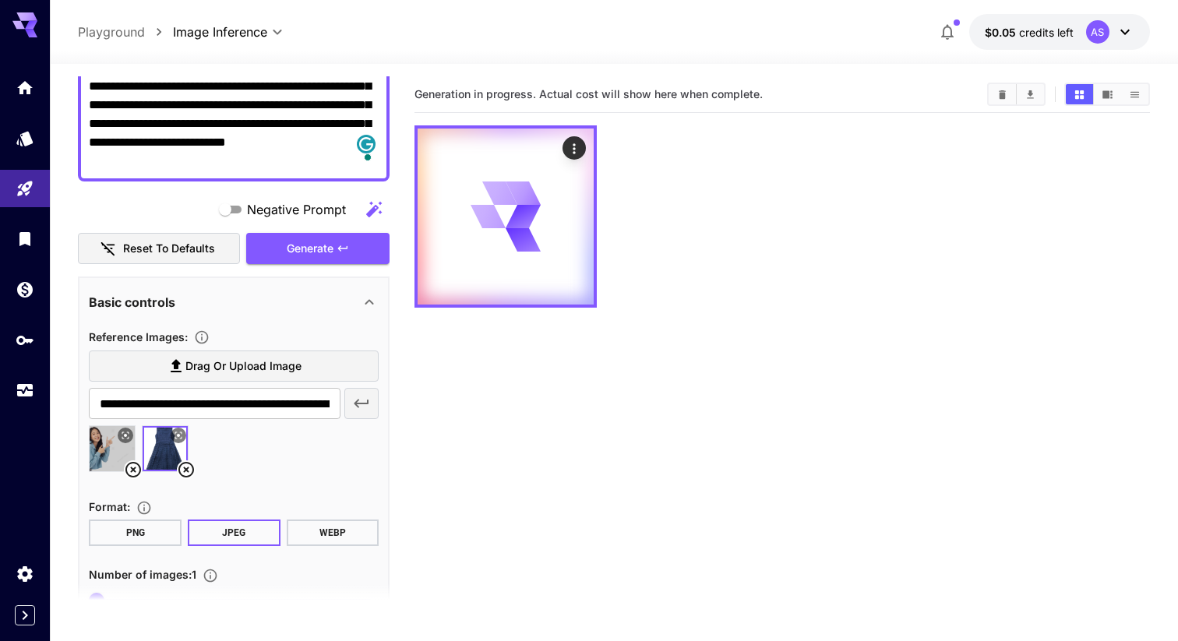
scroll to position [0, 0]
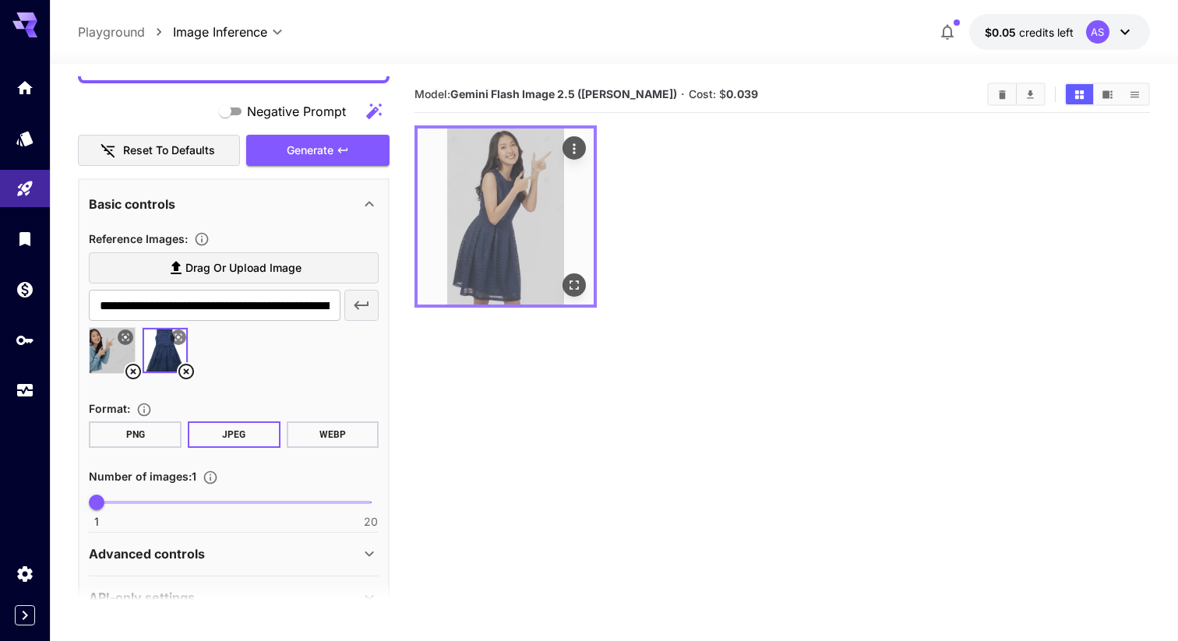
click at [543, 196] on img at bounding box center [506, 217] width 176 height 176
click at [487, 227] on img at bounding box center [506, 217] width 176 height 176
click at [572, 279] on icon "Open in fullscreen" at bounding box center [575, 285] width 16 height 16
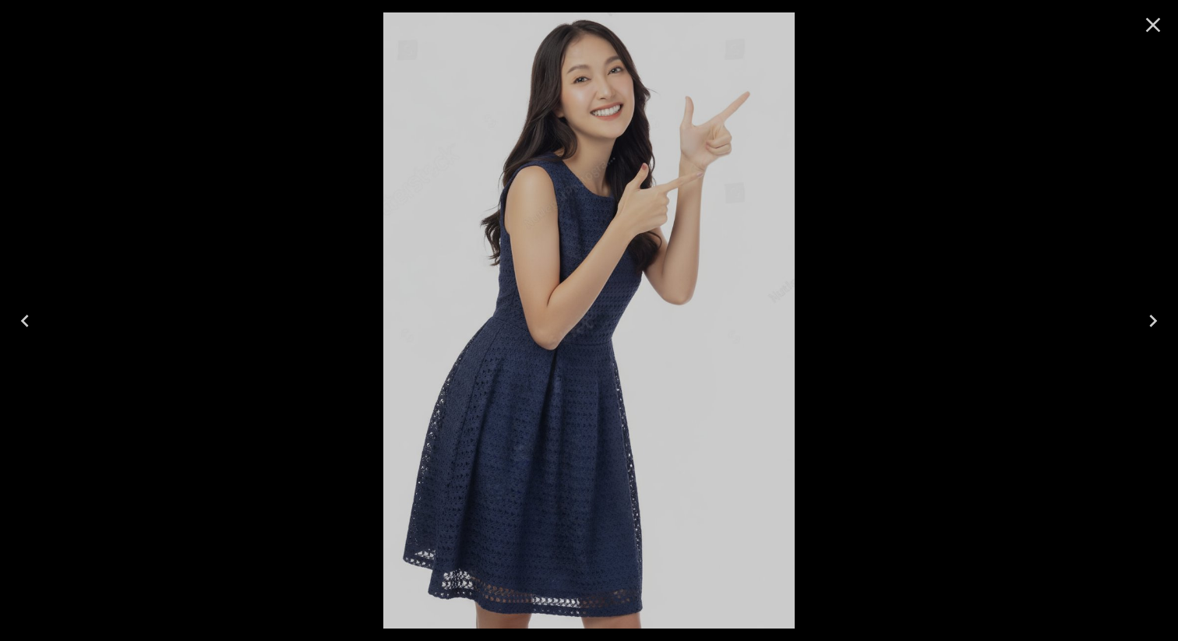
click at [1147, 21] on icon "Close" at bounding box center [1153, 24] width 25 height 25
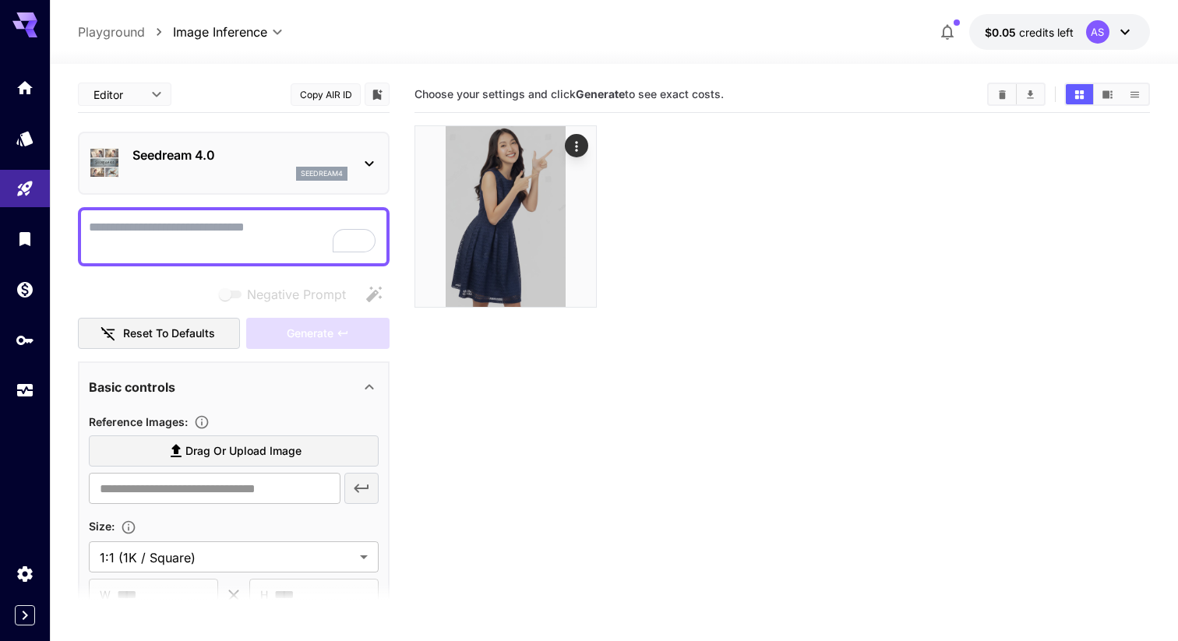
click at [240, 454] on span "Drag or upload image" at bounding box center [243, 451] width 116 height 19
click at [0, 0] on input "Drag or upload image" at bounding box center [0, 0] width 0 height 0
click at [217, 214] on div at bounding box center [234, 236] width 312 height 59
click at [215, 222] on textarea "Negative Prompt" at bounding box center [234, 236] width 290 height 37
paste textarea "**********"
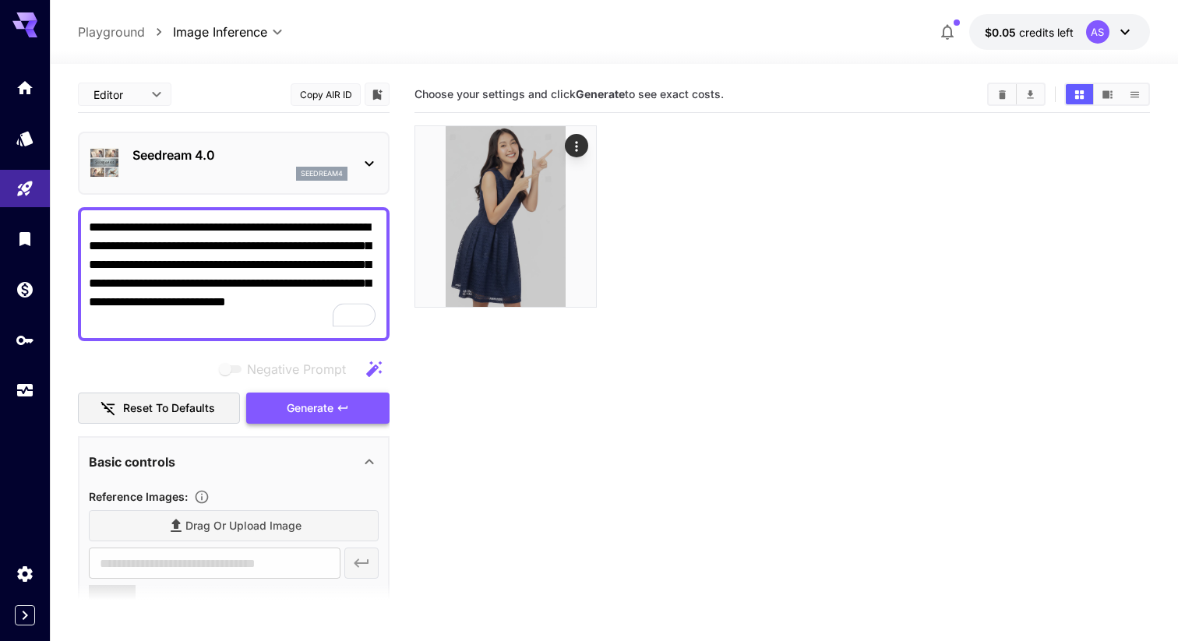
type textarea "**********"
click at [332, 408] on span "Generate" at bounding box center [310, 408] width 47 height 19
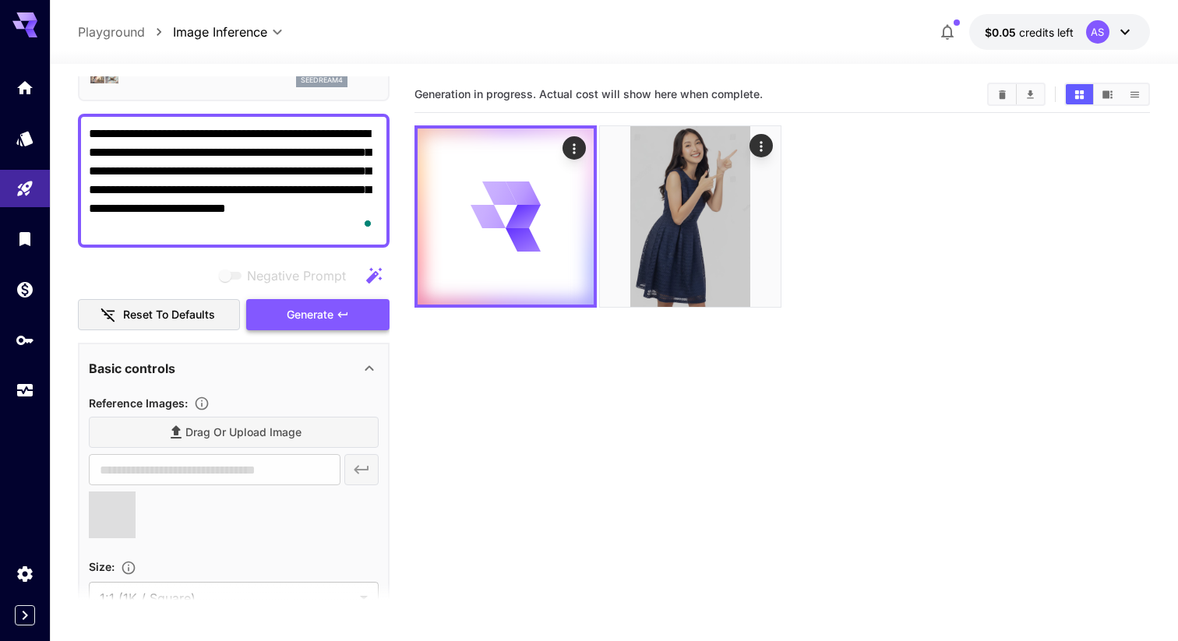
scroll to position [154, 0]
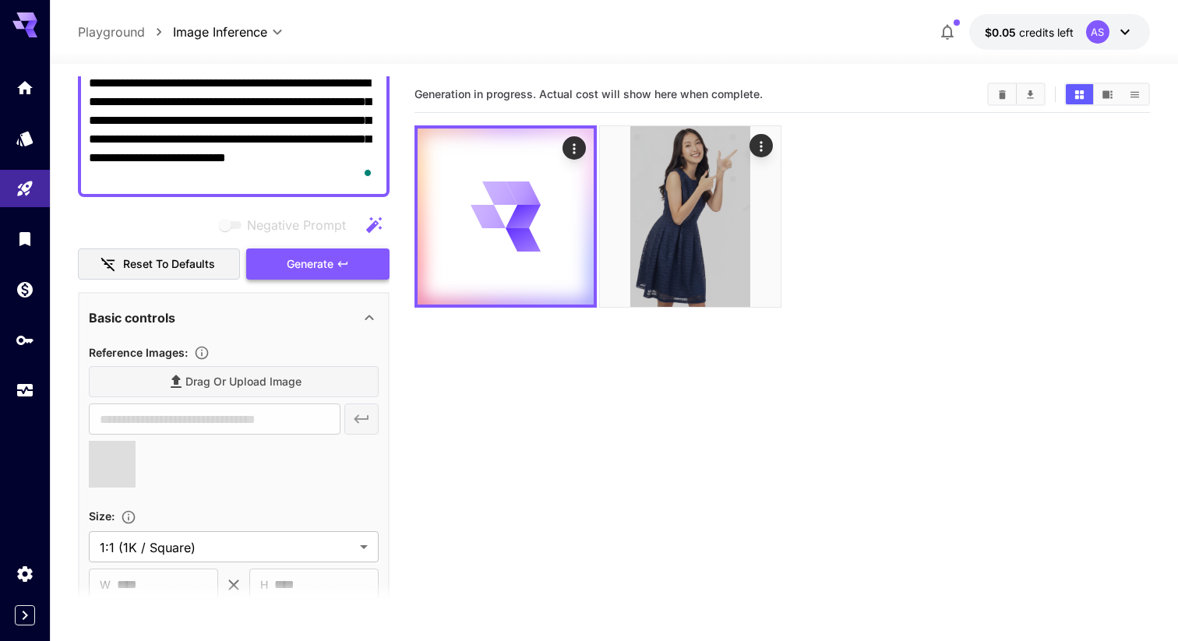
type input "**********"
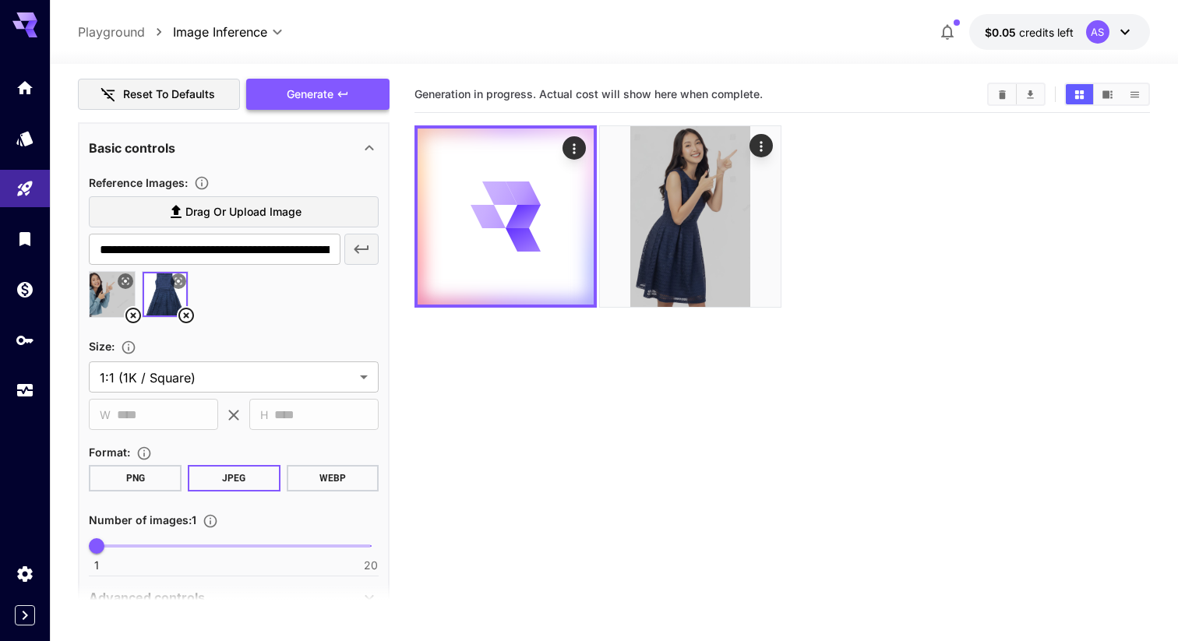
scroll to position [199, 0]
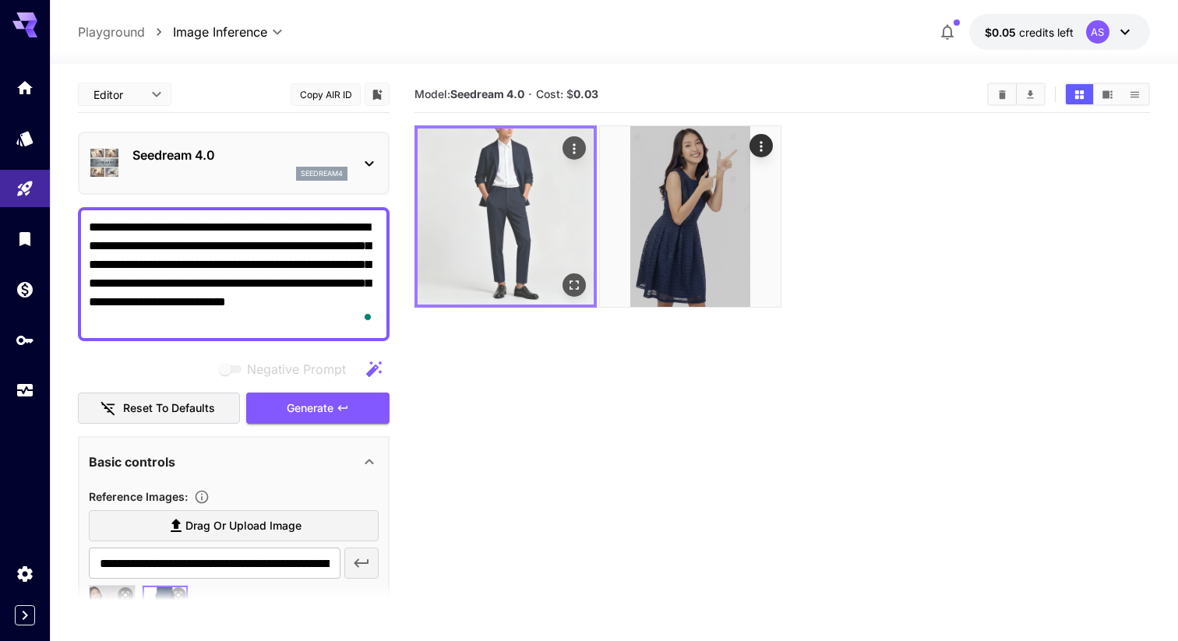
click at [491, 217] on img at bounding box center [506, 217] width 176 height 176
click at [573, 279] on icon "Open in fullscreen" at bounding box center [575, 285] width 16 height 16
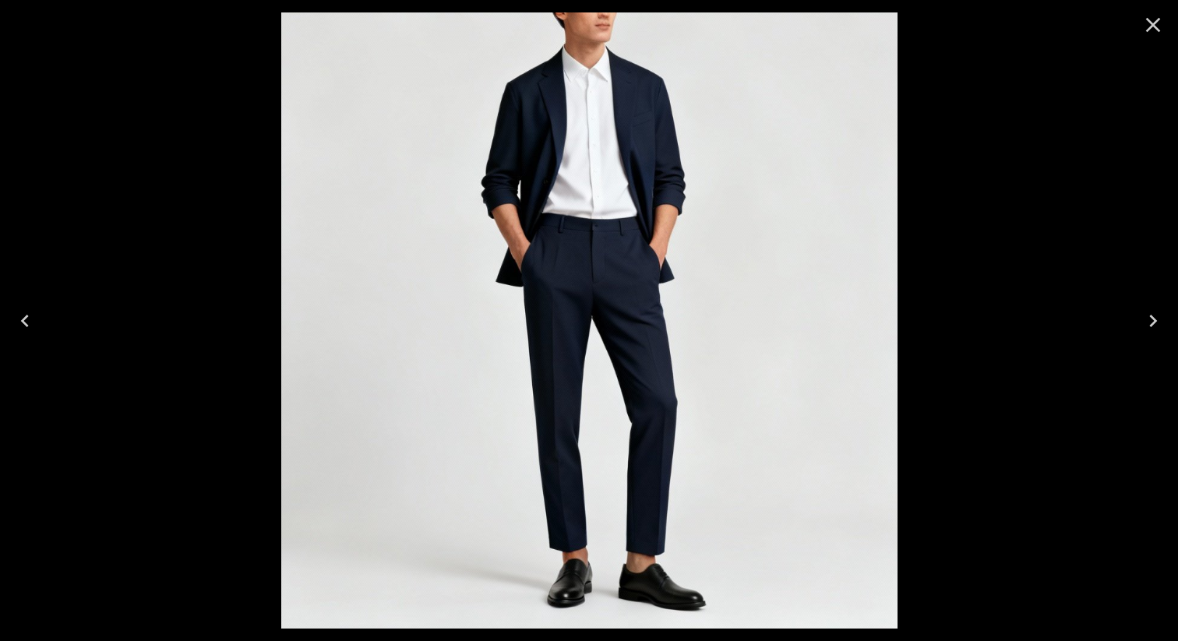
click at [1002, 181] on div at bounding box center [589, 320] width 1178 height 641
click at [1156, 23] on icon "Close" at bounding box center [1153, 25] width 15 height 15
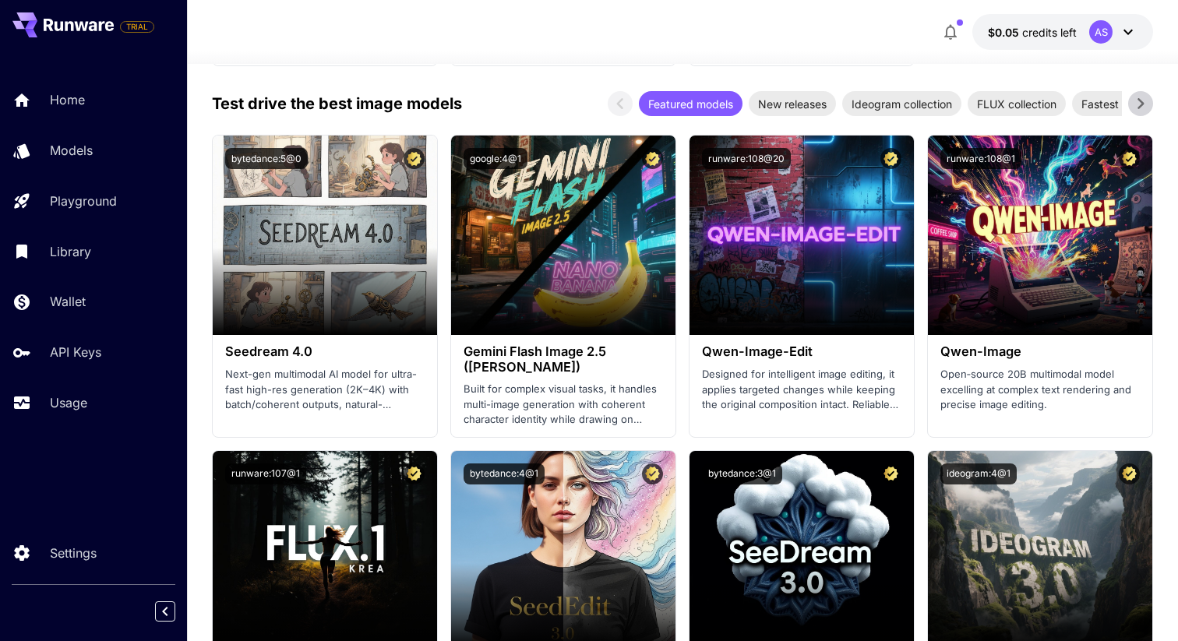
scroll to position [2236, 0]
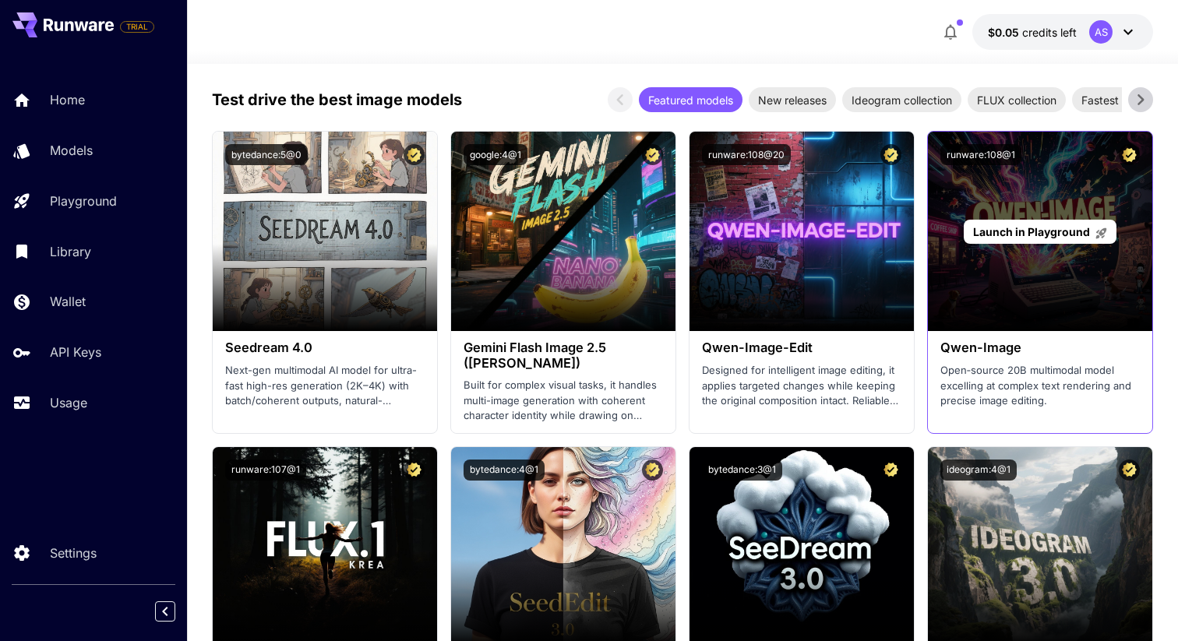
click at [1039, 227] on span "Launch in Playground" at bounding box center [1031, 231] width 117 height 13
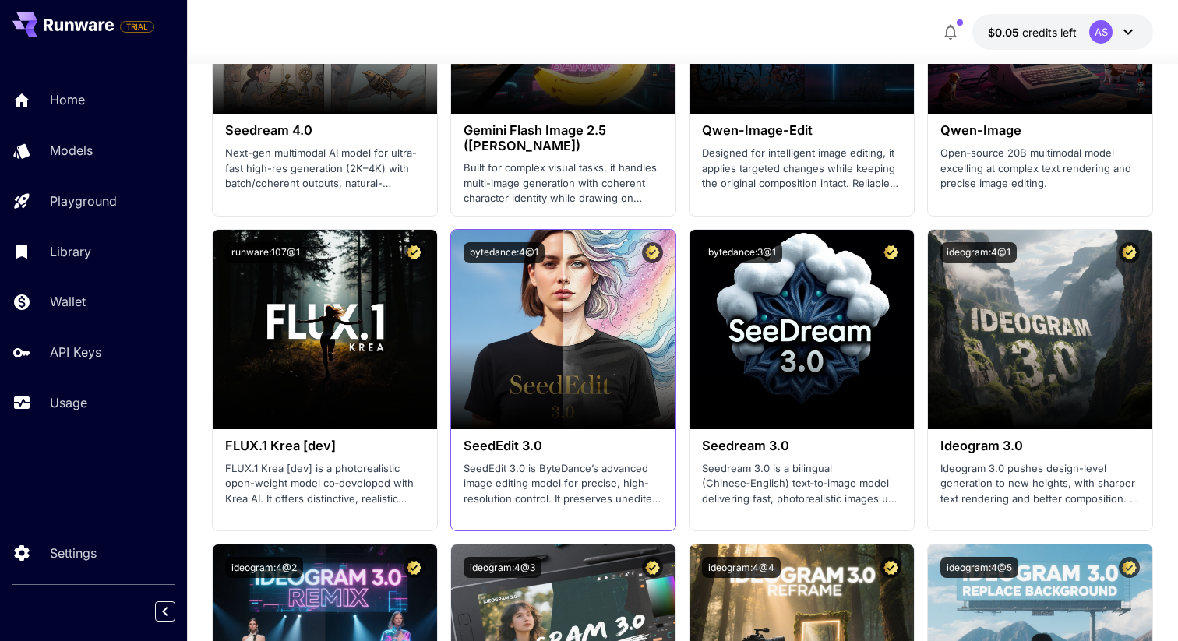
scroll to position [2454, 0]
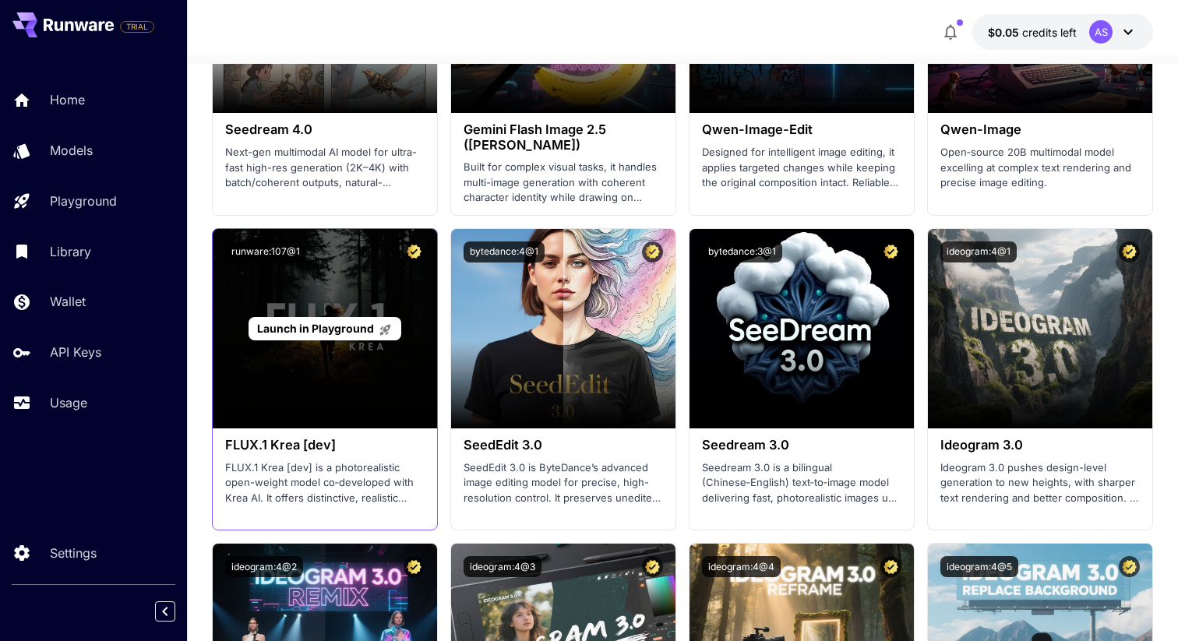
click at [333, 323] on span "Launch in Playground" at bounding box center [315, 328] width 117 height 13
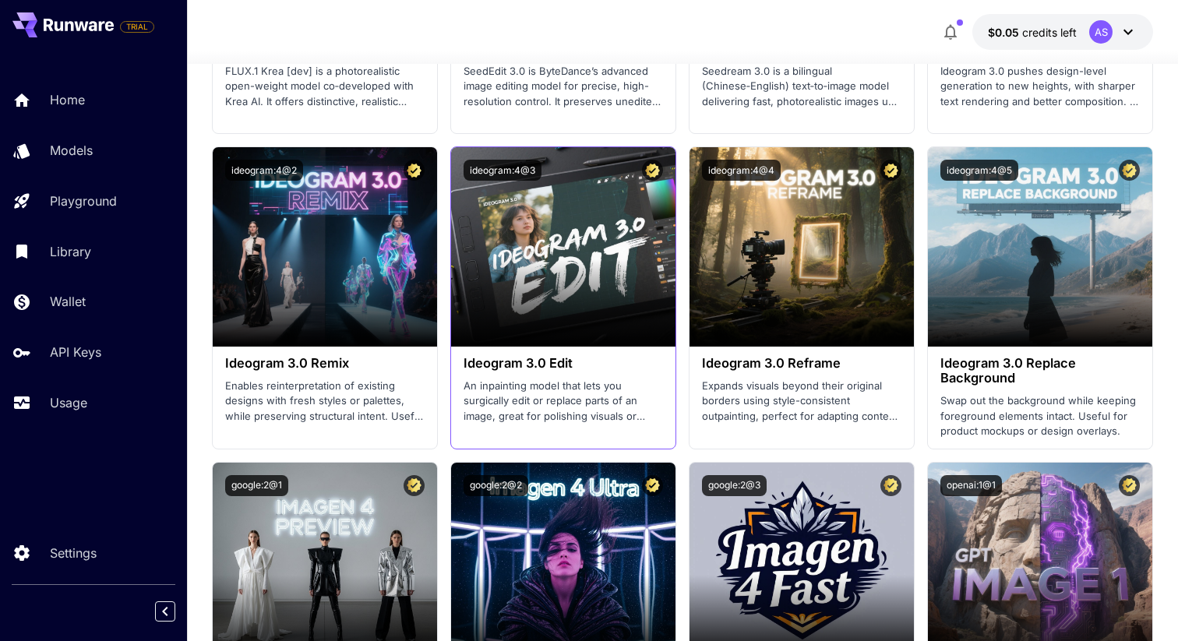
scroll to position [2882, 0]
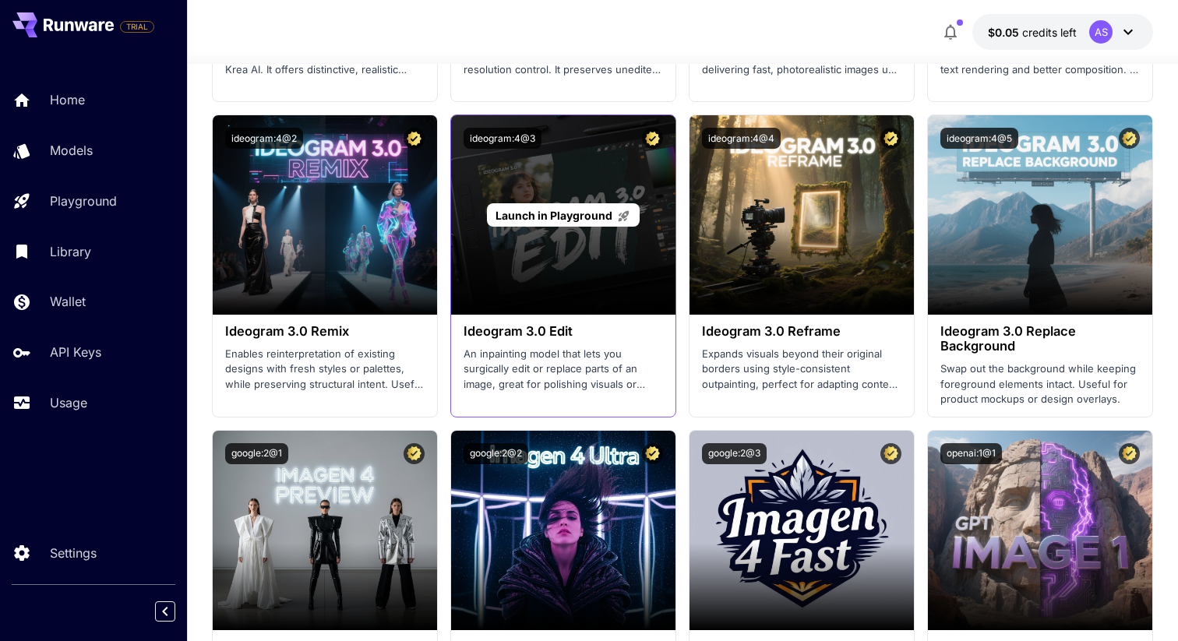
click at [571, 216] on span "Launch in Playground" at bounding box center [554, 215] width 117 height 13
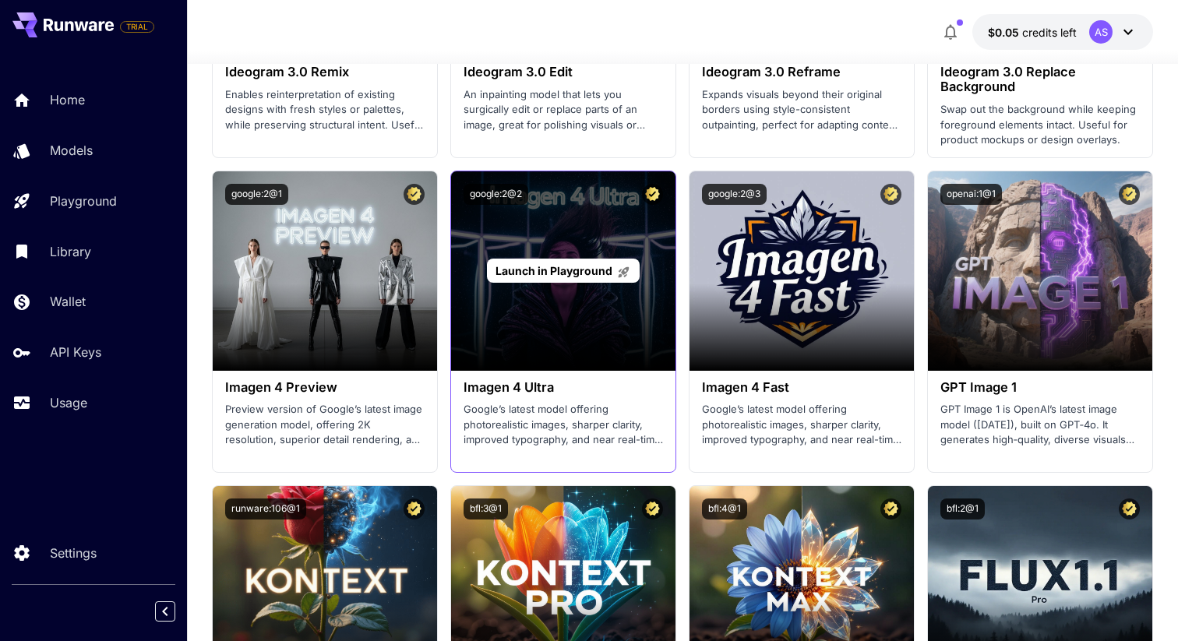
scroll to position [3171, 0]
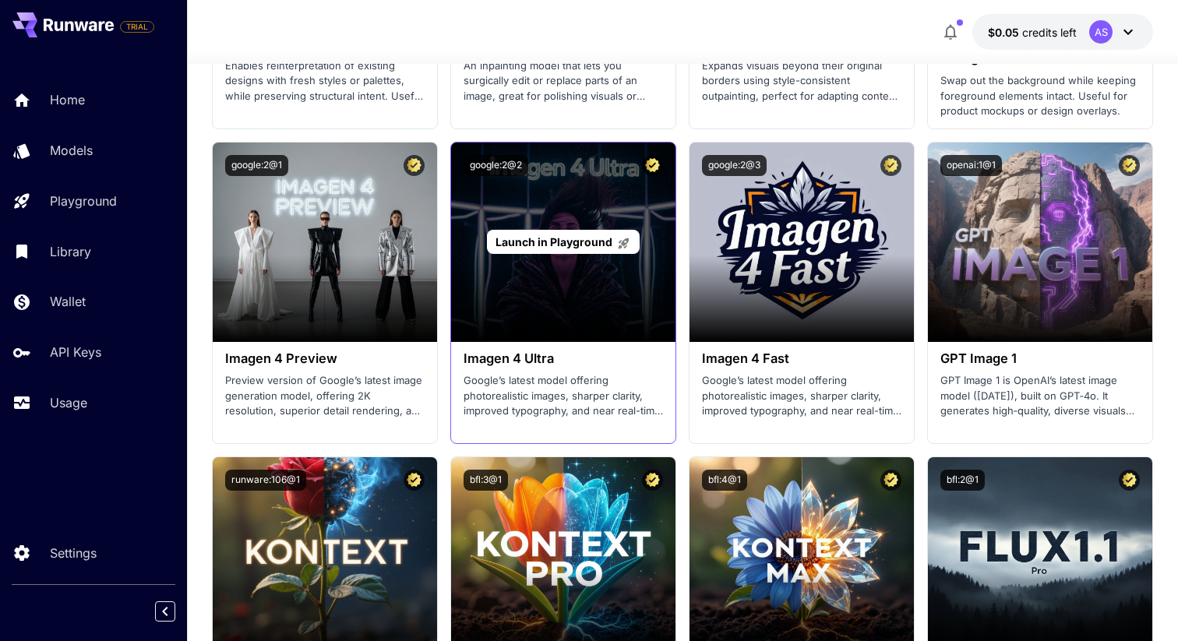
click at [570, 237] on span "Launch in Playground" at bounding box center [554, 241] width 117 height 13
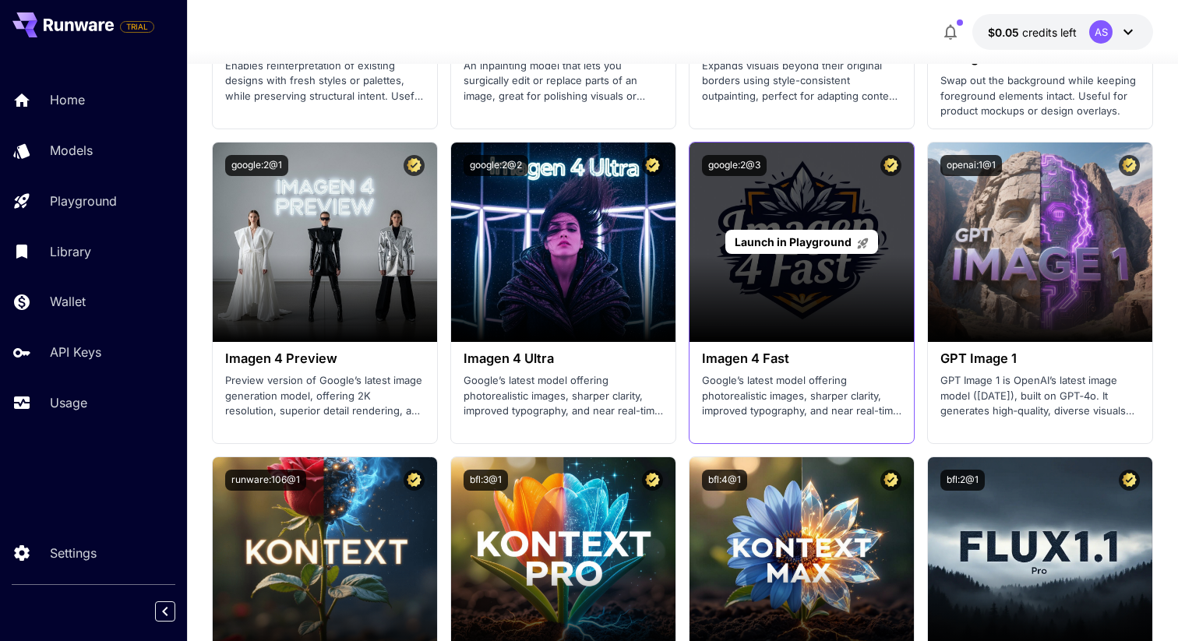
click at [800, 238] on span "Launch in Playground" at bounding box center [793, 241] width 117 height 13
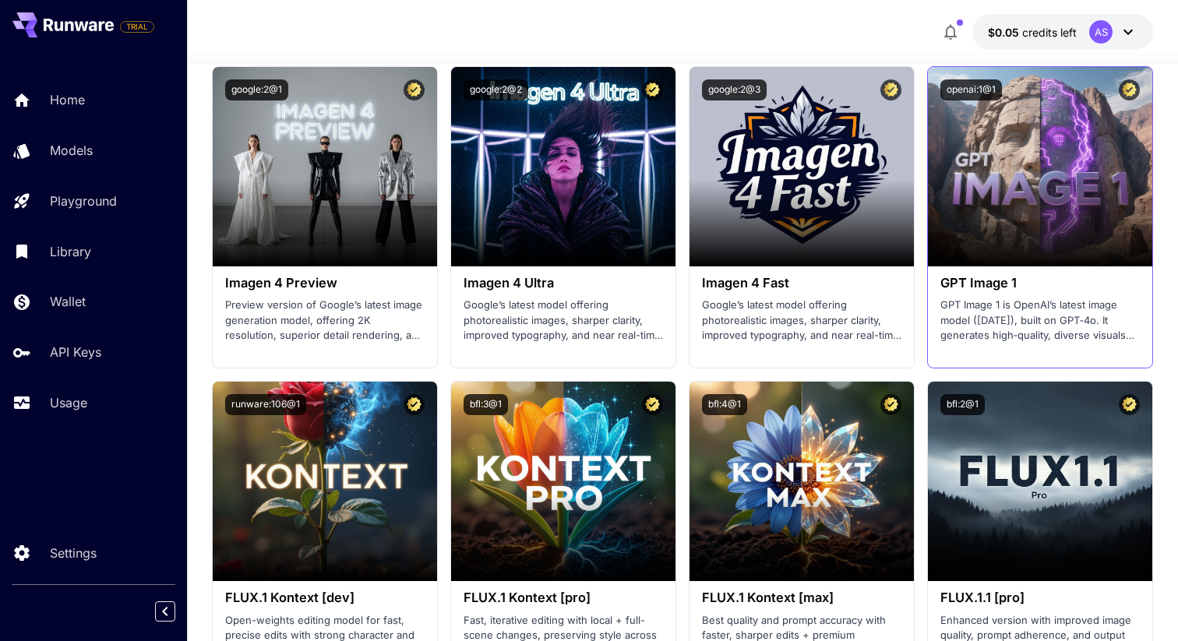
scroll to position [3247, 0]
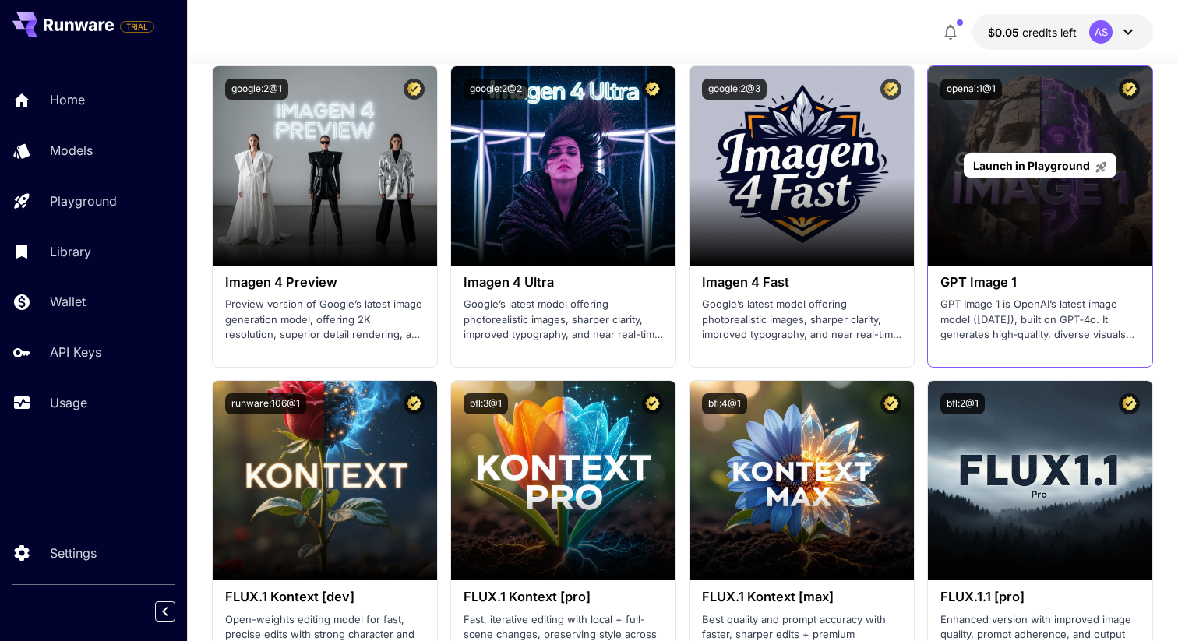
click at [1040, 167] on span "Launch in Playground" at bounding box center [1031, 165] width 117 height 13
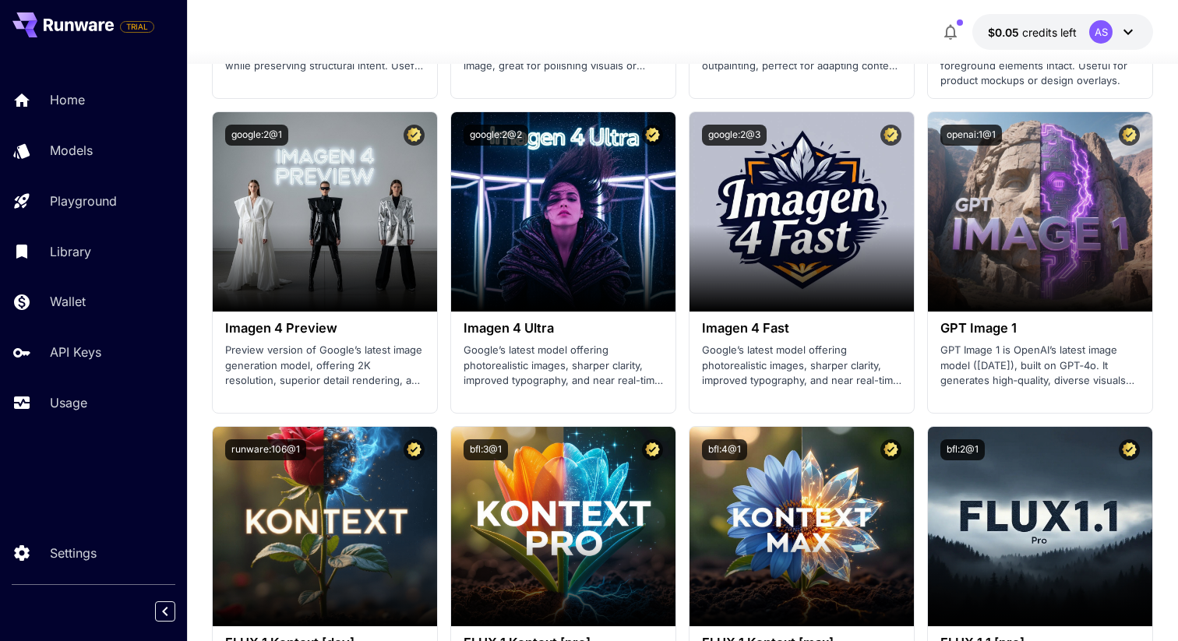
scroll to position [3195, 0]
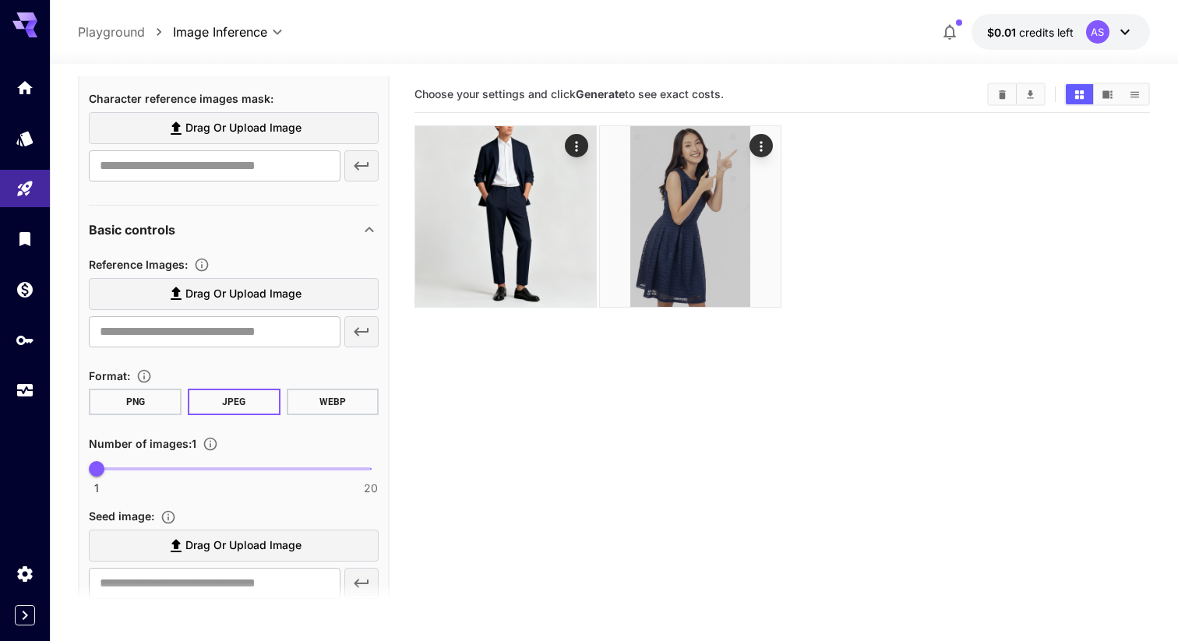
click at [236, 288] on span "Drag or upload image" at bounding box center [243, 293] width 116 height 19
click at [0, 0] on input "Drag or upload image" at bounding box center [0, 0] width 0 height 0
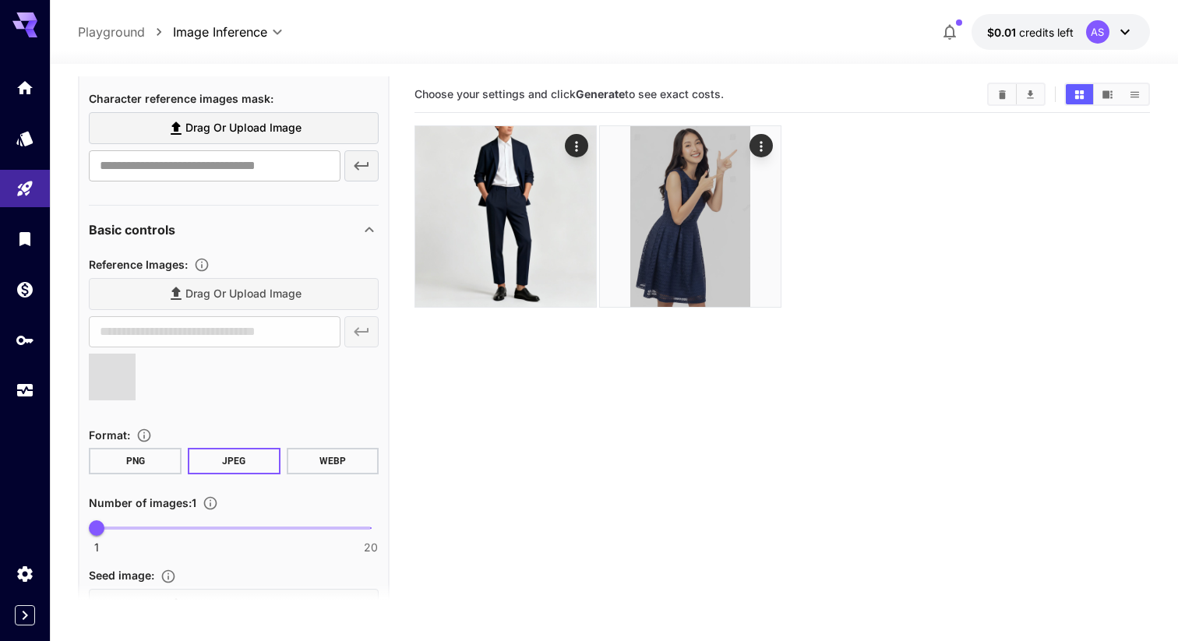
click at [274, 136] on span "Drag or upload image" at bounding box center [243, 127] width 116 height 19
click at [0, 0] on input "Drag or upload image" at bounding box center [0, 0] width 0 height 0
type input "**********"
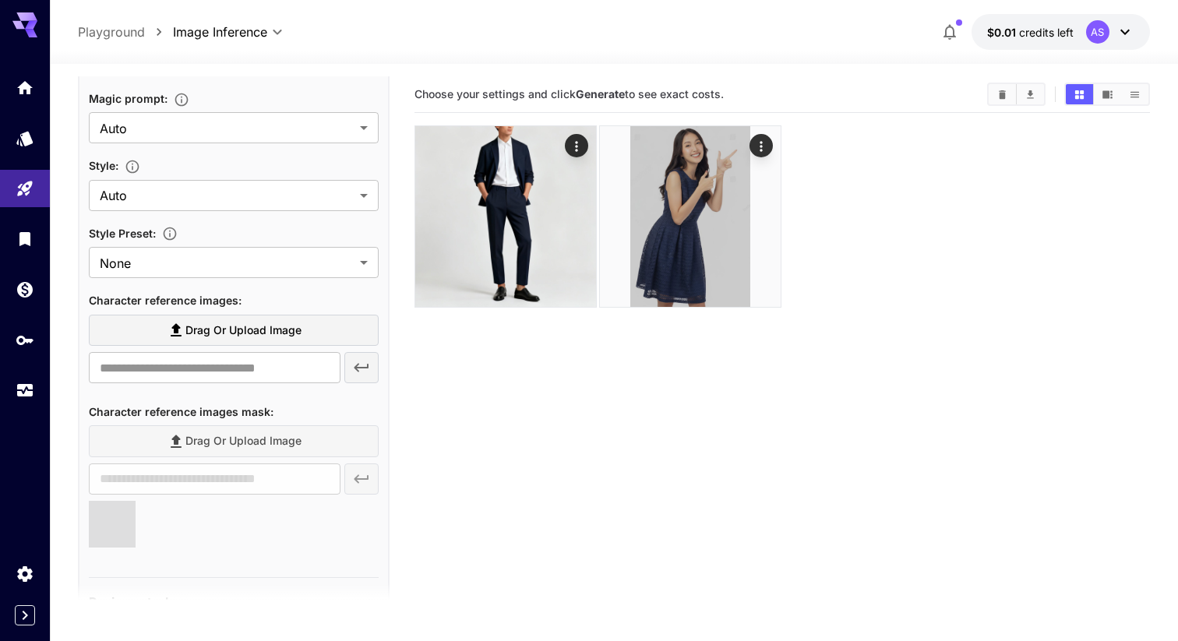
type input "**********"
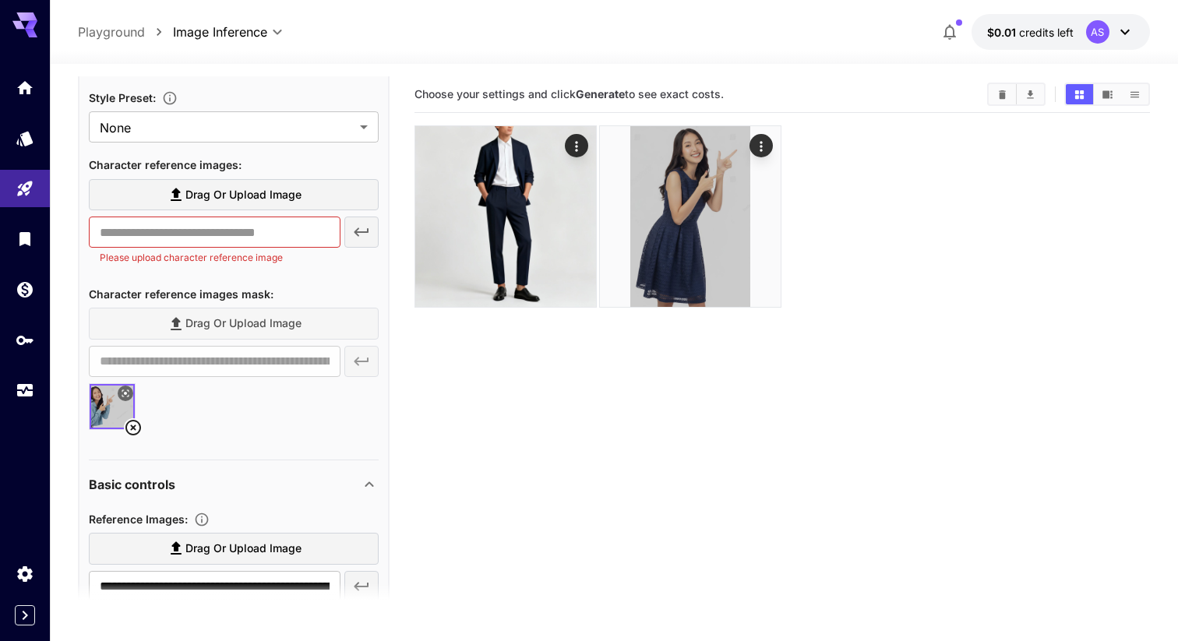
click at [132, 426] on icon at bounding box center [133, 428] width 16 height 16
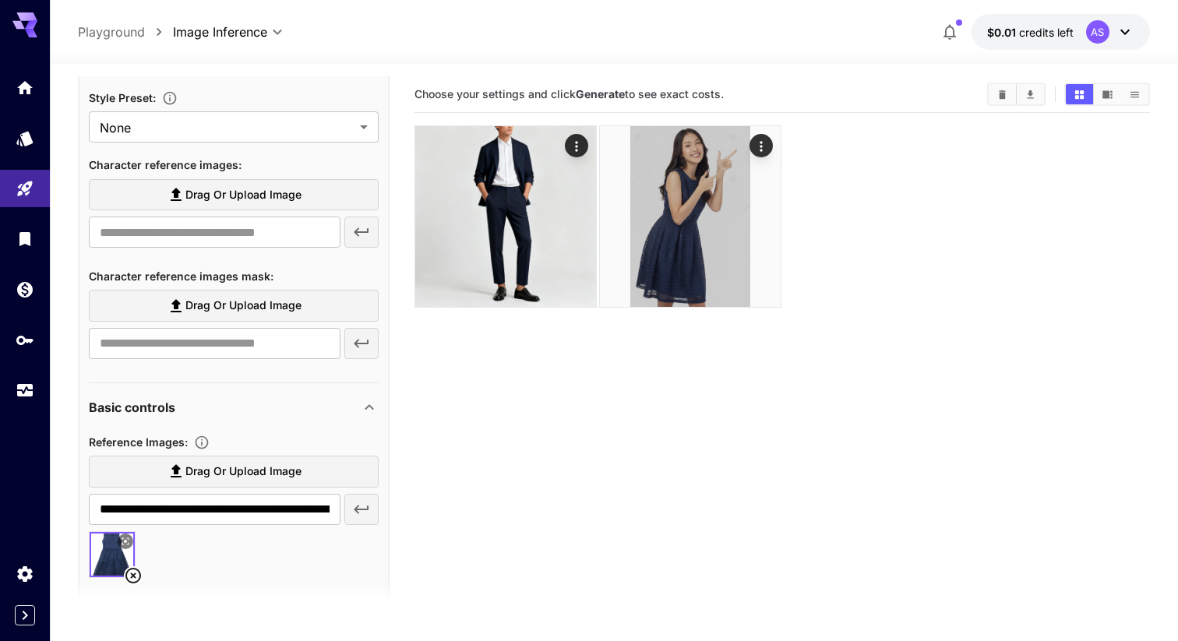
click at [210, 200] on span "Drag or upload image" at bounding box center [243, 194] width 116 height 19
click at [0, 0] on input "Drag or upload image" at bounding box center [0, 0] width 0 height 0
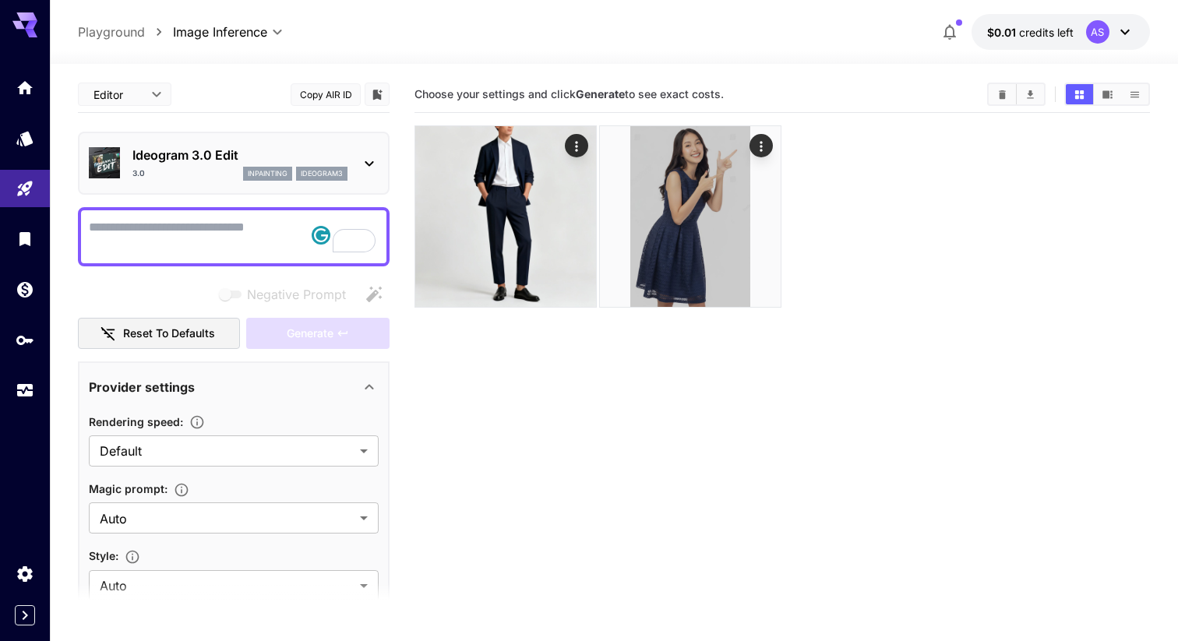
click at [192, 227] on textarea "Negative Prompt" at bounding box center [234, 236] width 290 height 37
paste textarea "**********"
type textarea "**********"
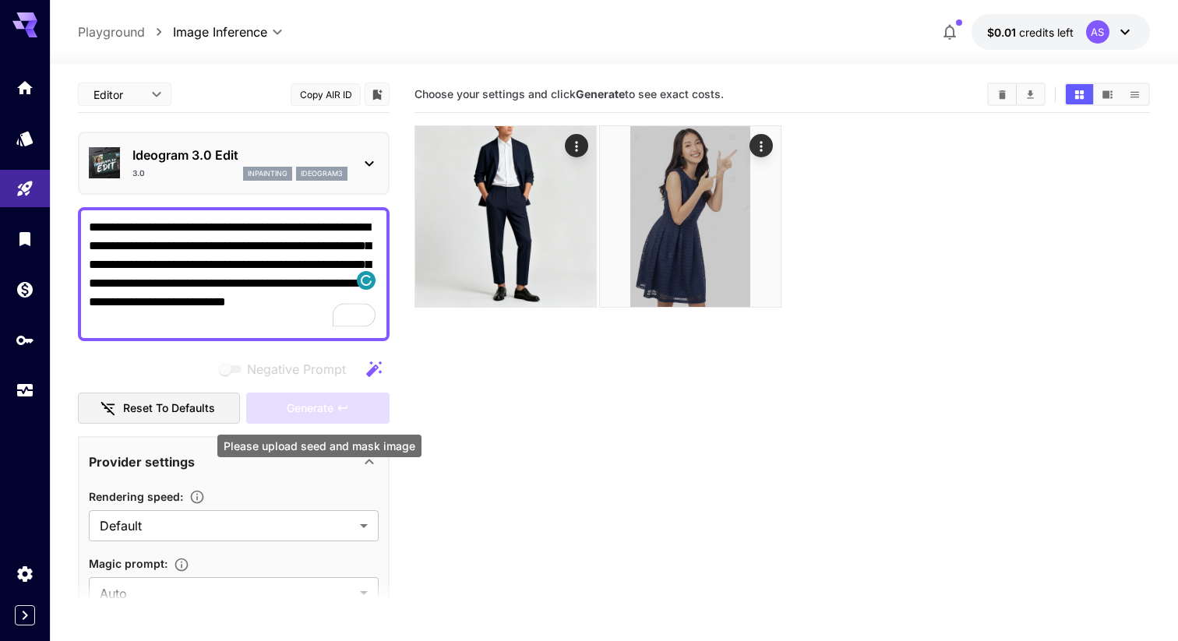
type input "**********"
type textarea "**********"
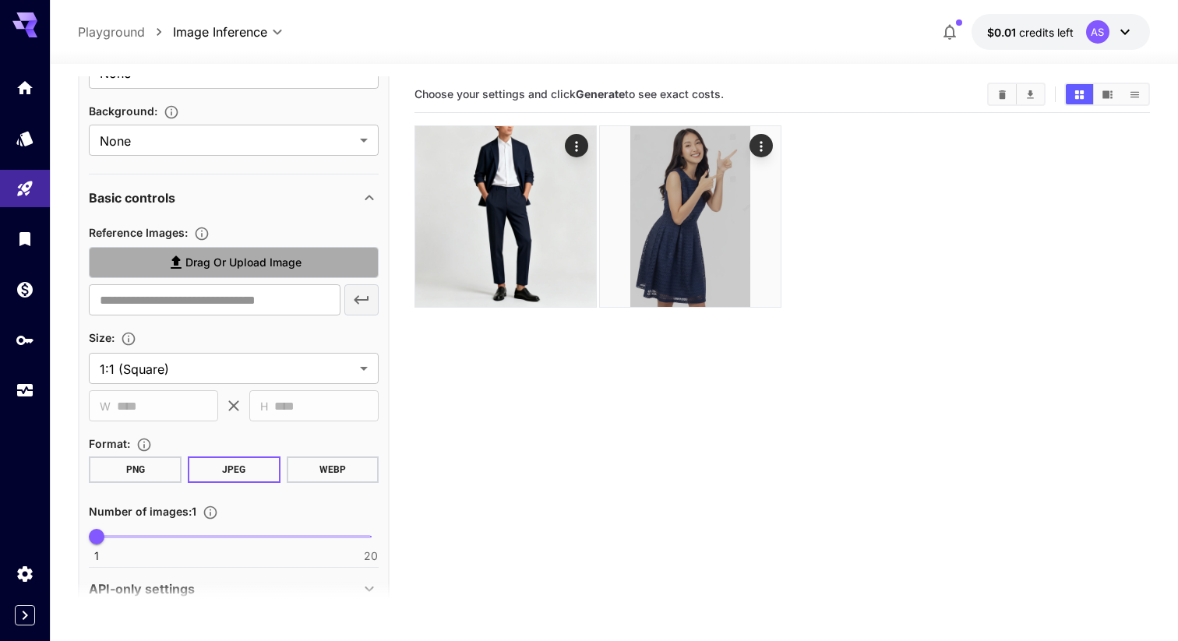
click at [224, 260] on span "Drag or upload image" at bounding box center [243, 262] width 116 height 19
click at [0, 0] on input "Drag or upload image" at bounding box center [0, 0] width 0 height 0
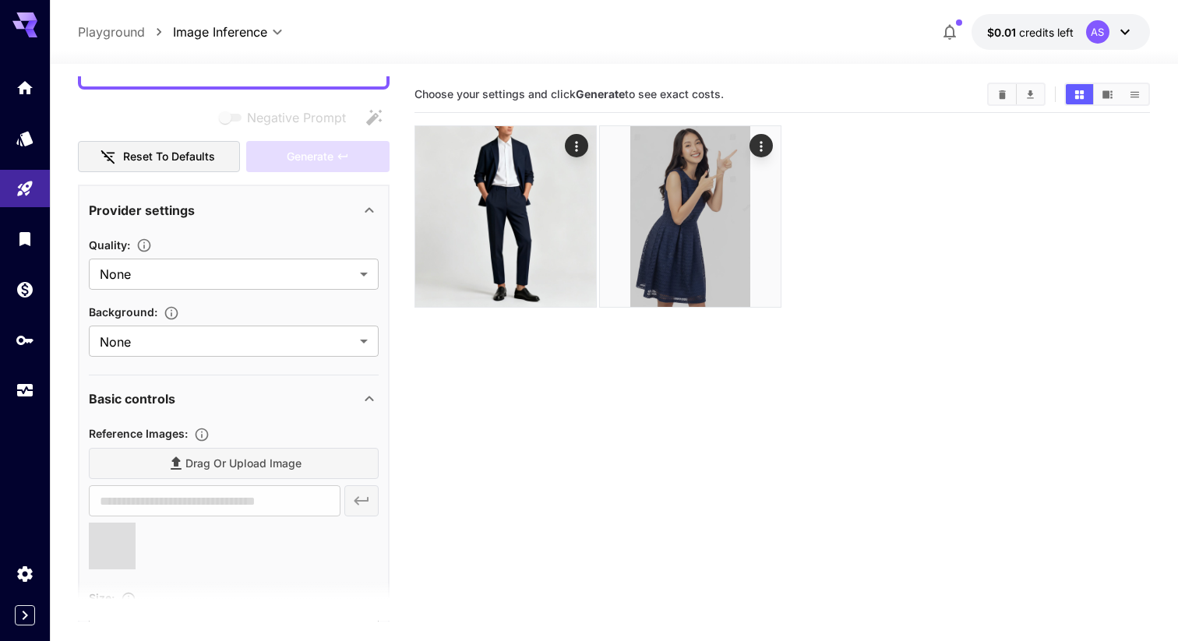
type input "**********"
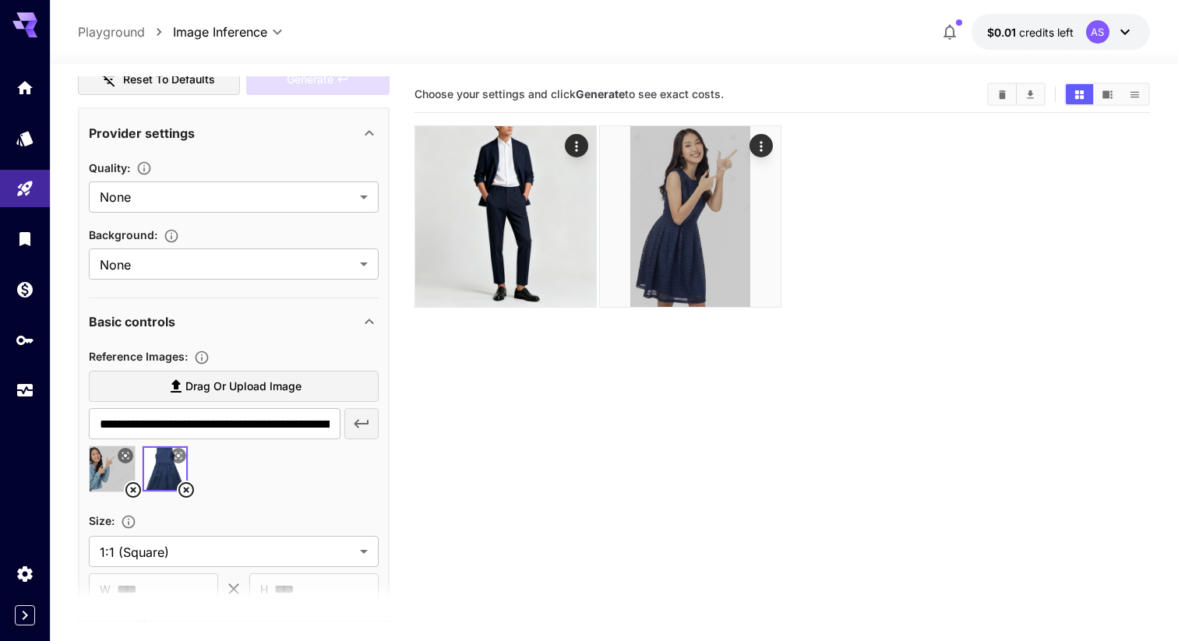
scroll to position [268, 0]
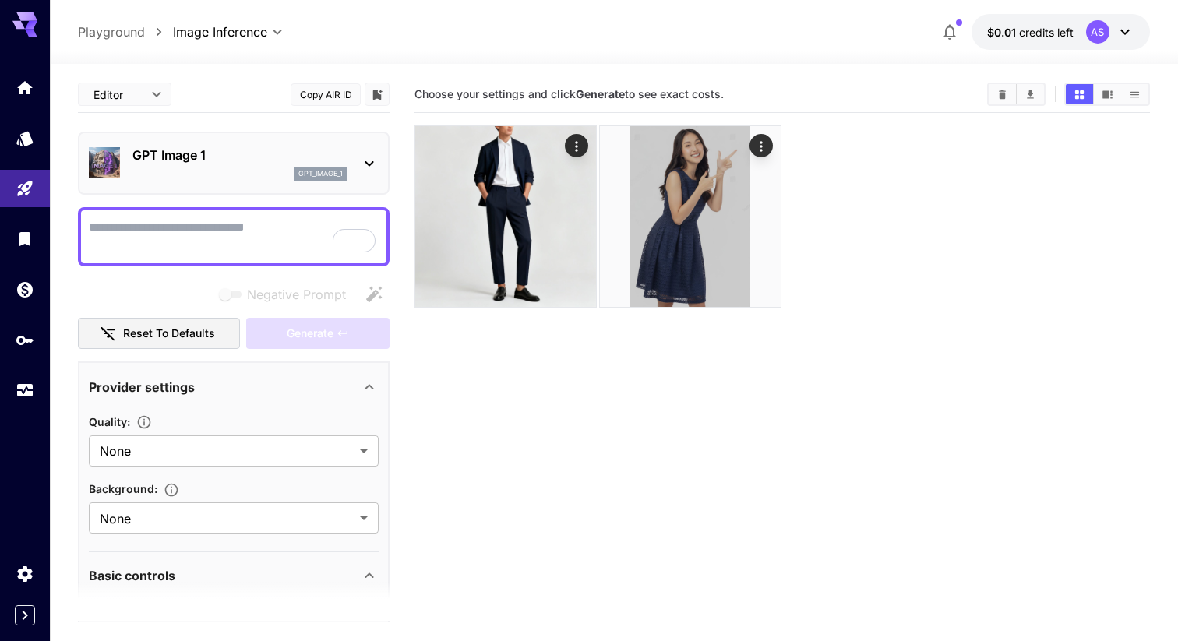
click at [199, 239] on textarea "Negative Prompt" at bounding box center [234, 236] width 290 height 37
paste textarea "**********"
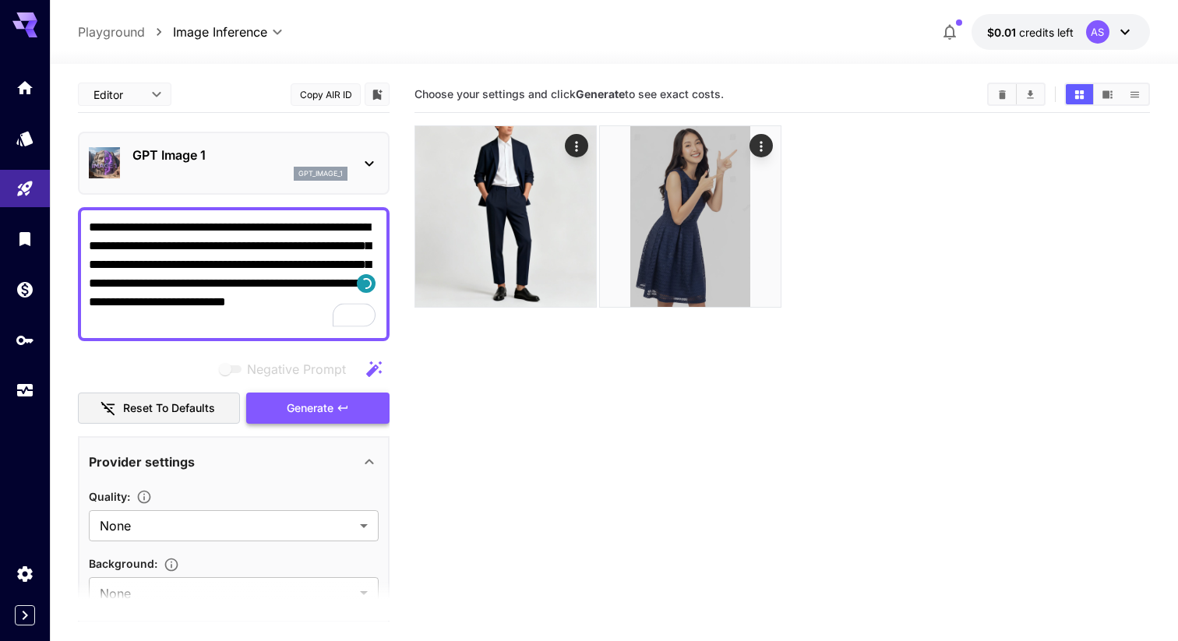
type textarea "**********"
click at [325, 411] on span "Generate" at bounding box center [310, 408] width 47 height 19
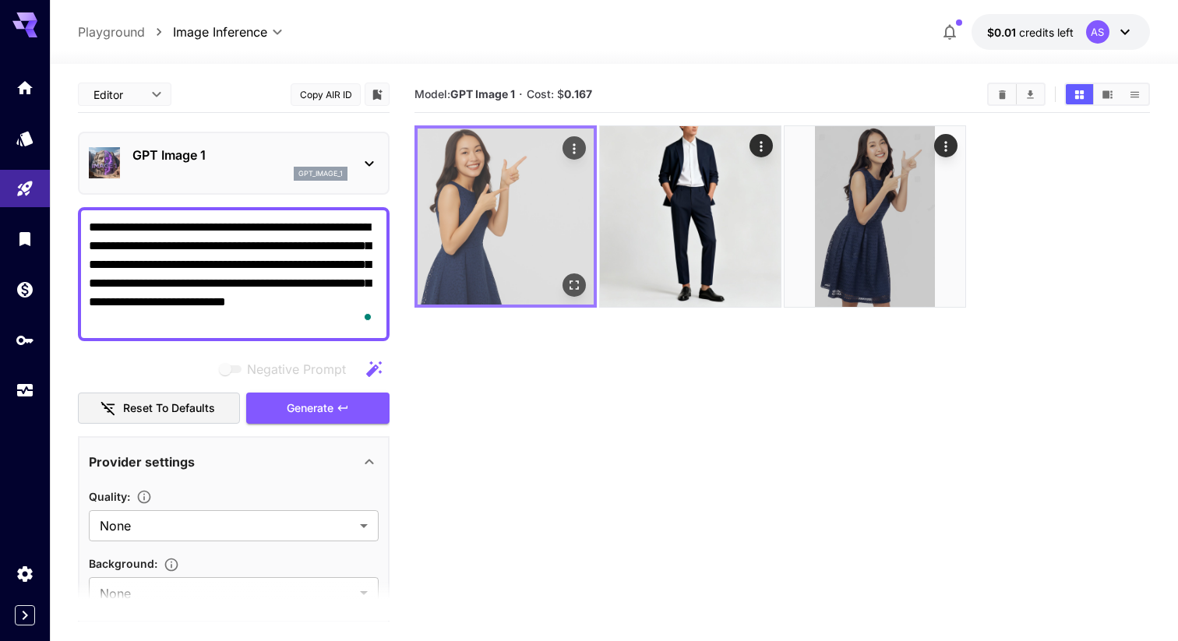
click at [529, 237] on img at bounding box center [506, 217] width 176 height 176
click at [581, 288] on icon "Open in fullscreen" at bounding box center [575, 285] width 16 height 16
